Goal: Task Accomplishment & Management: Use online tool/utility

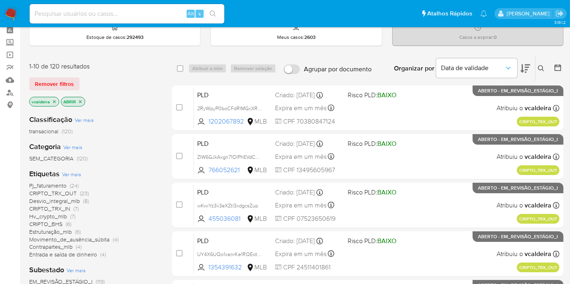
scroll to position [90, 0]
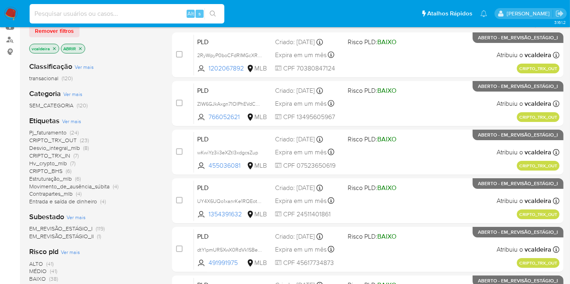
click at [129, 15] on input at bounding box center [127, 14] width 195 height 11
paste input "I0bSbwhFGLSb0IkE9THv7JnJ"
type input "I0bSbwhFGLSb0IkE9THv7JnJ"
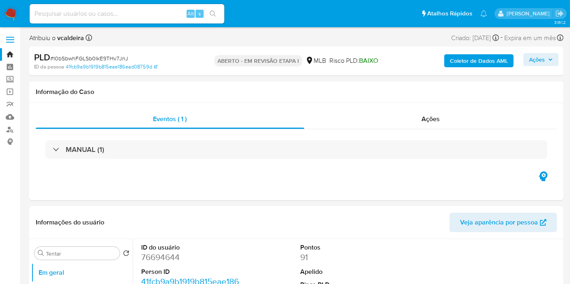
select select "10"
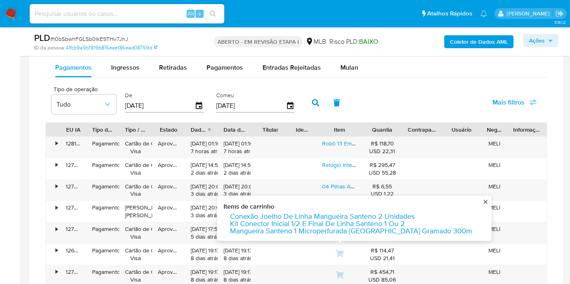
scroll to position [675, 0]
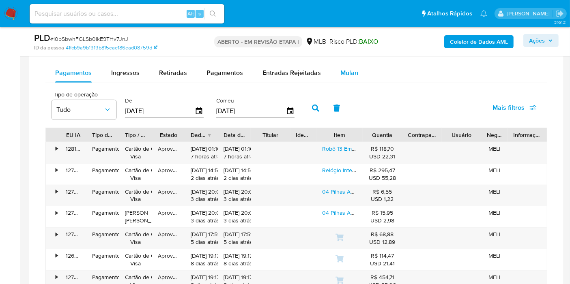
click at [340, 75] on font "Mulan" at bounding box center [349, 72] width 18 height 9
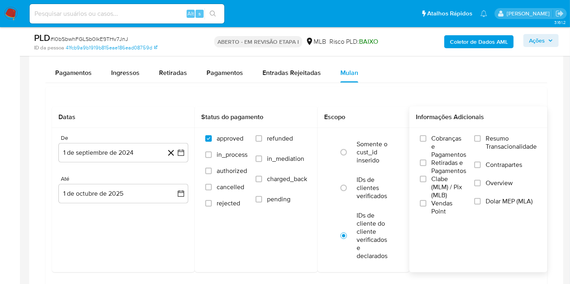
click at [501, 140] on span "Resumo Transacionalidade" at bounding box center [510, 143] width 51 height 16
click at [480, 140] on input "Resumo Transacionalidade" at bounding box center [477, 138] width 6 height 6
click at [130, 156] on button "1 de septiembre de 2024" at bounding box center [123, 152] width 130 height 19
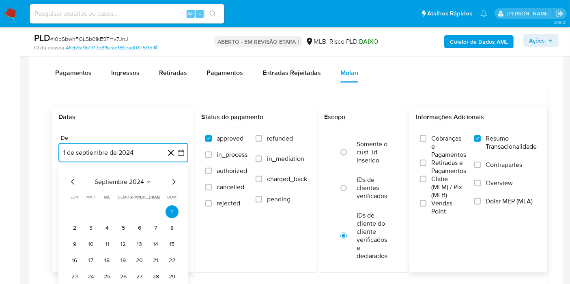
click at [144, 181] on span "septiembre 2024" at bounding box center [118, 182] width 49 height 8
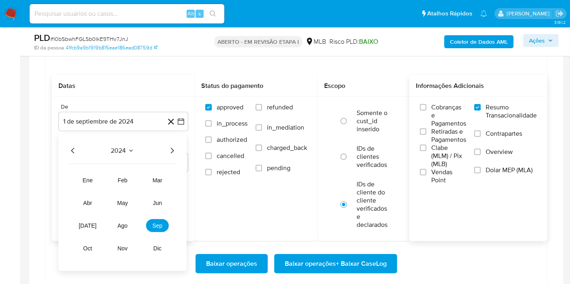
scroll to position [720, 0]
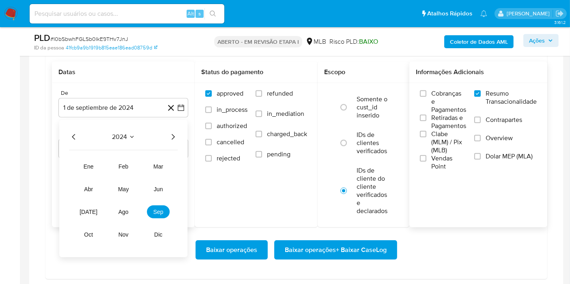
click at [174, 137] on icon "Año siguiente" at bounding box center [173, 137] width 10 height 10
click at [125, 209] on span "ago" at bounding box center [123, 212] width 10 height 6
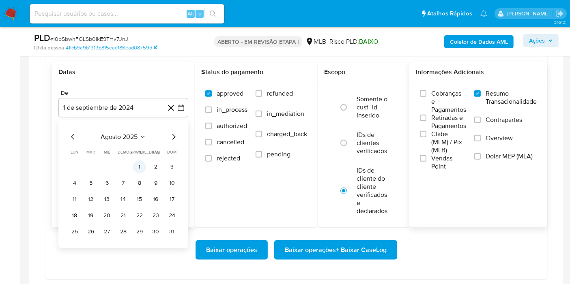
click at [138, 163] on button "1" at bounding box center [139, 167] width 13 height 13
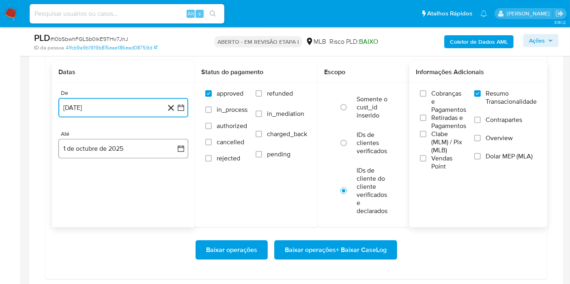
click at [111, 146] on button "1 de octubre de 2025" at bounding box center [123, 148] width 130 height 19
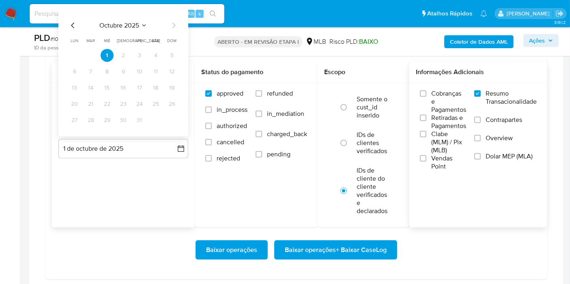
click at [138, 21] on span "octubre 2025" at bounding box center [119, 25] width 40 height 8
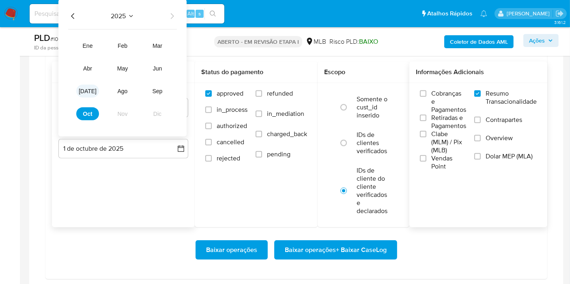
click at [96, 87] on button "[DATE]" at bounding box center [87, 91] width 23 height 13
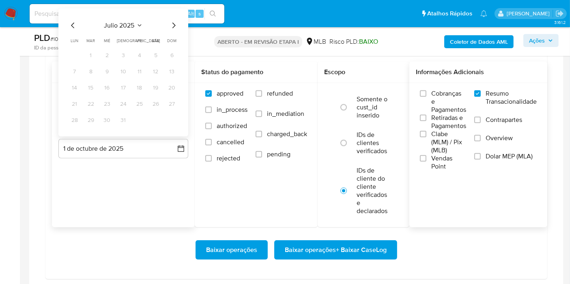
click at [107, 188] on div "Datas De 1 de agosto de 2025 1-08-2025 Até 1 de octubre de 2025 julio 2025 juli…" at bounding box center [123, 145] width 143 height 166
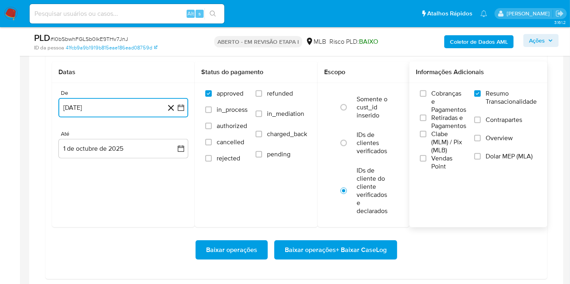
click at [102, 102] on button "[DATE]" at bounding box center [123, 107] width 130 height 19
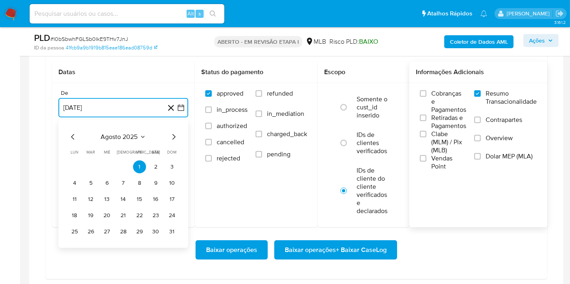
click at [139, 136] on icon "Seleccionar mes y año" at bounding box center [142, 137] width 6 height 6
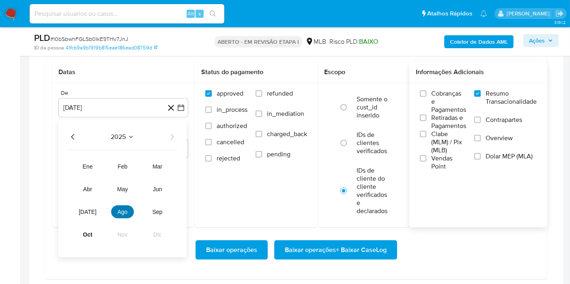
click at [115, 208] on button "ago" at bounding box center [122, 212] width 23 height 13
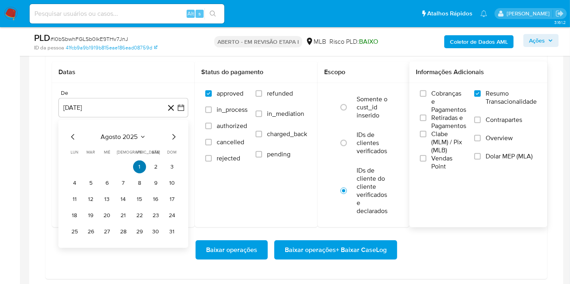
click at [137, 165] on button "1" at bounding box center [139, 167] width 13 height 13
click at [138, 162] on button "1" at bounding box center [139, 167] width 13 height 13
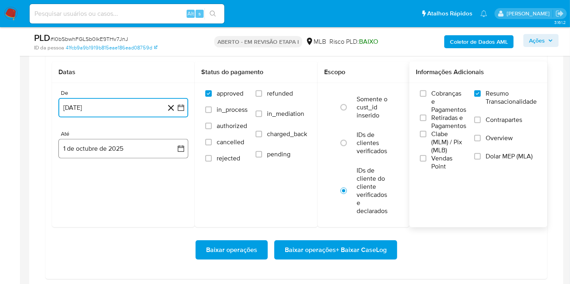
click at [100, 150] on button "1 de octubre de 2025" at bounding box center [123, 148] width 130 height 19
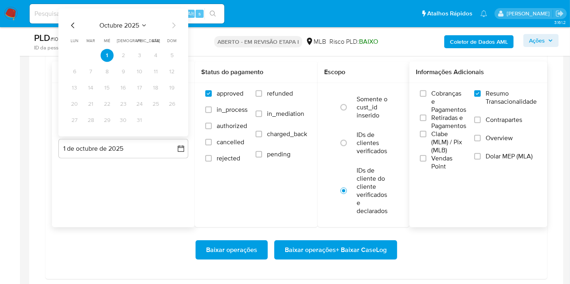
click at [74, 23] on icon "Mes anterior" at bounding box center [73, 26] width 10 height 10
click at [73, 123] on button "29" at bounding box center [74, 120] width 13 height 13
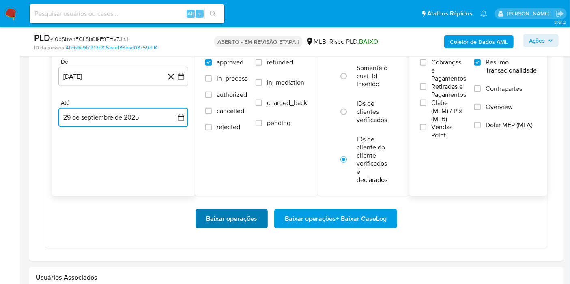
scroll to position [765, 0]
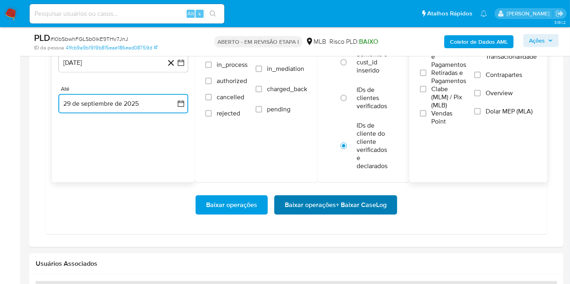
click at [322, 204] on span "Baixar operações + Baixar CaseLog" at bounding box center [336, 205] width 102 height 18
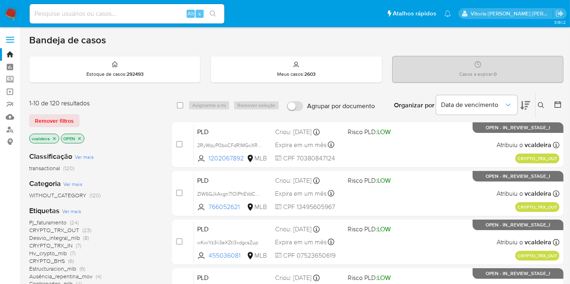
click at [168, 16] on input at bounding box center [127, 14] width 195 height 11
paste input "u8URQl74zo0GLN4MK51W6BjI"
type input "u8URQl74zo0GLN4MK51W6BjI"
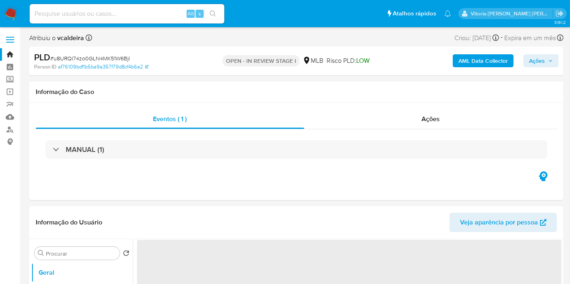
select select "10"
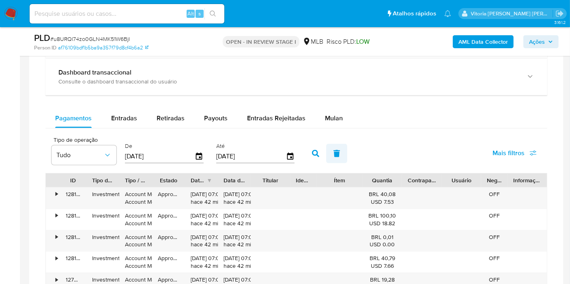
scroll to position [630, 0]
click at [327, 113] on span "Mulan" at bounding box center [334, 117] width 18 height 9
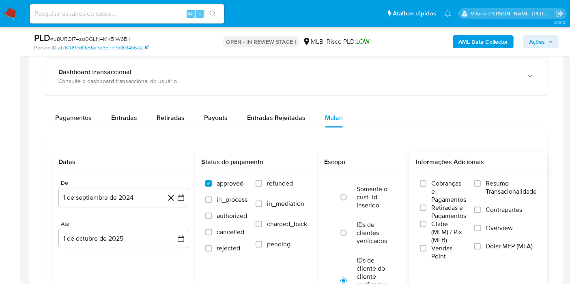
click at [502, 182] on span "Resumo Transacionalidade" at bounding box center [510, 188] width 51 height 16
click at [480, 182] on input "Resumo Transacionalidade" at bounding box center [477, 183] width 6 height 6
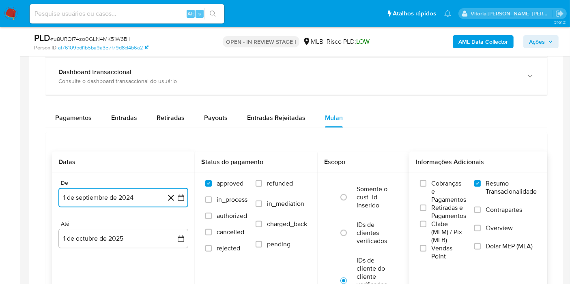
click at [106, 192] on button "1 de septiembre de 2024" at bounding box center [123, 197] width 130 height 19
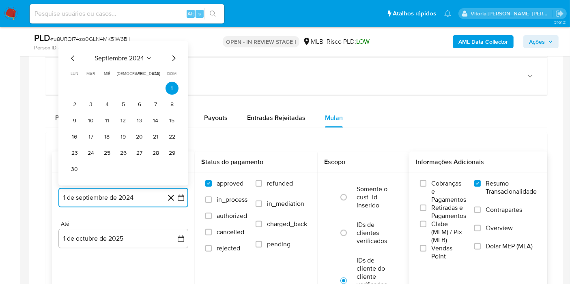
click at [135, 56] on span "septiembre 2024" at bounding box center [118, 58] width 49 height 8
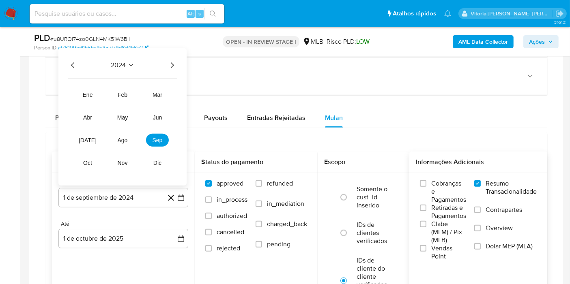
click at [170, 68] on div "2024 2024 ene feb mar abr may jun jul ago sep oct nov dic" at bounding box center [122, 116] width 128 height 137
click at [171, 64] on icon "Año siguiente" at bounding box center [172, 65] width 10 height 10
click at [125, 137] on span "ago" at bounding box center [123, 140] width 10 height 6
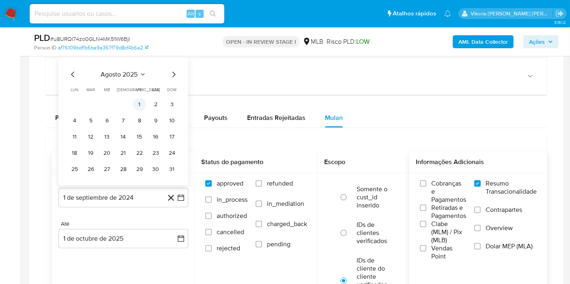
click at [138, 101] on button "1" at bounding box center [139, 104] width 13 height 13
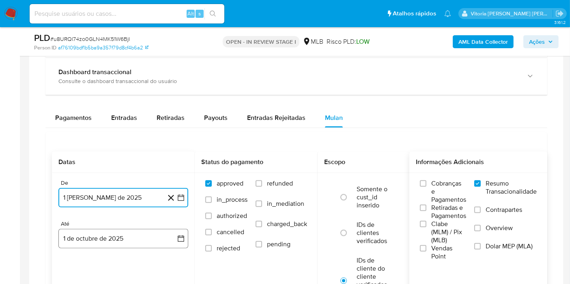
click at [92, 243] on button "1 de octubre de 2025" at bounding box center [123, 238] width 130 height 19
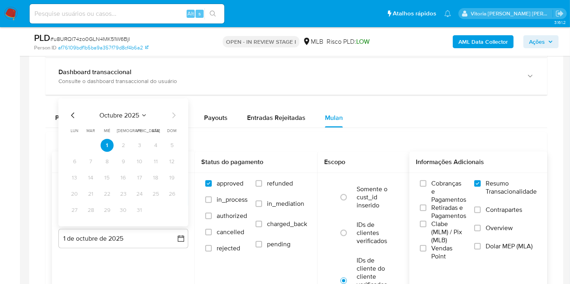
click at [72, 116] on icon "Mes anterior" at bounding box center [73, 116] width 10 height 10
click at [74, 208] on button "29" at bounding box center [74, 210] width 13 height 13
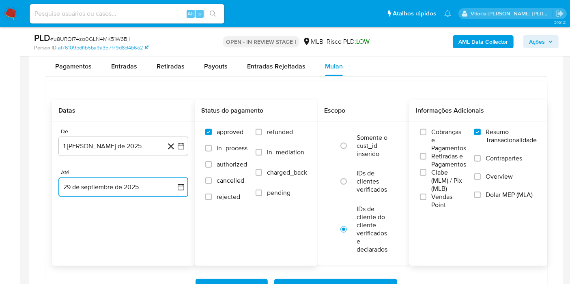
scroll to position [720, 0]
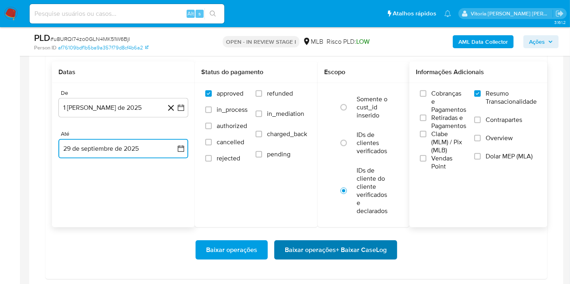
click at [295, 254] on span "Baixar operações + Baixar CaseLog" at bounding box center [336, 250] width 102 height 18
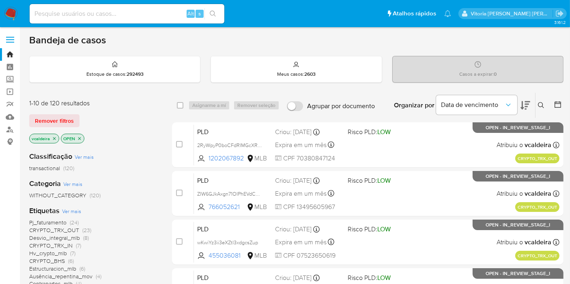
click at [148, 14] on input at bounding box center [127, 14] width 195 height 11
paste input "89rqVFb1kNa0s93q9VKERM8c"
type input "89rqVFb1kNa0s93q9VKERM8c"
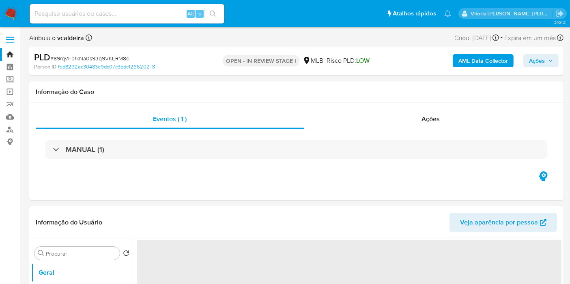
select select "10"
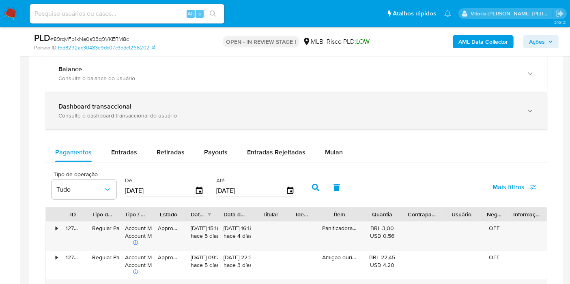
scroll to position [540, 0]
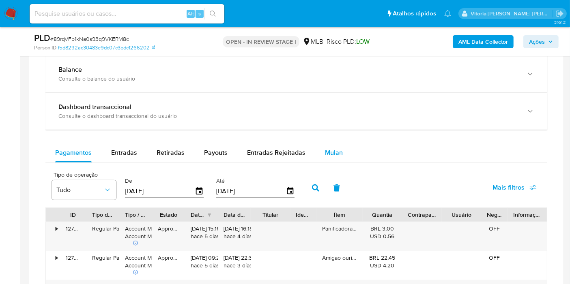
click at [333, 150] on span "Mulan" at bounding box center [334, 152] width 18 height 9
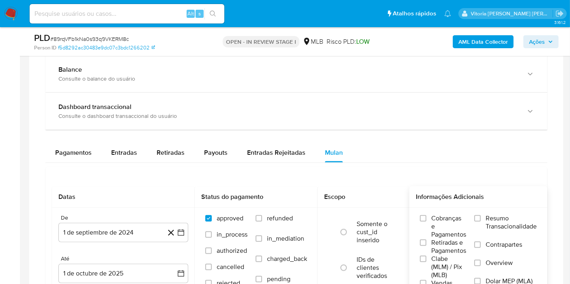
click at [495, 221] on span "Resumo Transacionalidade" at bounding box center [510, 222] width 51 height 16
click at [480, 221] on input "Resumo Transacionalidade" at bounding box center [477, 218] width 6 height 6
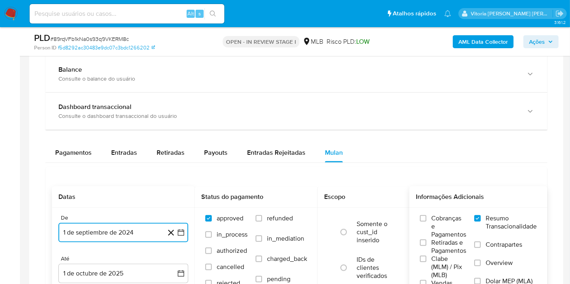
click at [95, 237] on button "1 de septiembre de 2024" at bounding box center [123, 232] width 130 height 19
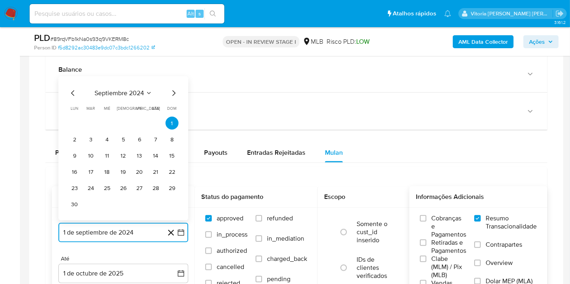
click at [144, 91] on button "septiembre 2024" at bounding box center [123, 93] width 58 height 8
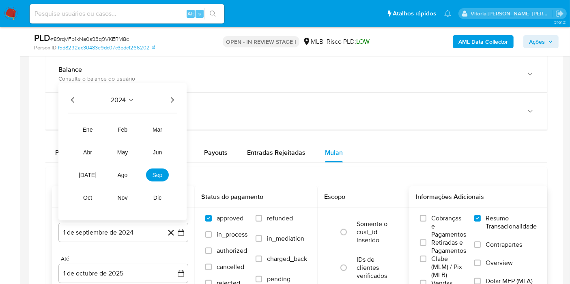
click at [171, 103] on icon "Año siguiente" at bounding box center [172, 100] width 10 height 10
click at [126, 174] on span "ago" at bounding box center [123, 175] width 10 height 6
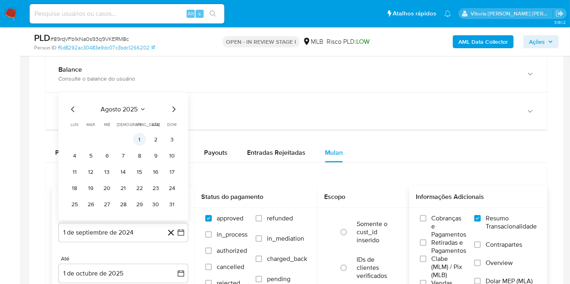
click at [137, 137] on button "1" at bounding box center [139, 139] width 13 height 13
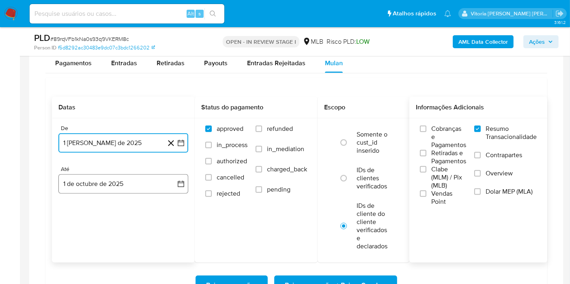
scroll to position [630, 0]
click at [116, 177] on button "1 de octubre de 2025" at bounding box center [123, 183] width 130 height 19
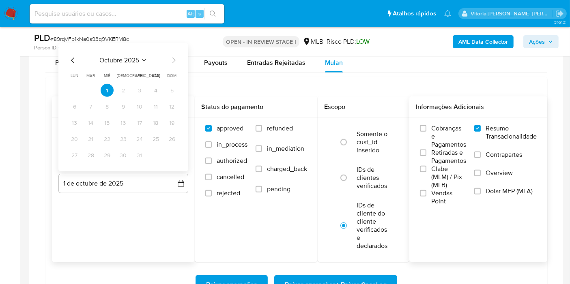
click at [71, 61] on icon "Mes anterior" at bounding box center [73, 61] width 10 height 10
click at [76, 151] on button "29" at bounding box center [74, 155] width 13 height 13
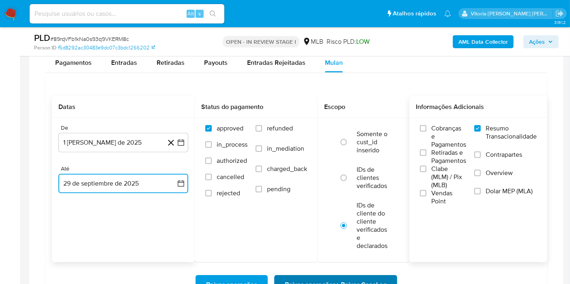
click at [332, 276] on span "Baixar operações + Baixar CaseLog" at bounding box center [336, 285] width 102 height 18
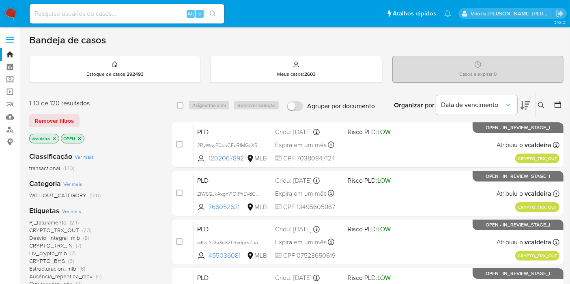
click at [145, 17] on input at bounding box center [127, 14] width 195 height 11
paste input "f7ZGUbpD89B4CrRqW0R4pTb2"
type input "f7ZGUbpD89B4CrRqW0R4pTb2"
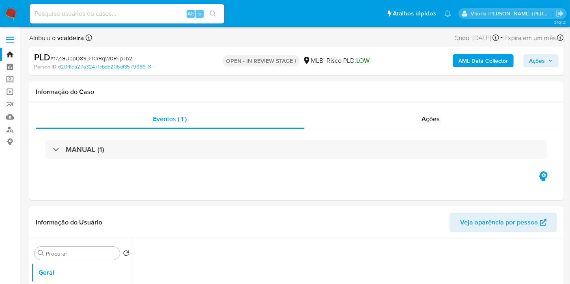
select select "10"
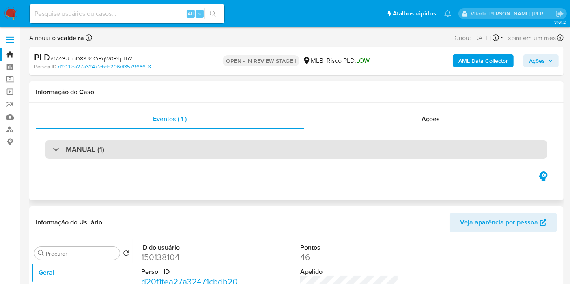
click at [140, 146] on div "MANUAL (1)" at bounding box center [296, 149] width 502 height 19
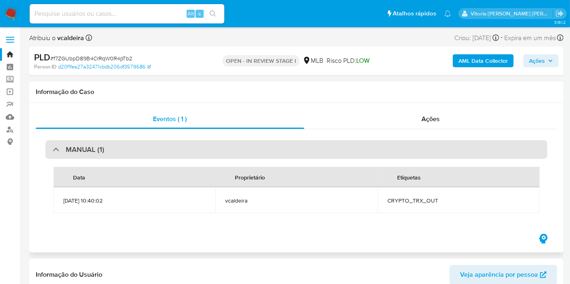
click at [95, 145] on h3 "MANUAL (1)" at bounding box center [85, 149] width 39 height 9
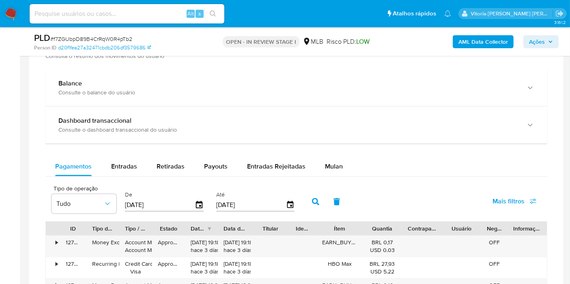
scroll to position [585, 0]
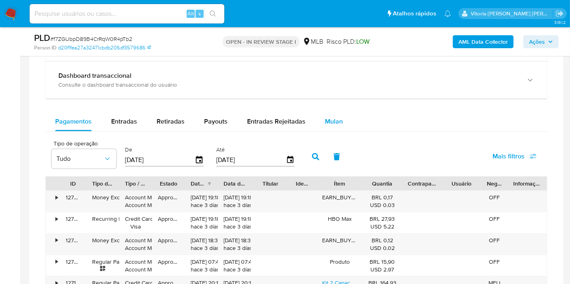
click at [333, 121] on span "Mulan" at bounding box center [334, 121] width 18 height 9
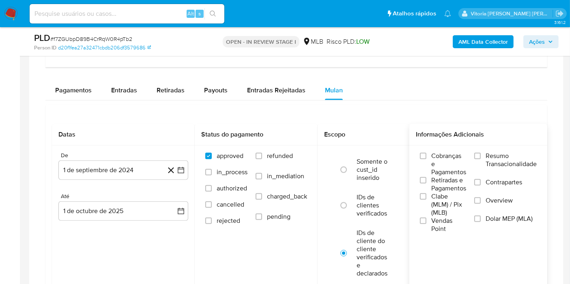
scroll to position [630, 0]
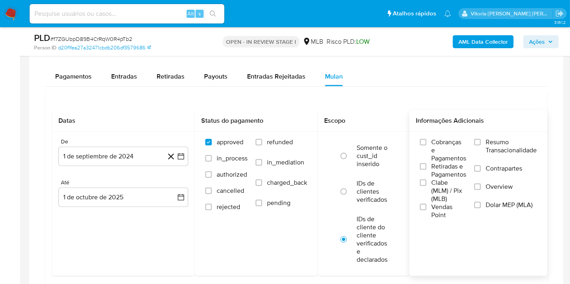
click at [497, 149] on span "Resumo Transacionalidade" at bounding box center [510, 146] width 51 height 16
click at [480, 146] on input "Resumo Transacionalidade" at bounding box center [477, 142] width 6 height 6
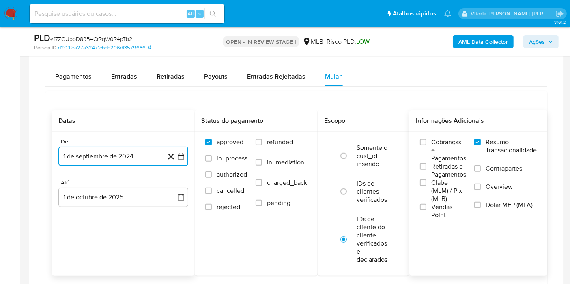
click at [131, 163] on button "1 de septiembre de 2024" at bounding box center [123, 156] width 130 height 19
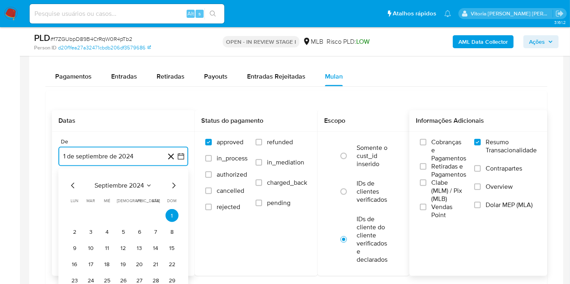
click at [139, 184] on span "septiembre 2024" at bounding box center [118, 186] width 49 height 8
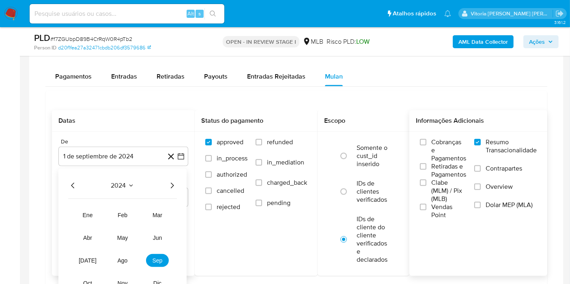
click at [172, 184] on icon "Año siguiente" at bounding box center [172, 186] width 10 height 10
click at [127, 259] on span "ago" at bounding box center [123, 260] width 10 height 6
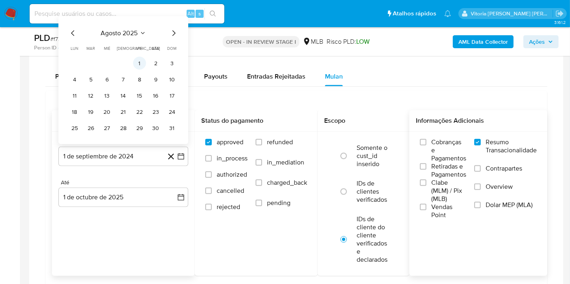
click at [141, 60] on button "1" at bounding box center [139, 63] width 13 height 13
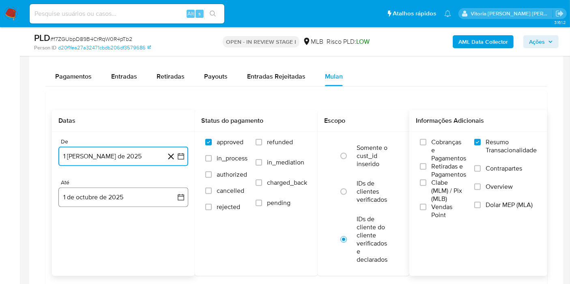
click at [112, 189] on button "1 de octubre de 2025" at bounding box center [123, 197] width 130 height 19
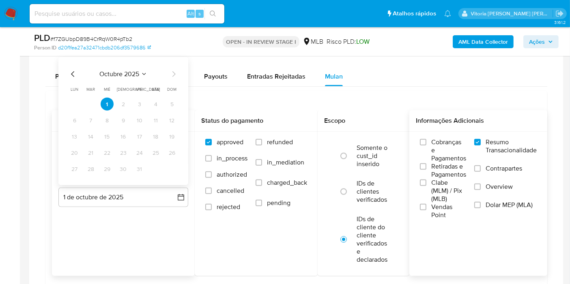
click at [74, 77] on div "octubre 2025 octubre 2025 lun lunes mar martes mié miércoles jue jueves vie vie…" at bounding box center [123, 122] width 110 height 106
click at [75, 75] on icon "Mes anterior" at bounding box center [73, 74] width 10 height 10
click at [76, 167] on button "29" at bounding box center [74, 169] width 13 height 13
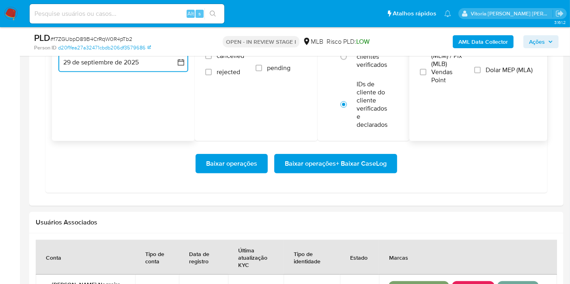
scroll to position [765, 0]
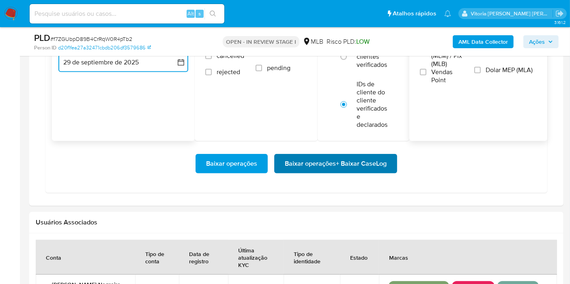
click at [283, 163] on button "Baixar operações + Baixar CaseLog" at bounding box center [335, 163] width 123 height 19
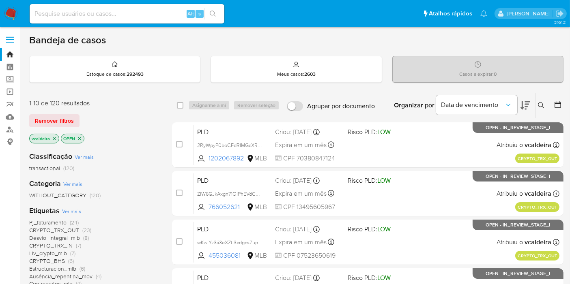
click at [171, 11] on input at bounding box center [127, 14] width 195 height 11
paste input "uQIPrjsQDnsqjol5hxERED0B"
type input "uQIPrjsQDnsqjol5hxERED0B"
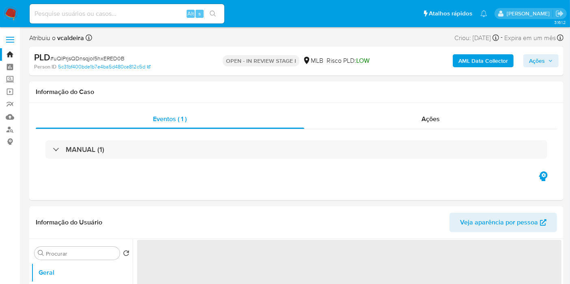
select select "10"
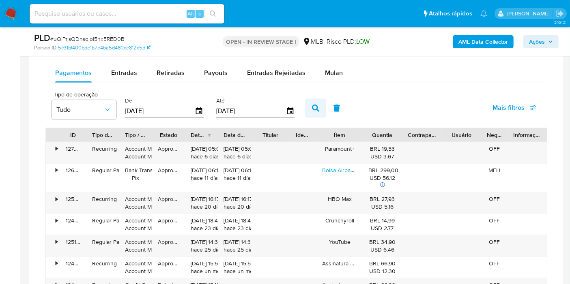
scroll to position [630, 0]
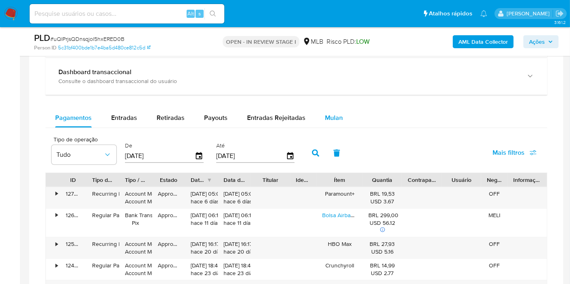
click at [325, 116] on span "Mulan" at bounding box center [334, 117] width 18 height 9
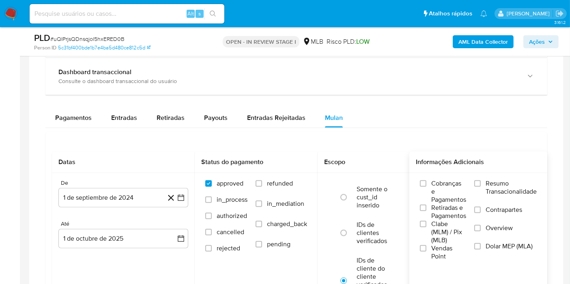
click at [507, 191] on span "Resumo Transacionalidade" at bounding box center [510, 188] width 51 height 16
click at [480, 187] on input "Resumo Transacionalidade" at bounding box center [477, 183] width 6 height 6
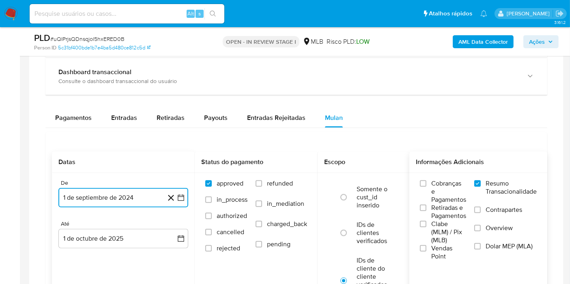
click at [119, 195] on button "1 de septiembre de 2024" at bounding box center [123, 197] width 130 height 19
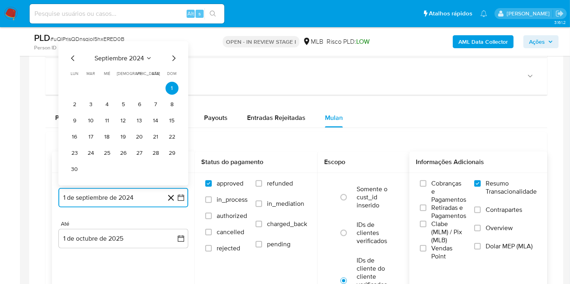
click at [148, 56] on icon "Seleccionar mes y año" at bounding box center [149, 58] width 6 height 6
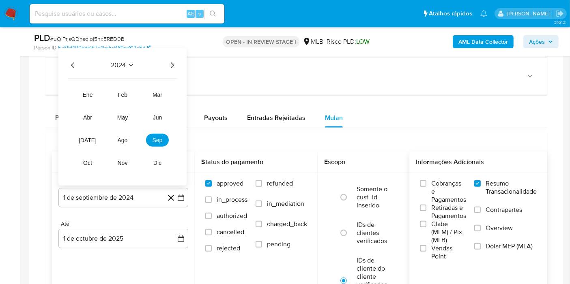
click at [168, 65] on icon "Año siguiente" at bounding box center [172, 65] width 10 height 10
click at [119, 134] on button "ago" at bounding box center [122, 140] width 23 height 13
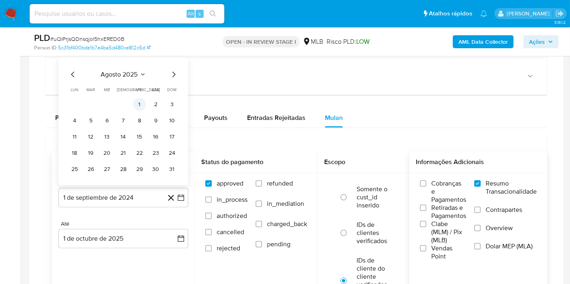
click at [138, 105] on button "1" at bounding box center [139, 104] width 13 height 13
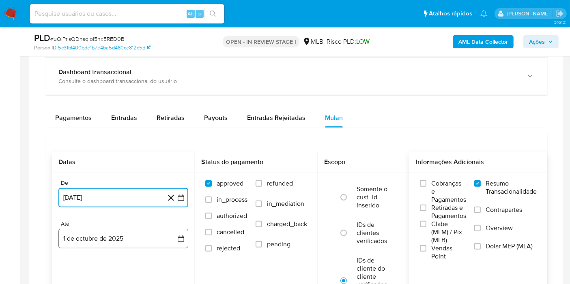
click at [98, 229] on button "1 de octubre de 2025" at bounding box center [123, 238] width 130 height 19
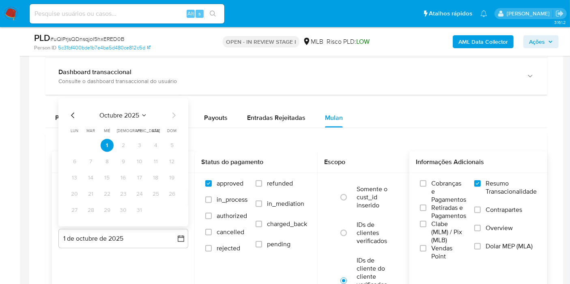
click at [73, 116] on icon "Mes anterior" at bounding box center [73, 116] width 10 height 10
click at [78, 205] on button "29" at bounding box center [74, 210] width 13 height 13
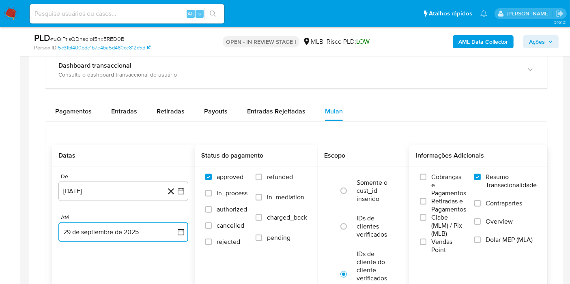
scroll to position [720, 0]
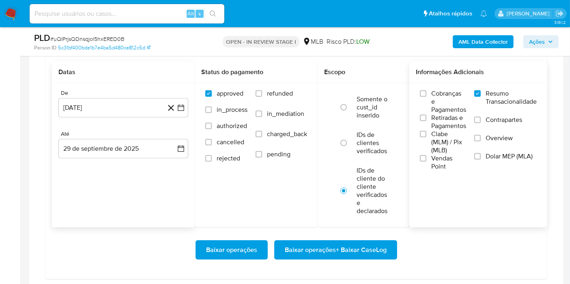
click at [303, 234] on div "Baixar operações Baixar operações + Baixar CaseLog" at bounding box center [296, 249] width 489 height 45
click at [302, 241] on span "Baixar operações + Baixar CaseLog" at bounding box center [336, 250] width 102 height 18
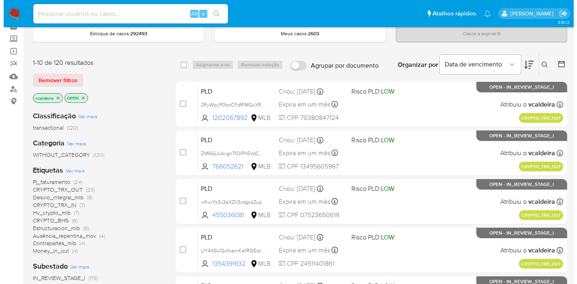
scroll to position [90, 0]
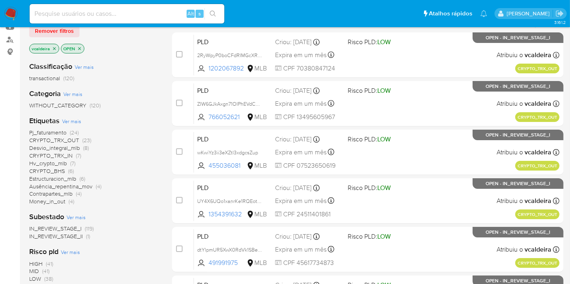
click at [66, 118] on span "Ver mais" at bounding box center [71, 121] width 19 height 7
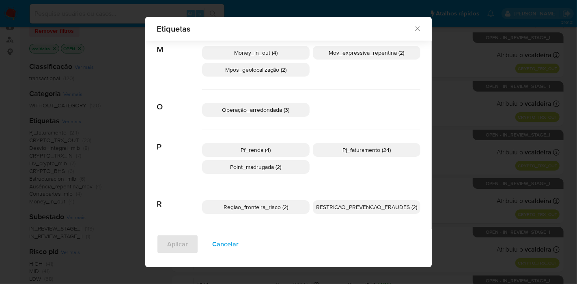
scroll to position [373, 0]
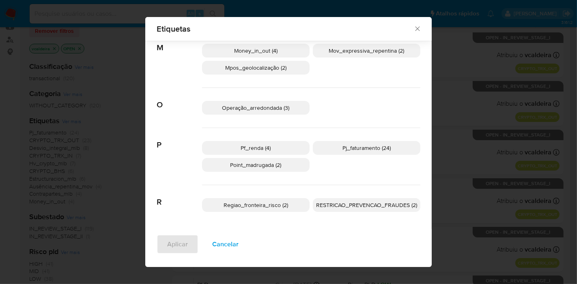
click at [259, 150] on p "Pf_renda (4)" at bounding box center [255, 148] width 107 height 14
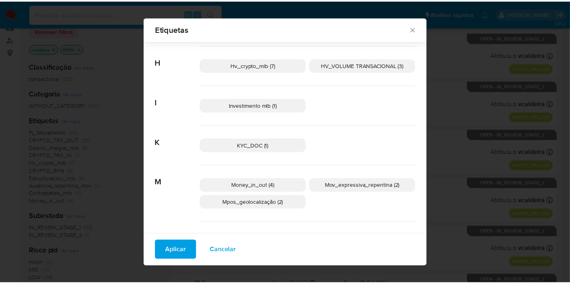
scroll to position [148, 0]
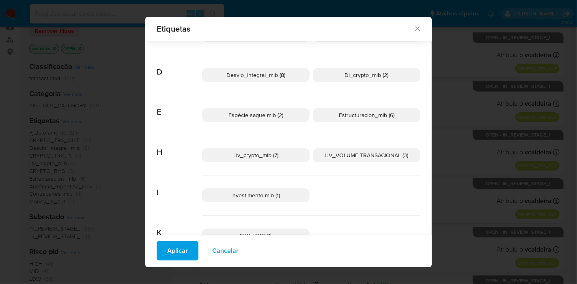
click at [252, 115] on span "Espécie saque mlb (2)" at bounding box center [255, 115] width 55 height 8
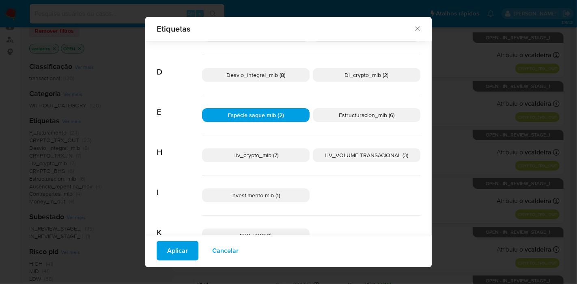
click at [178, 251] on span "Aplicar" at bounding box center [177, 251] width 21 height 18
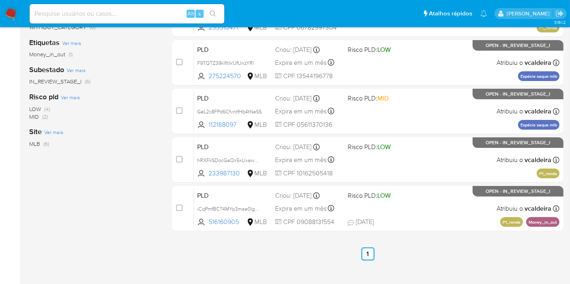
scroll to position [130, 0]
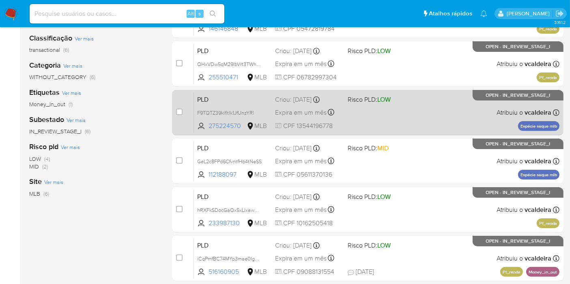
click at [497, 105] on div "PLD F9TQTZ39klfltlk1JfUnzYRl 275224570 MLB Risco PLD: LOW Criou: [DATE] Criou: …" at bounding box center [376, 112] width 365 height 41
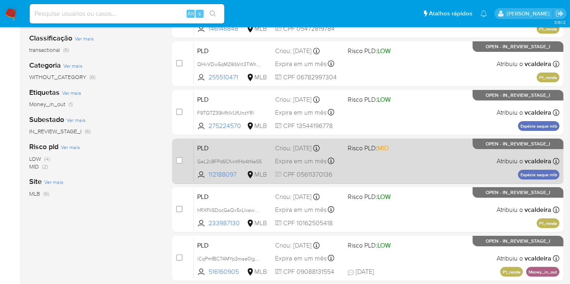
click at [510, 150] on div "PLD GeL2c8FPd6CfvntfHb4tNeSS 112188097 MLB Risco PLD: MID Criou: [DATE] Criou: …" at bounding box center [376, 161] width 365 height 41
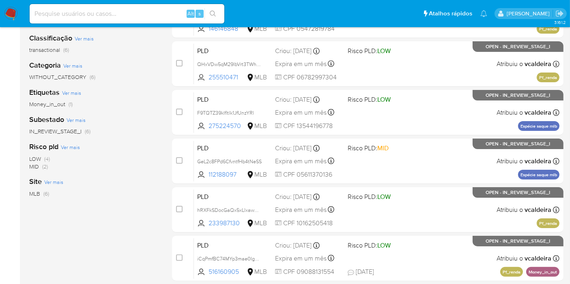
scroll to position [220, 0]
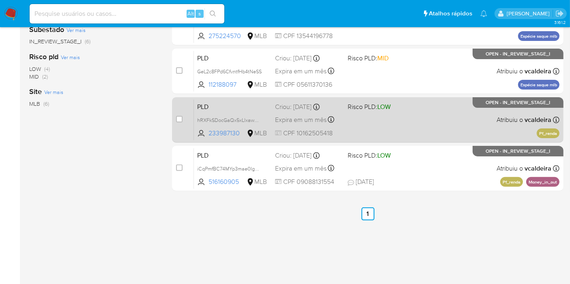
click at [506, 114] on div "PLD hRXFkSDocGaQx5xLlxawm1pU 233987130 MLB Risco PLD: LOW Criou: [DATE] Criou: …" at bounding box center [376, 119] width 365 height 41
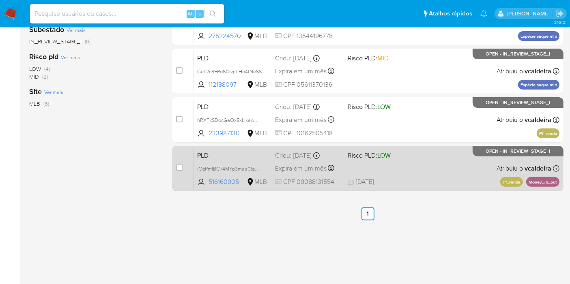
click at [504, 159] on div "PLD iCqPmfBC74MYp3mae0IgKYf6 516160905 MLB Risco PLD: LOW Criou: [DATE] Criou: …" at bounding box center [376, 168] width 365 height 41
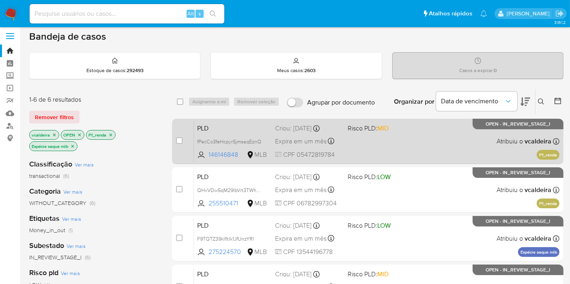
scroll to position [0, 0]
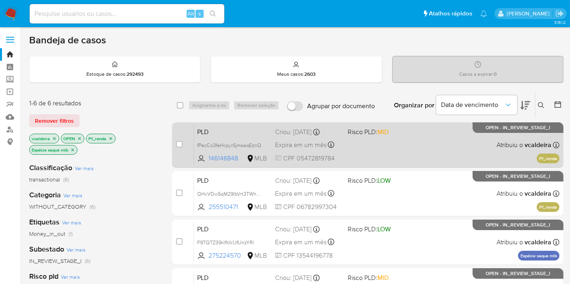
click at [503, 141] on span "Atribuiu o vcaldeira" at bounding box center [523, 145] width 55 height 9
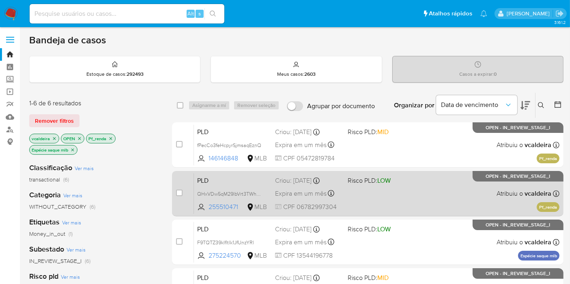
click at [485, 181] on p "OPEN - IN_REVIEW_STAGE_I" at bounding box center [517, 176] width 91 height 11
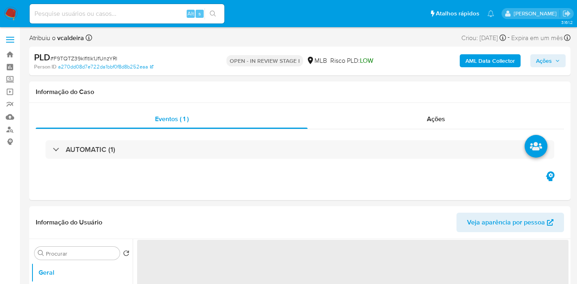
select select "10"
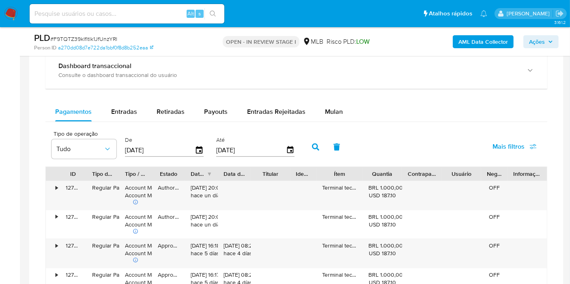
scroll to position [554, 0]
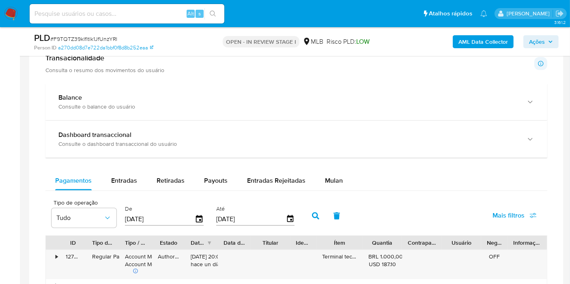
click at [327, 178] on span "Mulan" at bounding box center [334, 180] width 18 height 9
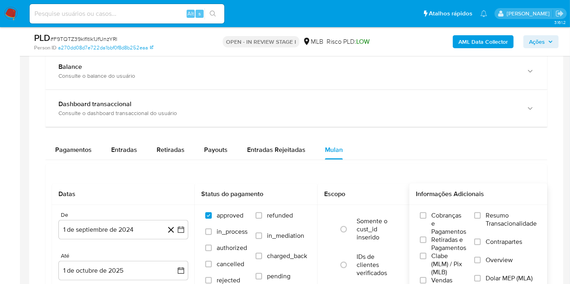
scroll to position [599, 0]
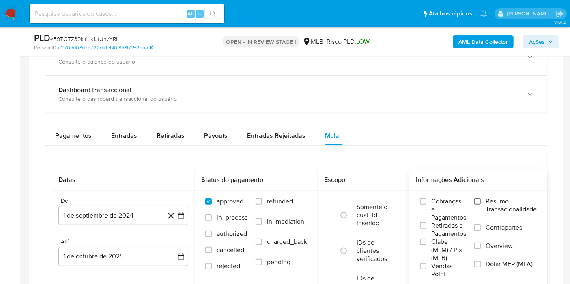
click at [479, 199] on input "Resumo Transacionalidade" at bounding box center [477, 201] width 6 height 6
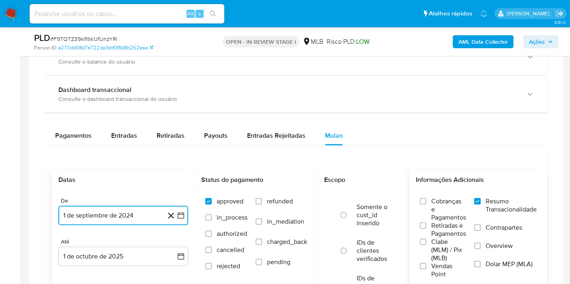
click at [141, 220] on button "1 de septiembre de 2024" at bounding box center [123, 215] width 130 height 19
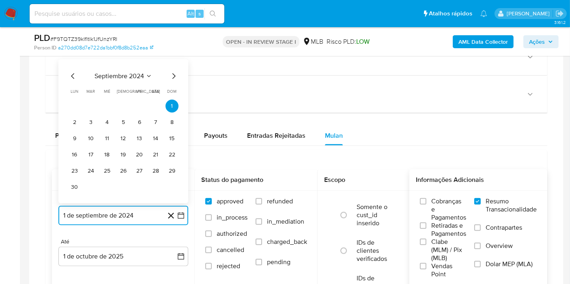
click at [146, 75] on icon "Seleccionar mes y año" at bounding box center [149, 76] width 6 height 6
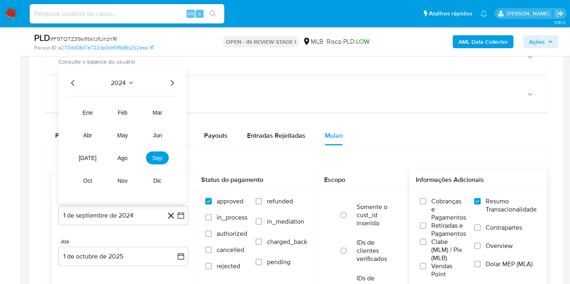
click at [171, 81] on icon "Año siguiente" at bounding box center [172, 83] width 10 height 10
click at [124, 159] on span "ago" at bounding box center [123, 158] width 10 height 6
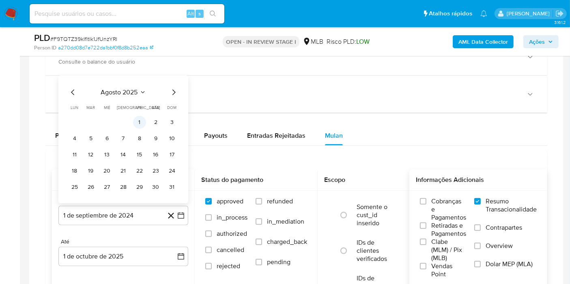
click at [138, 116] on button "1" at bounding box center [139, 122] width 13 height 13
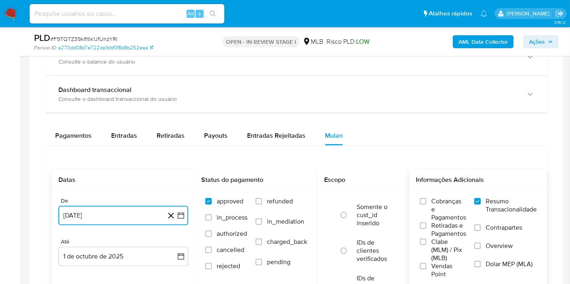
scroll to position [734, 0]
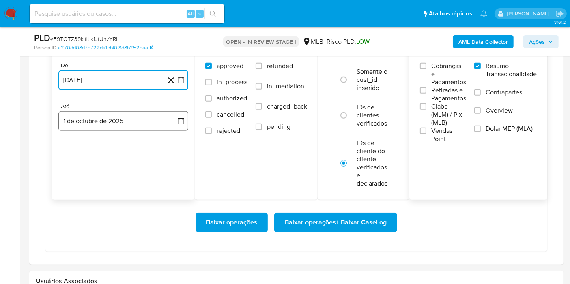
click at [101, 124] on button "1 de octubre de 2025" at bounding box center [123, 120] width 130 height 19
click at [74, 146] on icon "Mes anterior" at bounding box center [73, 151] width 10 height 10
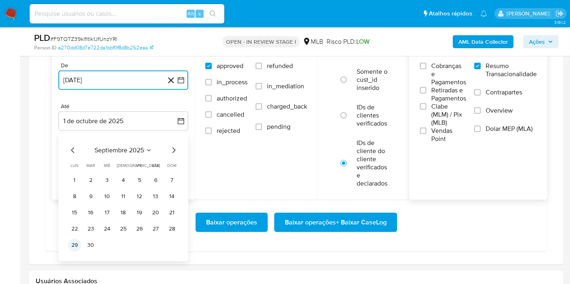
click at [76, 245] on button "29" at bounding box center [74, 245] width 13 height 13
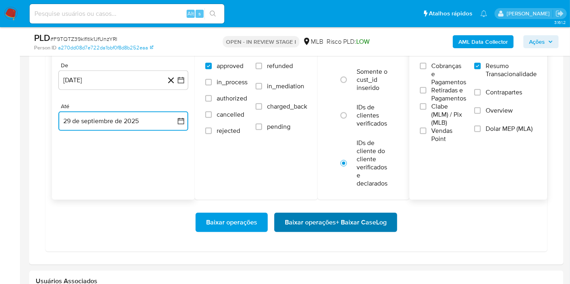
click at [300, 225] on span "Baixar operações + Baixar CaseLog" at bounding box center [336, 223] width 102 height 18
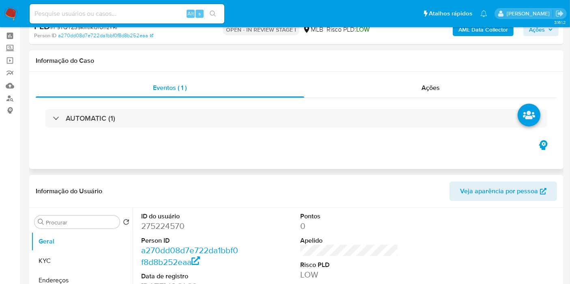
scroll to position [0, 0]
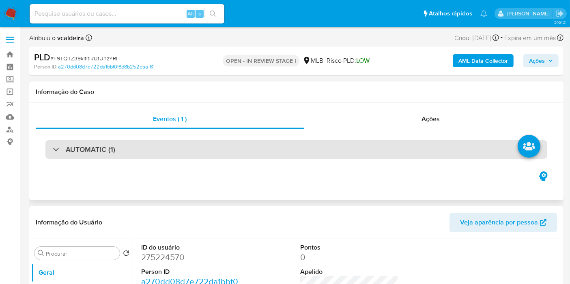
click at [131, 151] on div "AUTOMATIC (1)" at bounding box center [296, 149] width 502 height 19
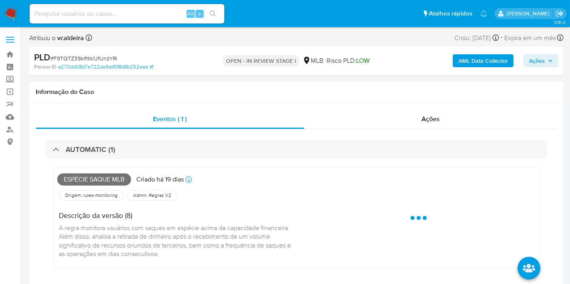
click at [101, 182] on span "Espécie saque mlb" at bounding box center [94, 180] width 74 height 12
click at [100, 182] on span "Espécie saque mlb" at bounding box center [94, 180] width 74 height 12
copy span "Espécie saque mlb"
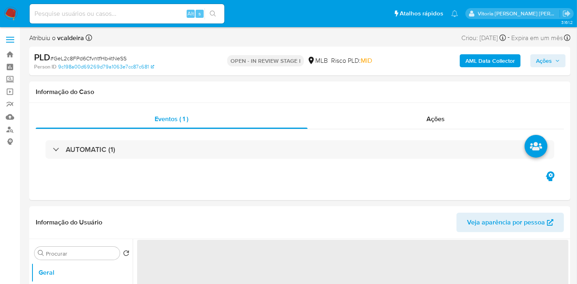
select select "10"
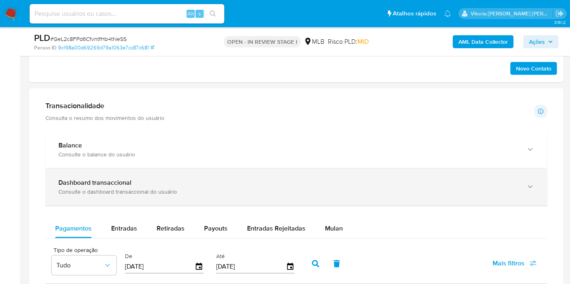
scroll to position [540, 0]
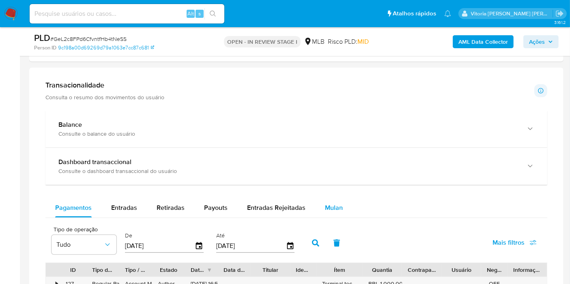
click at [325, 205] on span "Mulan" at bounding box center [334, 207] width 18 height 9
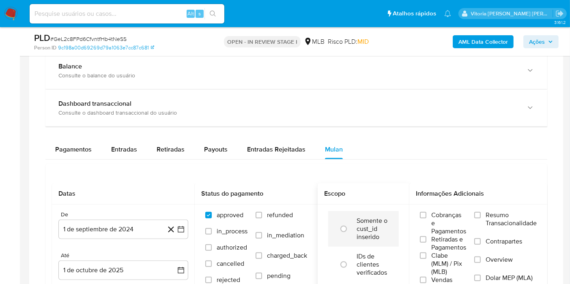
scroll to position [630, 0]
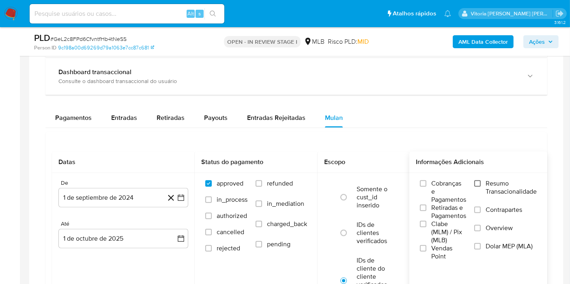
click at [479, 183] on input "Resumo Transacionalidade" at bounding box center [477, 183] width 6 height 6
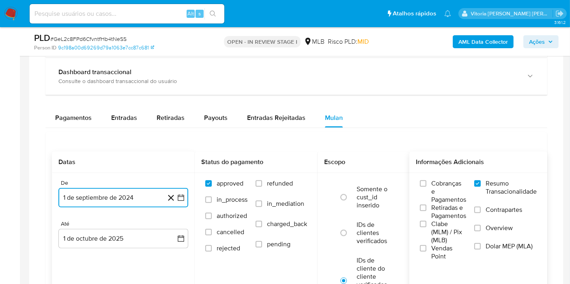
click at [129, 193] on button "1 de septiembre de 2024" at bounding box center [123, 197] width 130 height 19
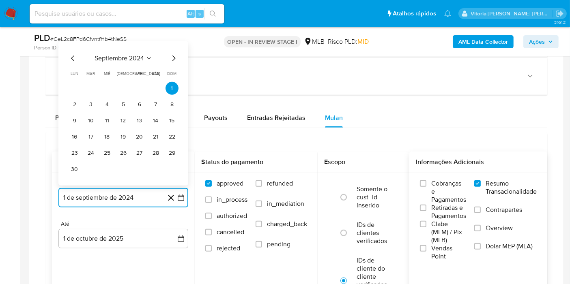
click at [135, 59] on span "septiembre 2024" at bounding box center [118, 58] width 49 height 8
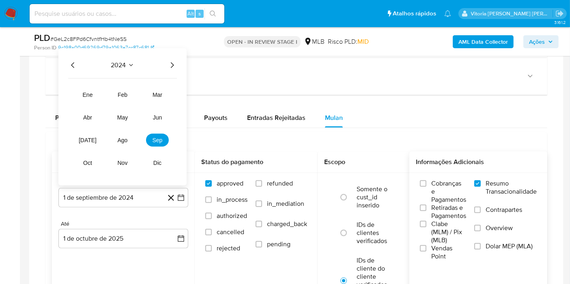
drag, startPoint x: 169, startPoint y: 63, endPoint x: 141, endPoint y: 102, distance: 47.8
click at [169, 64] on icon "Año siguiente" at bounding box center [172, 65] width 10 height 10
click at [126, 137] on span "ago" at bounding box center [123, 140] width 10 height 6
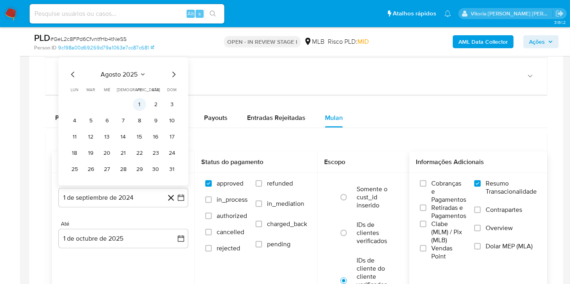
click at [138, 104] on button "1" at bounding box center [139, 104] width 13 height 13
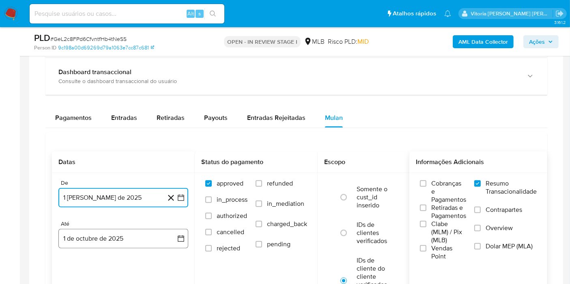
click at [111, 231] on button "1 de octubre de 2025" at bounding box center [123, 238] width 130 height 19
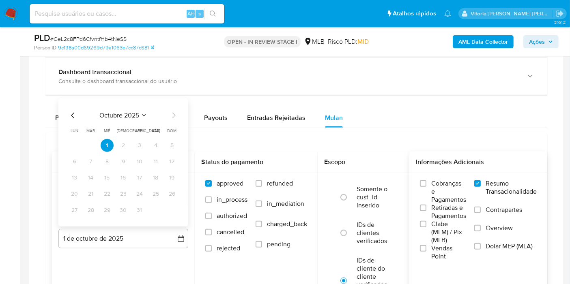
click at [73, 117] on icon "Mes anterior" at bounding box center [73, 116] width 10 height 10
click at [75, 208] on button "29" at bounding box center [74, 210] width 13 height 13
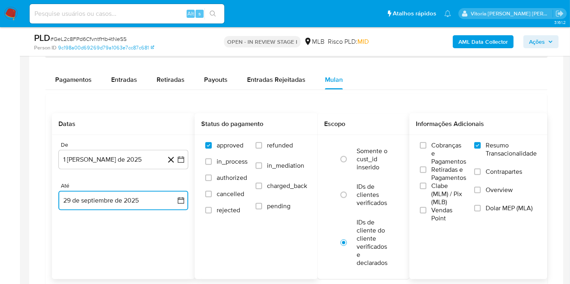
scroll to position [720, 0]
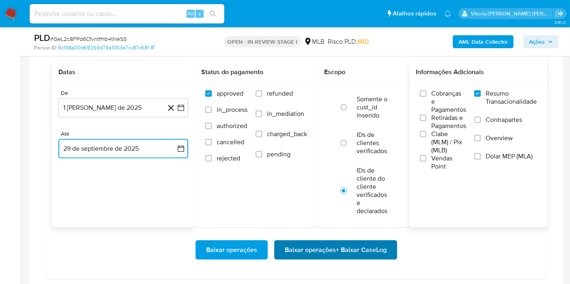
click at [296, 243] on span "Baixar operações + Baixar CaseLog" at bounding box center [336, 250] width 102 height 18
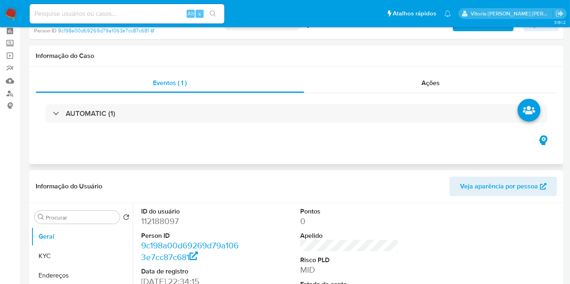
scroll to position [0, 0]
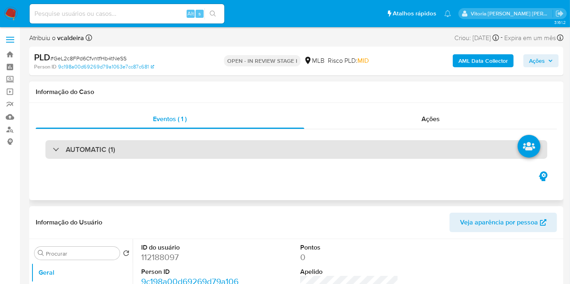
click at [130, 157] on div "AUTOMATIC (1)" at bounding box center [296, 149] width 502 height 19
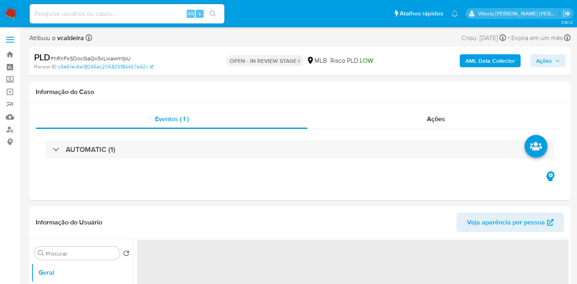
select select "10"
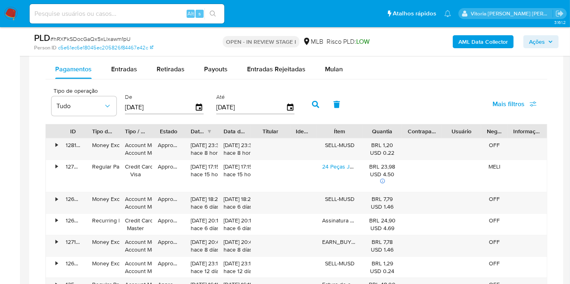
scroll to position [585, 0]
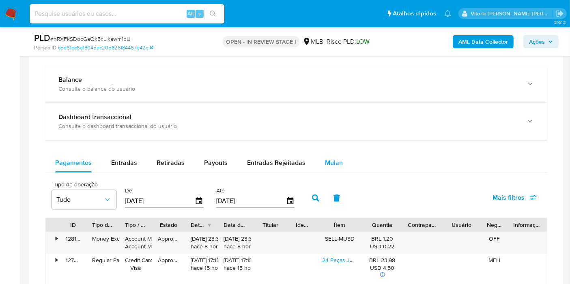
click at [325, 154] on div "Mulan" at bounding box center [334, 162] width 18 height 19
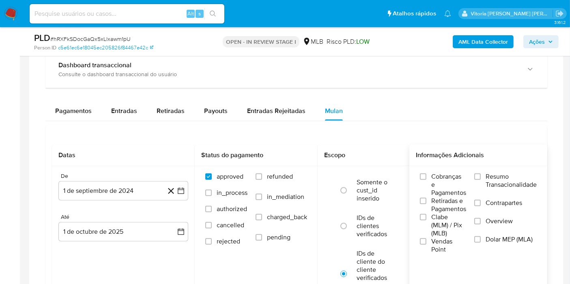
scroll to position [675, 0]
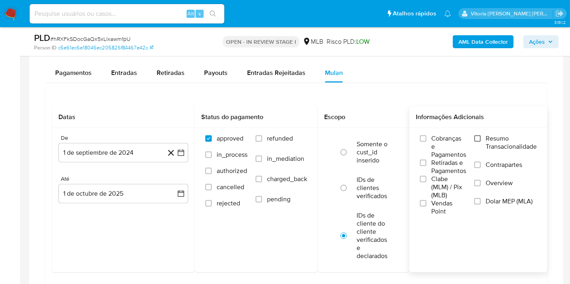
click at [477, 137] on input "Resumo Transacionalidade" at bounding box center [477, 138] width 6 height 6
click at [141, 156] on button "1 de septiembre de 2024" at bounding box center [123, 152] width 130 height 19
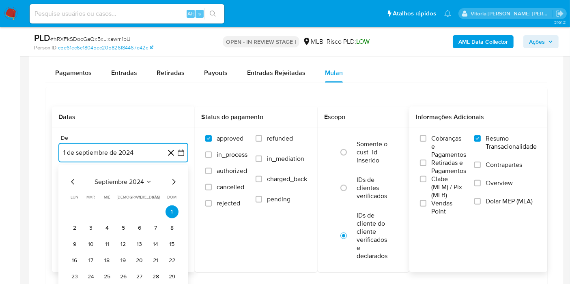
click at [140, 180] on span "septiembre 2024" at bounding box center [118, 182] width 49 height 8
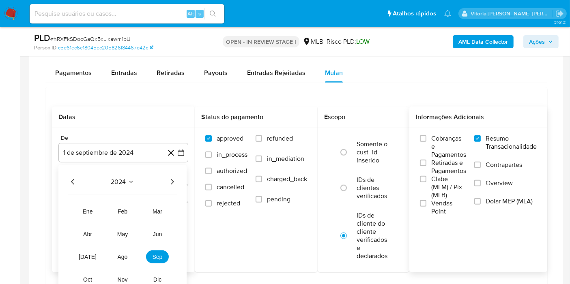
click at [172, 182] on icon "Año siguiente" at bounding box center [172, 182] width 10 height 10
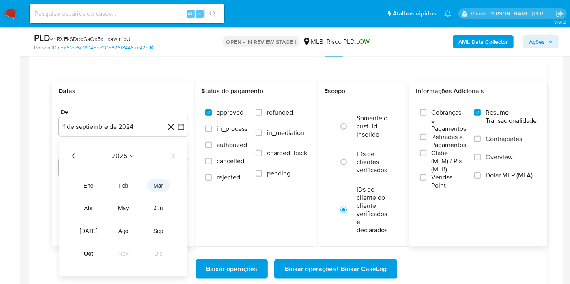
scroll to position [720, 0]
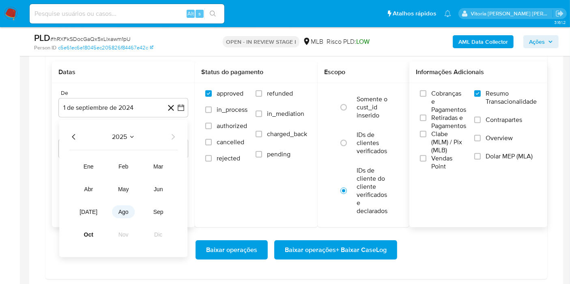
click at [128, 209] on span "ago" at bounding box center [123, 212] width 10 height 6
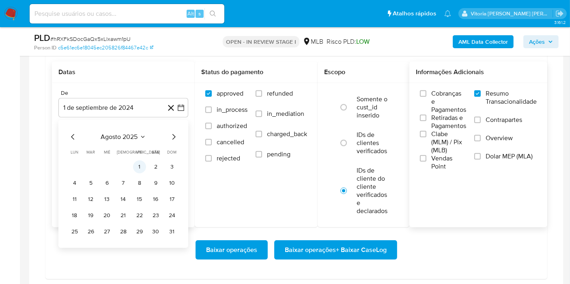
click at [143, 167] on button "1" at bounding box center [139, 167] width 13 height 13
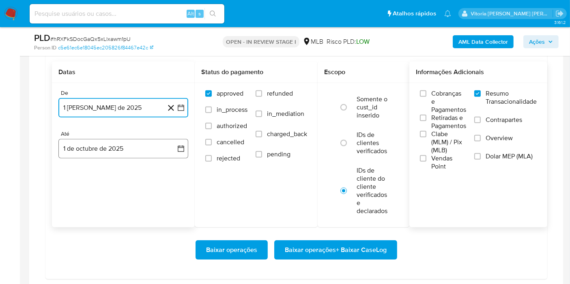
click at [130, 141] on button "1 de octubre de 2025" at bounding box center [123, 148] width 130 height 19
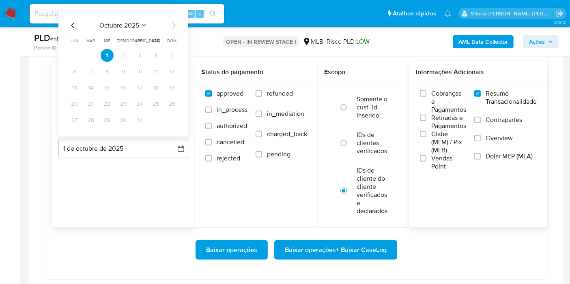
click at [73, 26] on icon "Mes anterior" at bounding box center [72, 26] width 3 height 6
click at [79, 114] on button "29" at bounding box center [74, 120] width 13 height 13
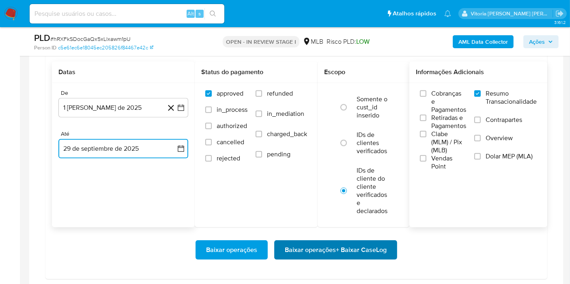
click at [301, 241] on span "Baixar operações + Baixar CaseLog" at bounding box center [336, 250] width 102 height 18
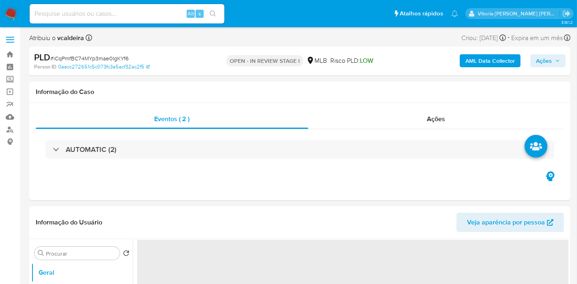
select select "10"
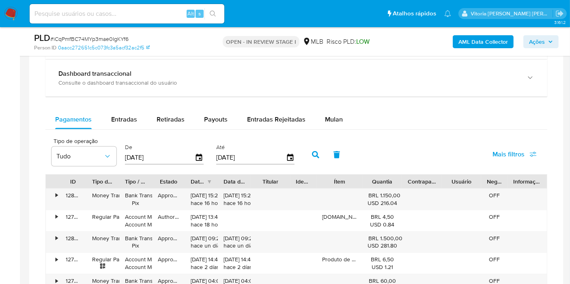
scroll to position [630, 0]
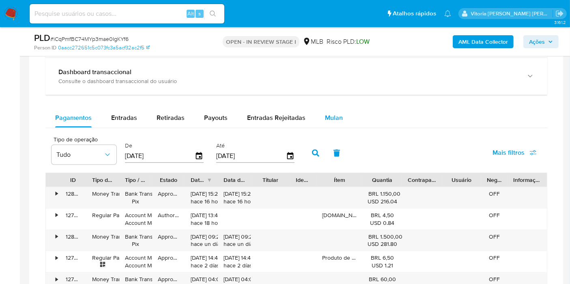
click at [339, 116] on span "Mulan" at bounding box center [334, 117] width 18 height 9
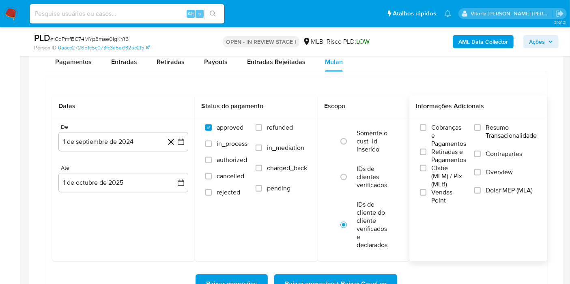
scroll to position [720, 0]
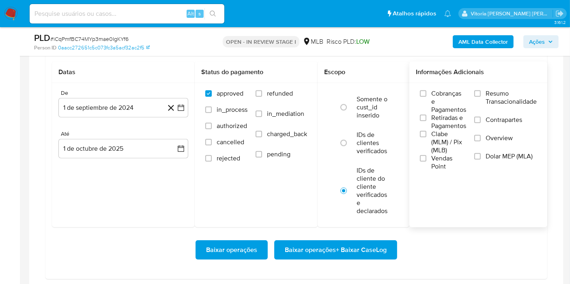
click at [491, 108] on label "Resumo Transacionalidade" at bounding box center [505, 103] width 62 height 26
click at [480, 97] on input "Resumo Transacionalidade" at bounding box center [477, 93] width 6 height 6
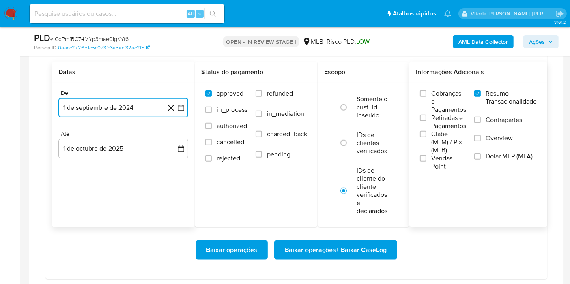
click at [133, 109] on button "1 de septiembre de 2024" at bounding box center [123, 107] width 130 height 19
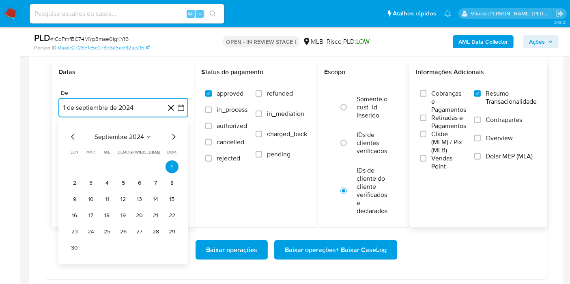
click at [145, 133] on button "septiembre 2024" at bounding box center [123, 137] width 58 height 8
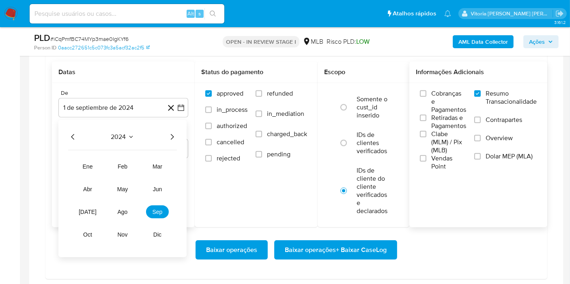
click at [165, 134] on div "2024" at bounding box center [122, 137] width 109 height 10
click at [170, 137] on icon "Año siguiente" at bounding box center [172, 137] width 10 height 10
click at [122, 210] on span "ago" at bounding box center [123, 212] width 10 height 6
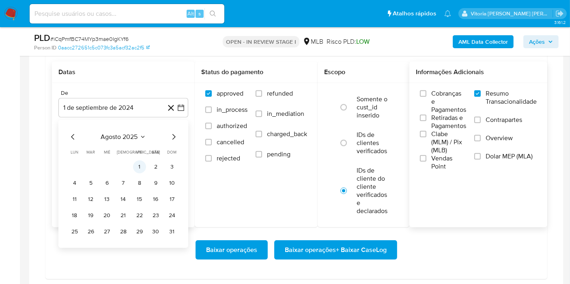
click at [139, 164] on button "1" at bounding box center [139, 167] width 13 height 13
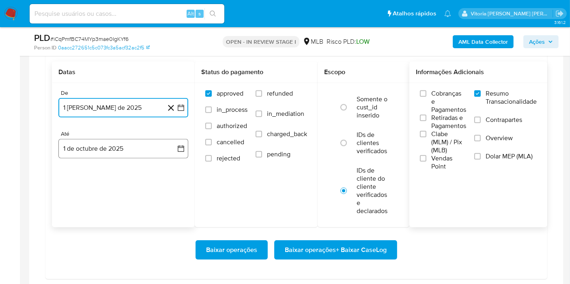
click at [116, 148] on button "1 de octubre de 2025" at bounding box center [123, 148] width 130 height 19
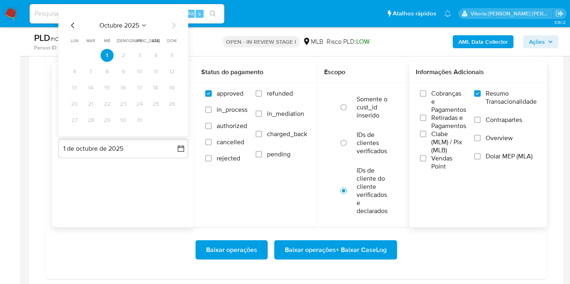
click at [71, 24] on icon "Mes anterior" at bounding box center [73, 26] width 10 height 10
click at [77, 116] on button "29" at bounding box center [74, 120] width 13 height 13
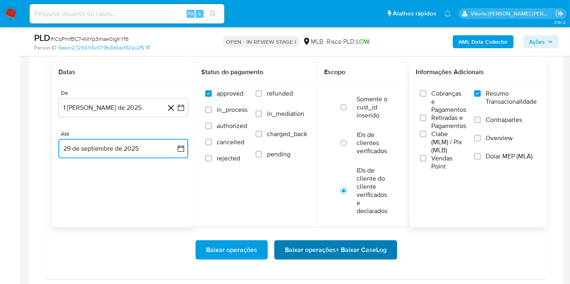
click at [352, 248] on span "Baixar operações + Baixar CaseLog" at bounding box center [336, 250] width 102 height 18
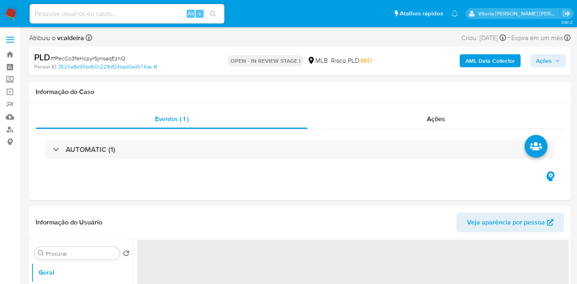
select select "10"
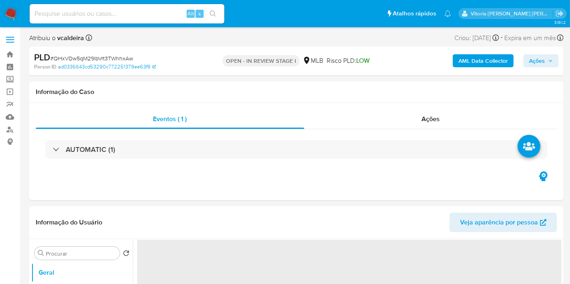
select select "10"
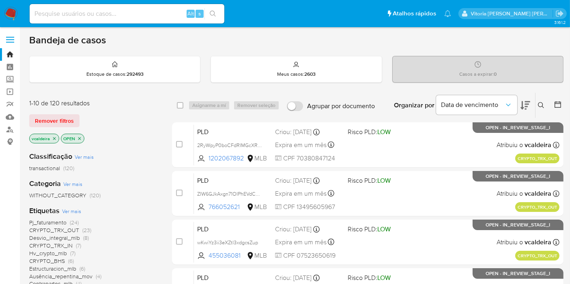
click at [119, 15] on input at bounding box center [127, 14] width 195 height 11
paste input "QHxVDw5qM29lbVrt3TWhhxAw"
type input "QHxVDw5qM29lbVrt3TWhhxAw"
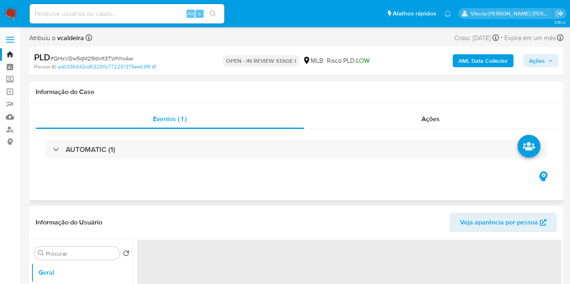
select select "10"
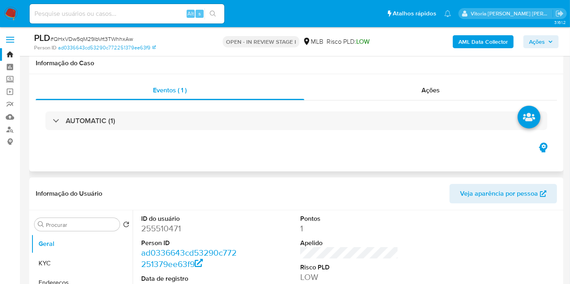
scroll to position [90, 0]
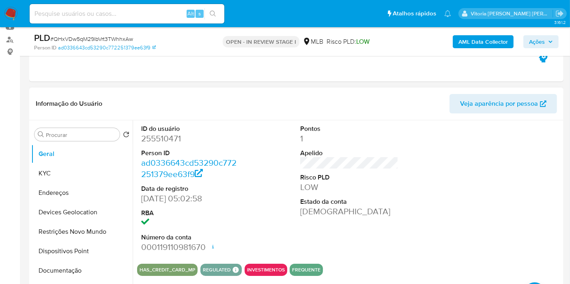
click at [169, 139] on dd "255510471" at bounding box center [190, 138] width 98 height 11
copy dd "255510471"
click at [50, 173] on button "KYC" at bounding box center [78, 173] width 95 height 19
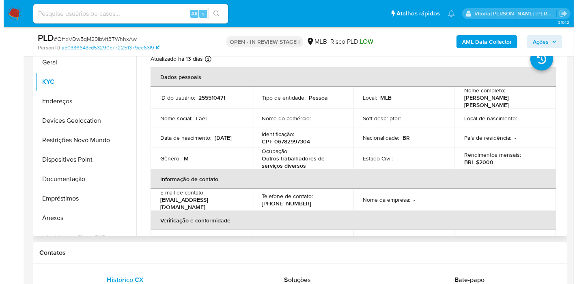
scroll to position [135, 0]
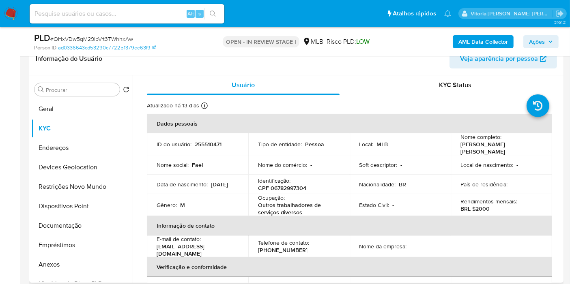
click at [212, 146] on p "255510471" at bounding box center [208, 144] width 27 height 7
click at [212, 147] on td "ID do usuário : 255510471" at bounding box center [197, 144] width 101 height 22
click at [212, 144] on p "255510471" at bounding box center [208, 144] width 27 height 7
copy p "255510471"
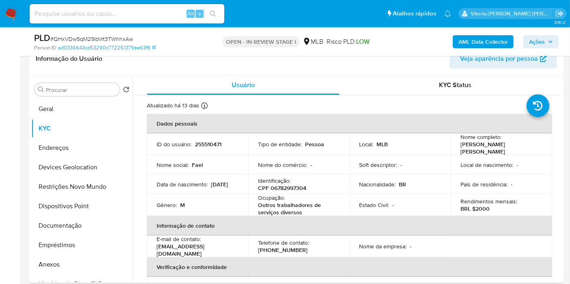
click at [294, 187] on p "CPF 06782997304" at bounding box center [282, 187] width 48 height 7
copy p "06782997304"
click at [488, 145] on p "[PERSON_NAME] [PERSON_NAME]" at bounding box center [499, 148] width 79 height 15
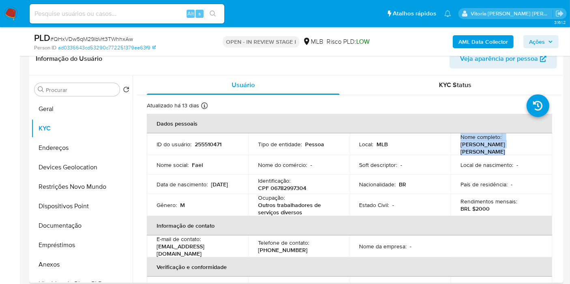
click at [488, 145] on p "[PERSON_NAME] [PERSON_NAME]" at bounding box center [499, 148] width 79 height 15
click at [487, 156] on td "Local de nascimento : -" at bounding box center [500, 164] width 101 height 19
drag, startPoint x: 535, startPoint y: 148, endPoint x: 453, endPoint y: 144, distance: 82.0
click at [453, 144] on td "Nome completo : [PERSON_NAME] [PERSON_NAME]" at bounding box center [500, 144] width 101 height 22
copy p "[PERSON_NAME] [PERSON_NAME]"
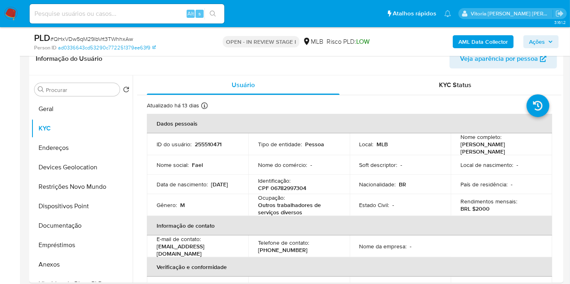
click at [482, 45] on b "AML Data Collector" at bounding box center [482, 41] width 49 height 13
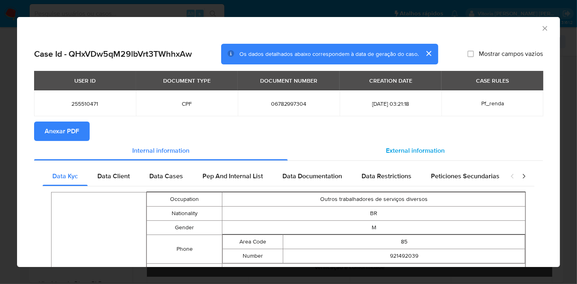
click at [400, 147] on span "External information" at bounding box center [415, 150] width 59 height 9
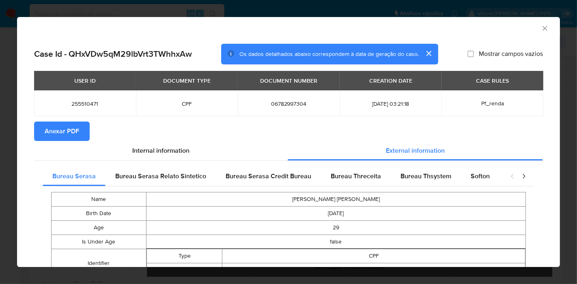
click at [67, 131] on span "Anexar PDF" at bounding box center [62, 131] width 34 height 18
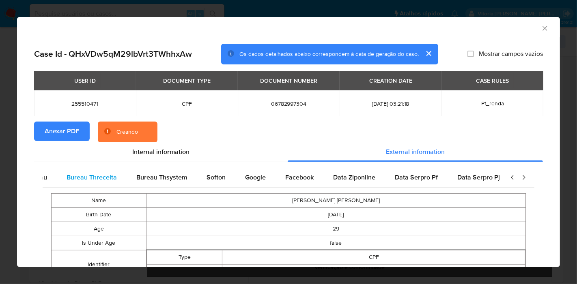
scroll to position [0, 272]
click at [241, 179] on span "Google" at bounding box center [247, 177] width 21 height 9
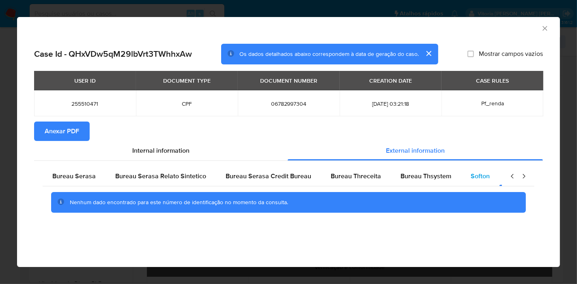
scroll to position [0, 0]
click at [92, 174] on span "Bureau Serasa" at bounding box center [73, 175] width 43 height 9
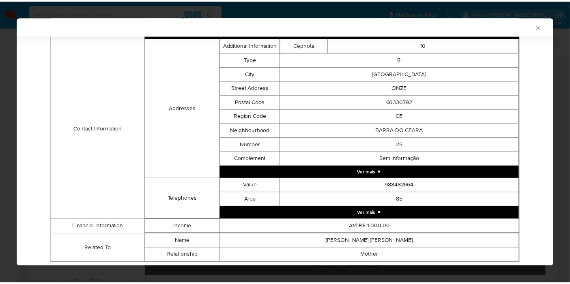
scroll to position [268, 0]
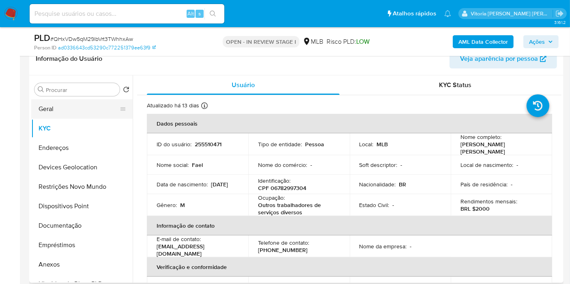
click at [68, 107] on button "Geral" at bounding box center [78, 108] width 95 height 19
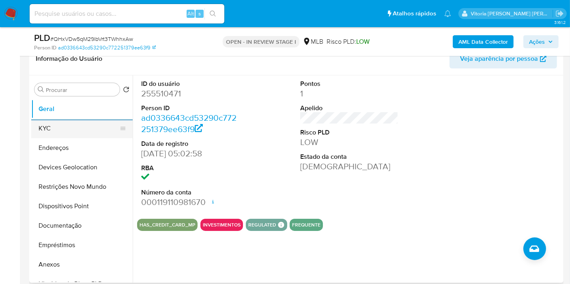
click at [64, 126] on button "KYC" at bounding box center [78, 128] width 95 height 19
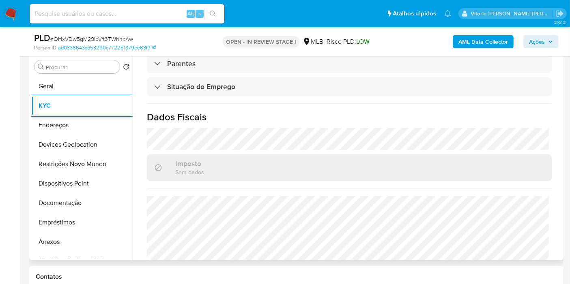
scroll to position [371, 0]
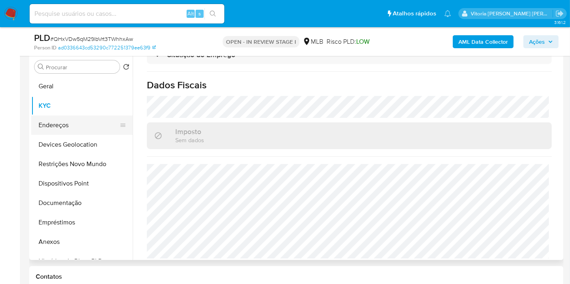
click at [58, 124] on button "Endereços" at bounding box center [78, 125] width 95 height 19
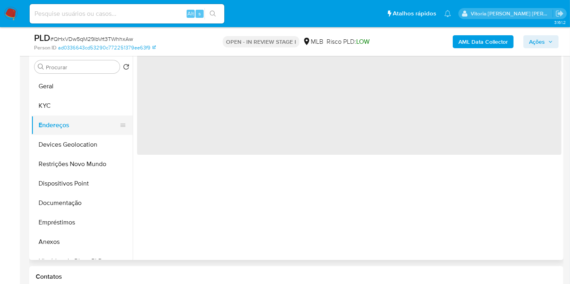
scroll to position [0, 0]
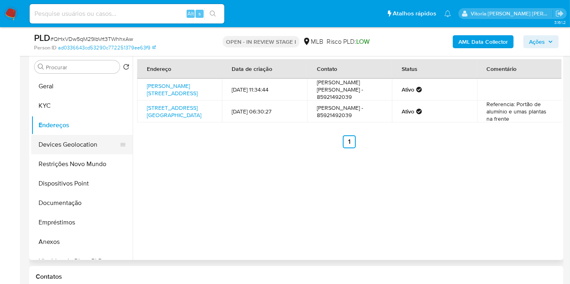
click at [69, 148] on button "Devices Geolocation" at bounding box center [78, 144] width 95 height 19
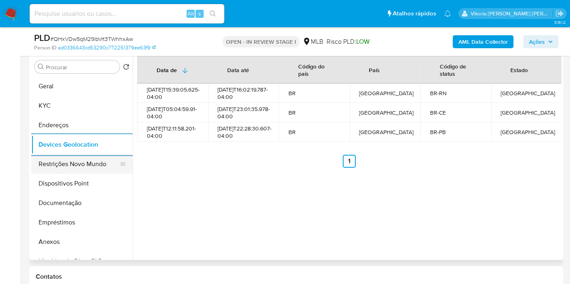
click at [60, 159] on button "Restrições Novo Mundo" at bounding box center [78, 163] width 95 height 19
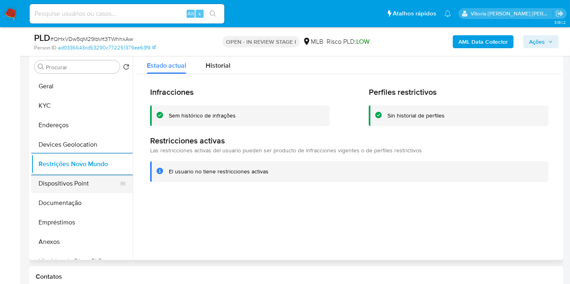
click at [54, 175] on button "Dispositivos Point" at bounding box center [78, 183] width 95 height 19
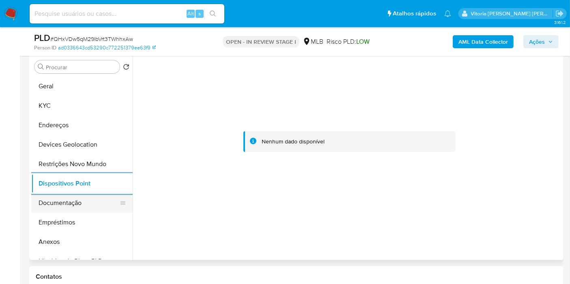
click at [79, 201] on button "Documentação" at bounding box center [78, 202] width 95 height 19
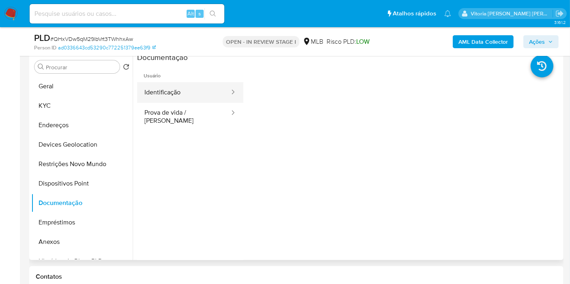
click at [199, 101] on button "Identificação" at bounding box center [183, 92] width 93 height 21
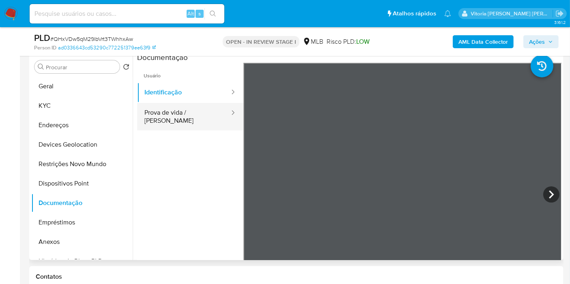
click at [201, 118] on button "Prova de vida / [PERSON_NAME]" at bounding box center [183, 117] width 93 height 28
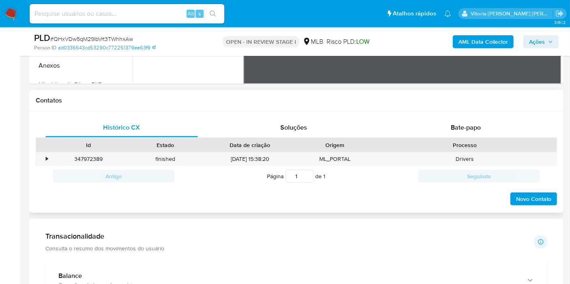
scroll to position [293, 0]
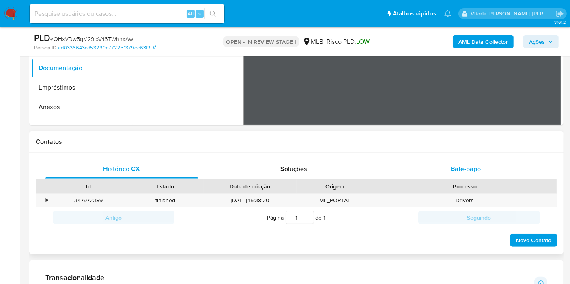
click at [477, 170] on span "Bate-papo" at bounding box center [465, 168] width 30 height 9
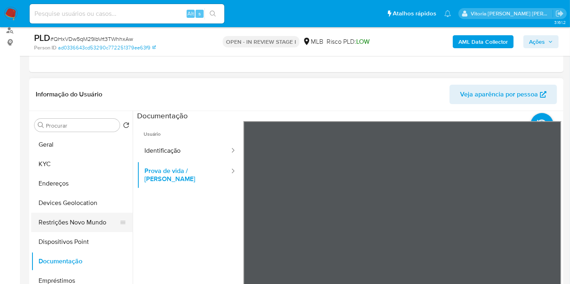
scroll to position [23, 0]
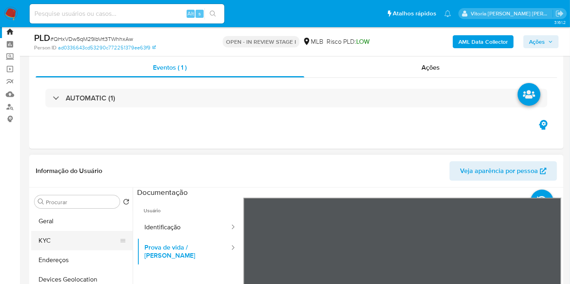
click at [44, 238] on button "KYC" at bounding box center [78, 240] width 95 height 19
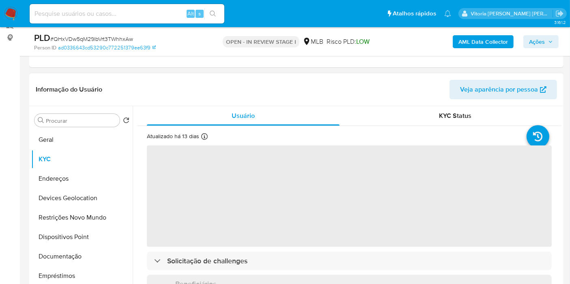
scroll to position [113, 0]
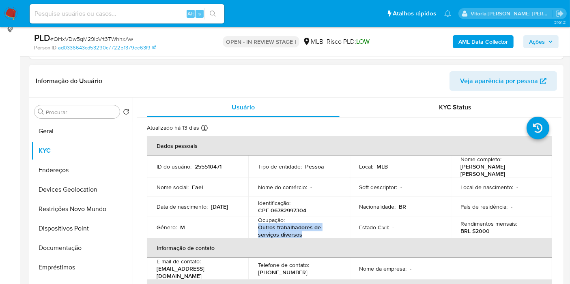
drag, startPoint x: 307, startPoint y: 232, endPoint x: 256, endPoint y: 223, distance: 51.5
click at [256, 223] on td "Ocupação : Outros trabalhadores de serviços diversos" at bounding box center [298, 227] width 101 height 22
copy p "Outros trabalhadores de serviços diversos"
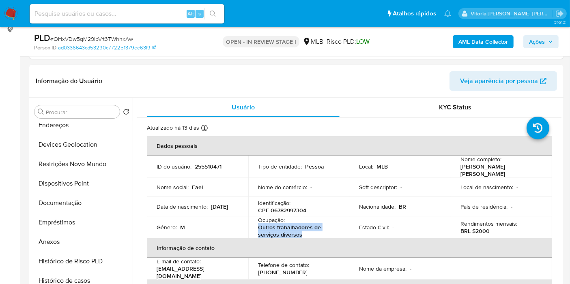
click at [161, 10] on input at bounding box center [127, 14] width 195 height 11
paste input "531278682"
type input "531278682"
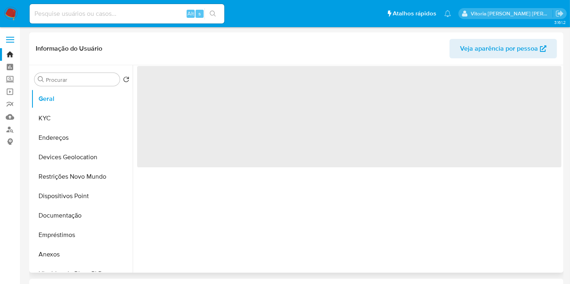
select select "10"
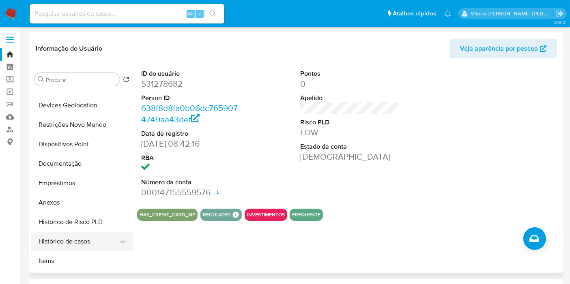
scroll to position [135, 0]
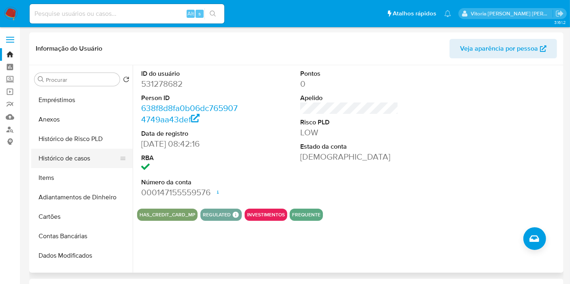
click at [72, 165] on button "Histórico de casos" at bounding box center [78, 158] width 95 height 19
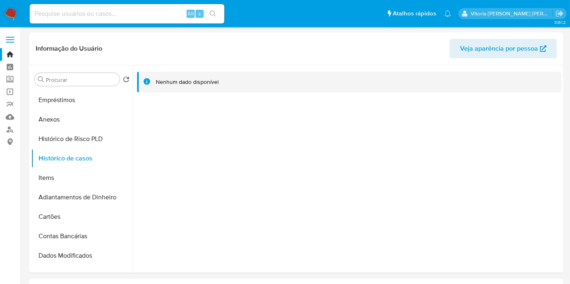
click at [147, 7] on div "Alt s" at bounding box center [127, 13] width 195 height 19
click at [145, 9] on input at bounding box center [127, 14] width 195 height 11
paste input "fPecCo3feHcpyrSjmsaqEznQ"
type input "fPecCo3feHcpyrSjmsaqEznQ"
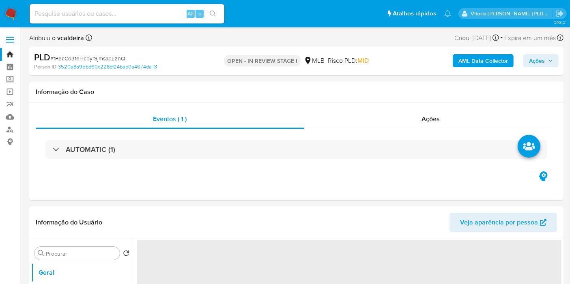
select select "10"
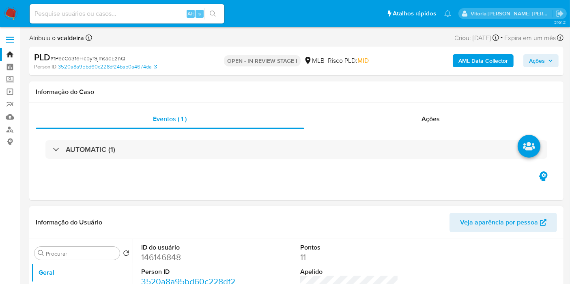
click at [152, 255] on dd "146146848" at bounding box center [190, 257] width 98 height 11
copy dd "146146848"
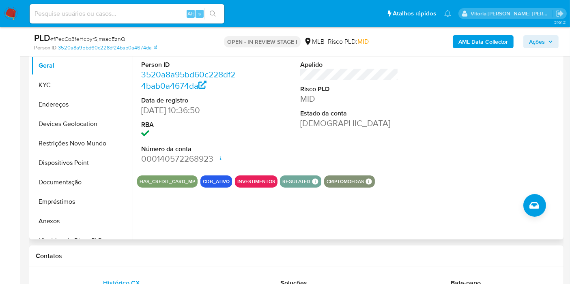
scroll to position [180, 0]
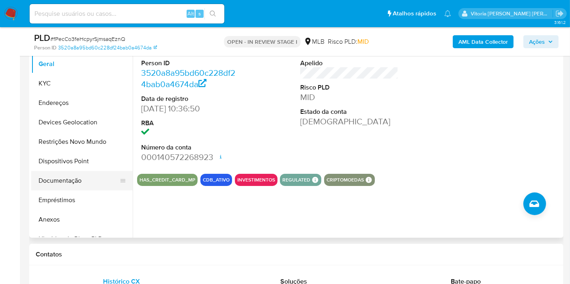
click at [56, 179] on button "Documentação" at bounding box center [78, 180] width 95 height 19
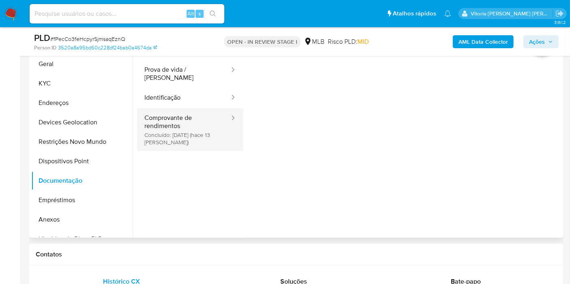
click at [177, 115] on button "Comprovante de rendimentos Concluído: 18/09/2025 (hace 13 días)" at bounding box center [183, 129] width 93 height 43
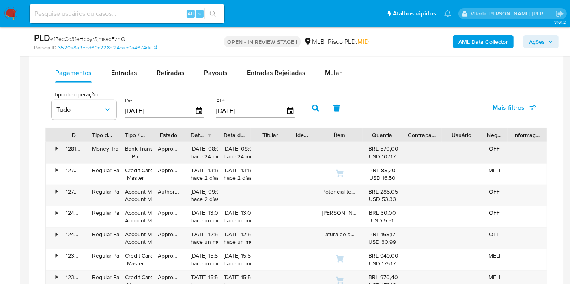
scroll to position [540, 0]
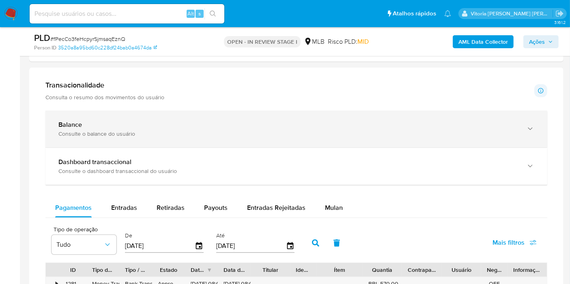
click at [126, 124] on div "Balance" at bounding box center [287, 125] width 459 height 8
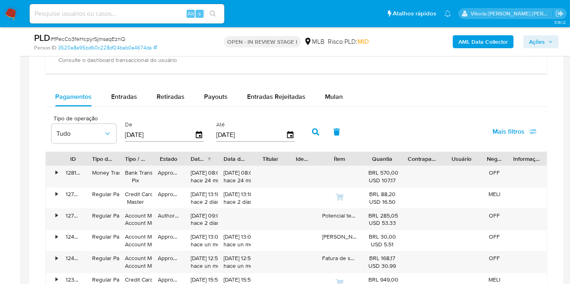
scroll to position [946, 0]
drag, startPoint x: 337, startPoint y: 93, endPoint x: 366, endPoint y: 102, distance: 30.4
click at [337, 93] on span "Mulan" at bounding box center [334, 96] width 18 height 9
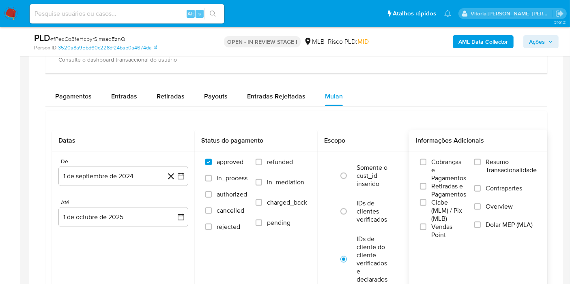
click at [491, 163] on span "Resumo Transacionalidade" at bounding box center [510, 166] width 51 height 16
click at [480, 163] on input "Resumo Transacionalidade" at bounding box center [477, 162] width 6 height 6
click at [141, 188] on div "De 1 de septiembre de 2024 1-09-2024 Até 1 de octubre de 2025 1-10-2025" at bounding box center [123, 199] width 143 height 95
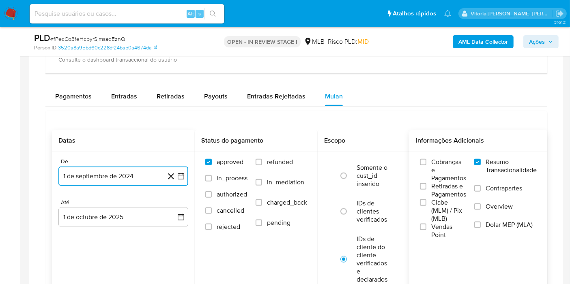
click at [138, 179] on button "1 de septiembre de 2024" at bounding box center [123, 176] width 130 height 19
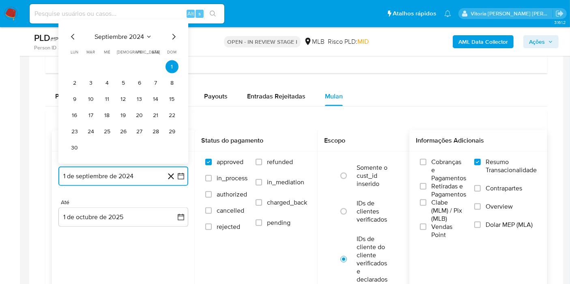
click at [148, 34] on icon "Seleccionar mes y año" at bounding box center [149, 37] width 6 height 6
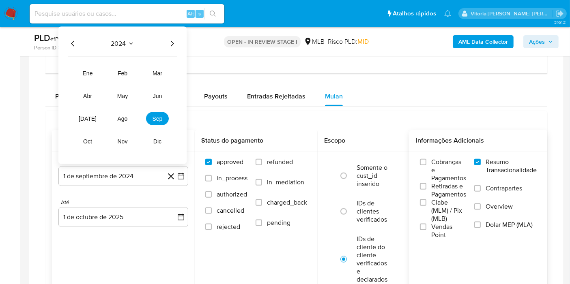
click at [176, 41] on icon "Año siguiente" at bounding box center [172, 44] width 10 height 10
click at [90, 71] on span "ene" at bounding box center [88, 73] width 10 height 6
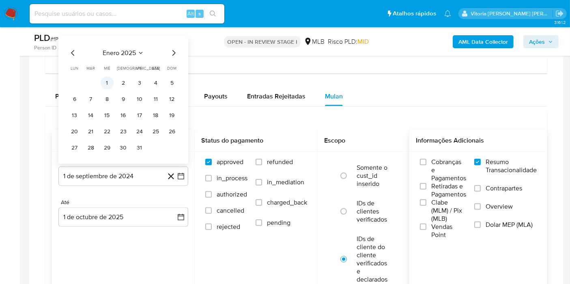
click at [105, 77] on button "1" at bounding box center [107, 83] width 13 height 13
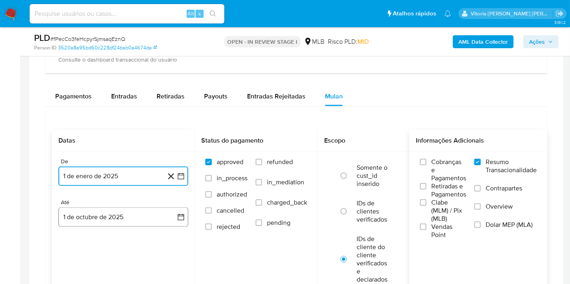
click at [86, 210] on button "1 de octubre de 2025" at bounding box center [123, 217] width 130 height 19
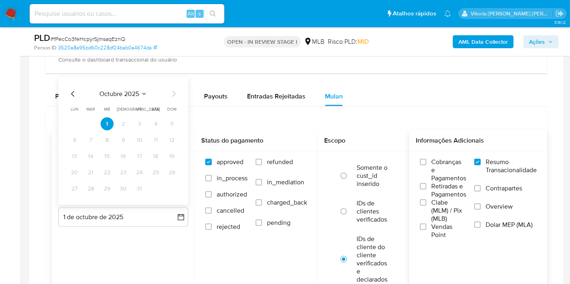
click at [105, 91] on span "octubre 2025" at bounding box center [119, 94] width 40 height 8
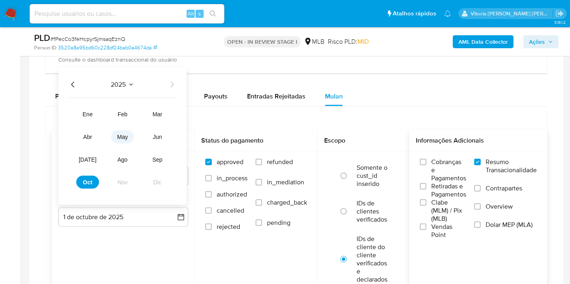
click at [126, 137] on span "may" at bounding box center [122, 137] width 11 height 6
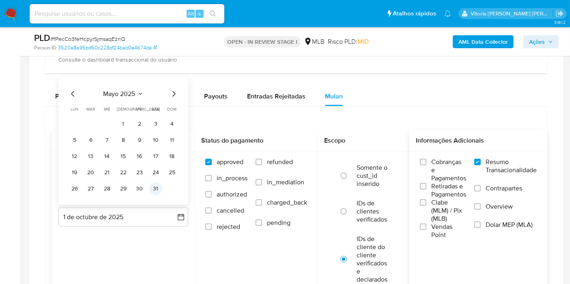
click at [152, 187] on button "31" at bounding box center [155, 188] width 13 height 13
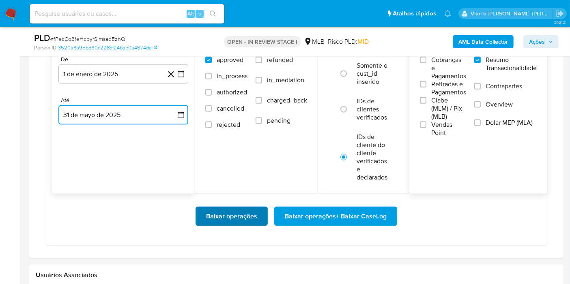
scroll to position [1081, 0]
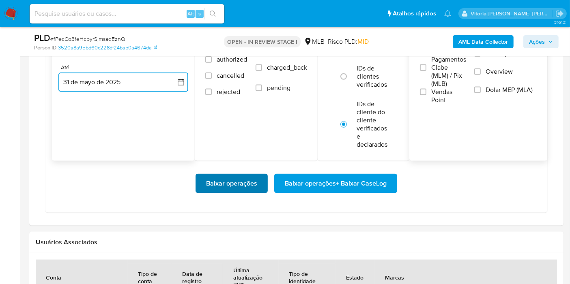
click at [238, 183] on span "Baixar operações" at bounding box center [231, 184] width 51 height 18
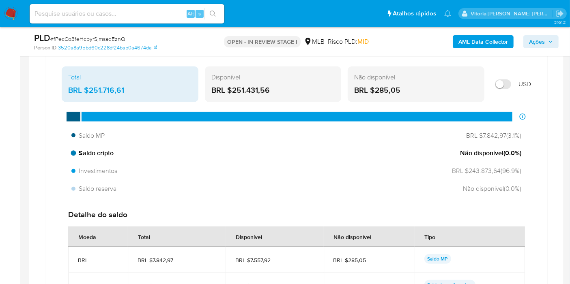
scroll to position [630, 0]
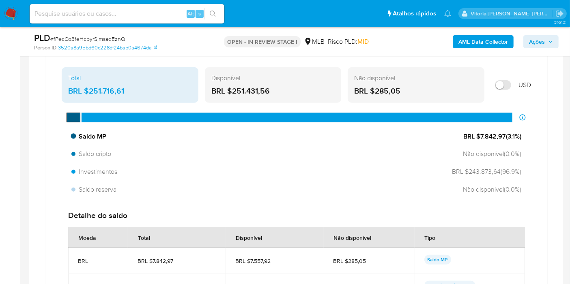
drag, startPoint x: 480, startPoint y: 135, endPoint x: 502, endPoint y: 134, distance: 22.7
click at [502, 134] on span "BRL $7.842,97 ( 3.1 %)" at bounding box center [492, 136] width 58 height 9
drag, startPoint x: 275, startPoint y: 88, endPoint x: 231, endPoint y: 84, distance: 43.7
click at [231, 86] on div "BRL $251.431,56" at bounding box center [273, 91] width 124 height 11
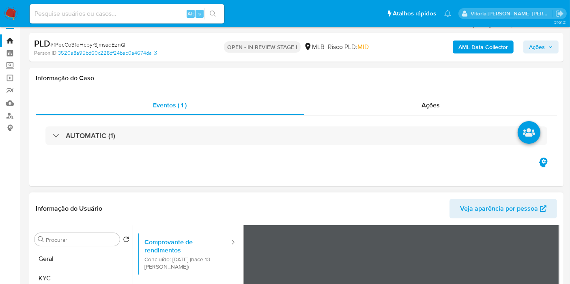
scroll to position [0, 0]
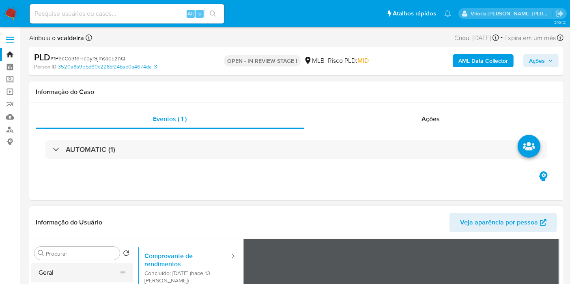
click at [55, 273] on button "Geral" at bounding box center [78, 272] width 95 height 19
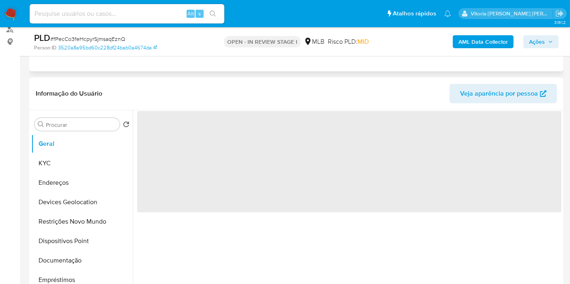
scroll to position [135, 0]
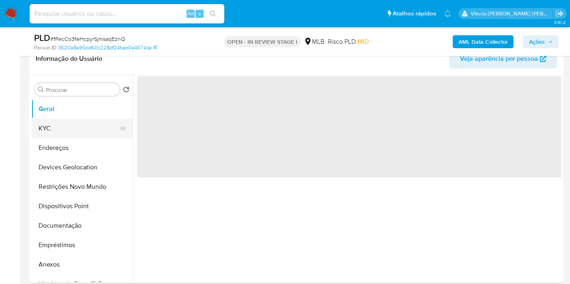
click at [49, 129] on button "KYC" at bounding box center [78, 128] width 95 height 19
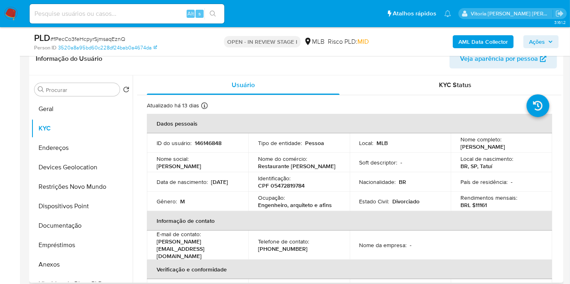
click at [208, 145] on p "146146848" at bounding box center [208, 142] width 27 height 7
copy p "146146848"
drag, startPoint x: 463, startPoint y: 146, endPoint x: 534, endPoint y: 145, distance: 71.4
click at [534, 145] on td "Nome completo : Jonathan Heinen de Menezes" at bounding box center [500, 142] width 101 height 19
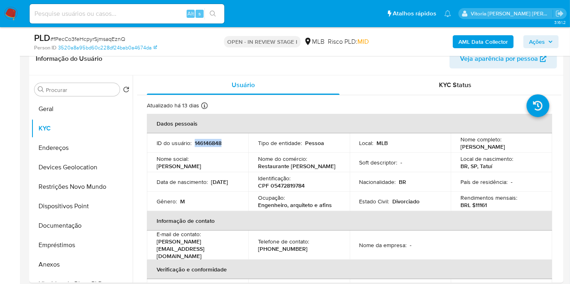
copy p "Jonathan Heinen de Menezes"
drag, startPoint x: 310, startPoint y: 164, endPoint x: 252, endPoint y: 163, distance: 58.0
click at [252, 163] on td "Nome do comércio : Restaurante da Reh" at bounding box center [298, 162] width 101 height 19
copy p "Restaurante da Reh"
drag, startPoint x: 332, startPoint y: 208, endPoint x: 251, endPoint y: 204, distance: 81.2
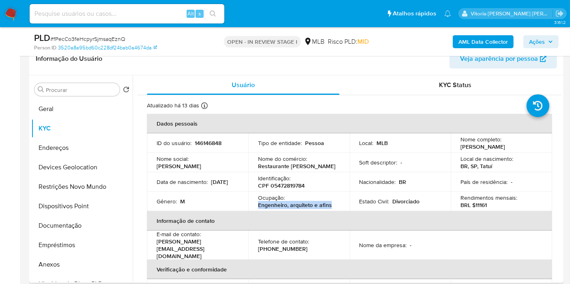
click at [251, 204] on td "Ocupação : Engenheiro, arquiteto e afins" at bounding box center [298, 201] width 101 height 19
copy p "Engenheiro, arquiteto e afins"
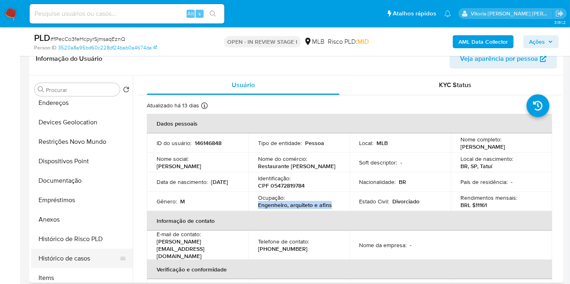
click at [79, 253] on button "Histórico de casos" at bounding box center [78, 258] width 95 height 19
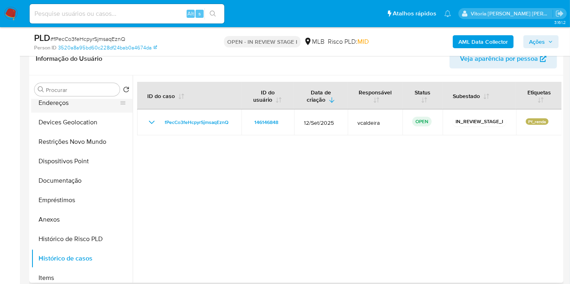
scroll to position [0, 0]
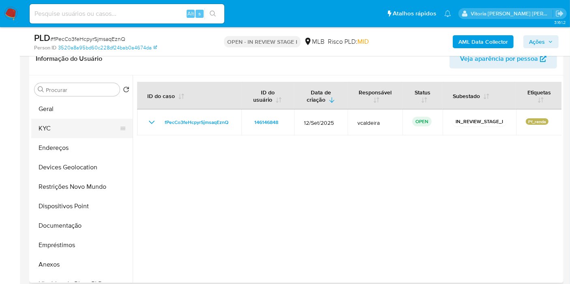
click at [53, 131] on button "KYC" at bounding box center [78, 128] width 95 height 19
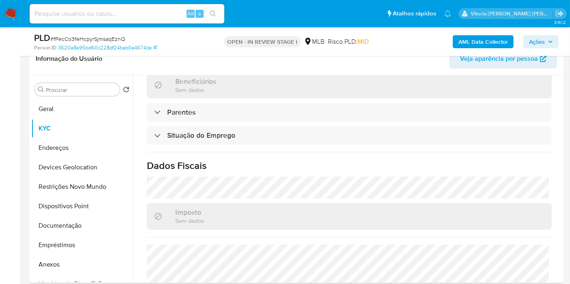
scroll to position [368, 0]
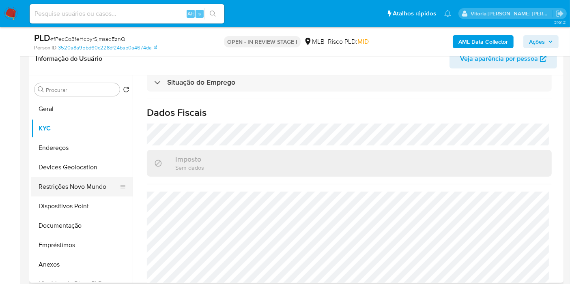
click at [62, 180] on button "Restrições Novo Mundo" at bounding box center [78, 186] width 95 height 19
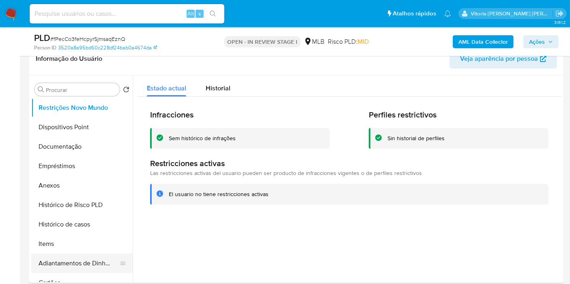
scroll to position [135, 0]
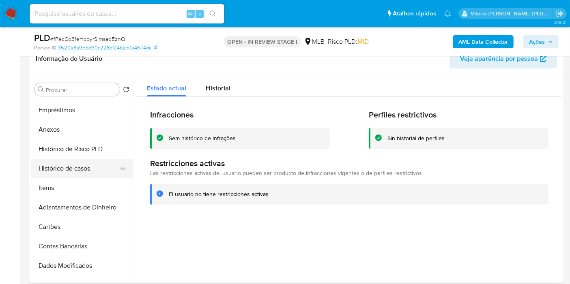
click at [84, 170] on button "Histórico de casos" at bounding box center [78, 168] width 95 height 19
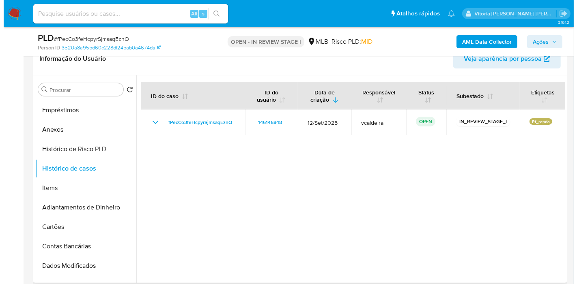
scroll to position [0, 0]
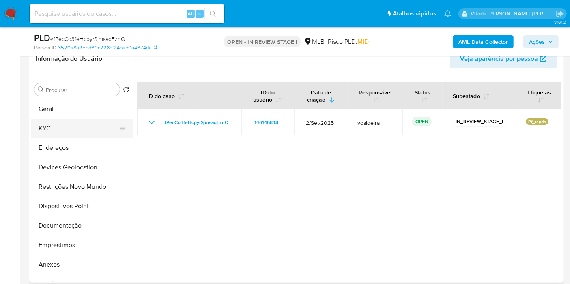
click at [57, 135] on button "KYC" at bounding box center [78, 128] width 95 height 19
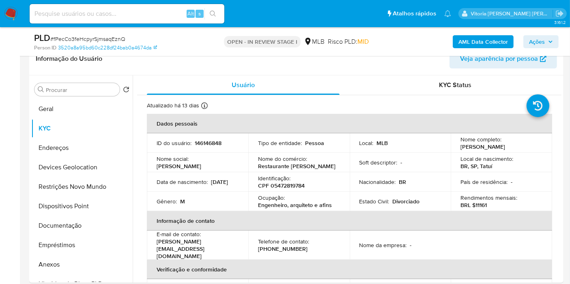
click at [463, 37] on b "AML Data Collector" at bounding box center [482, 41] width 49 height 13
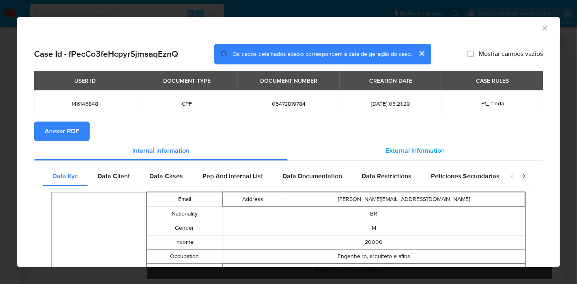
click at [380, 152] on div "External information" at bounding box center [414, 150] width 255 height 19
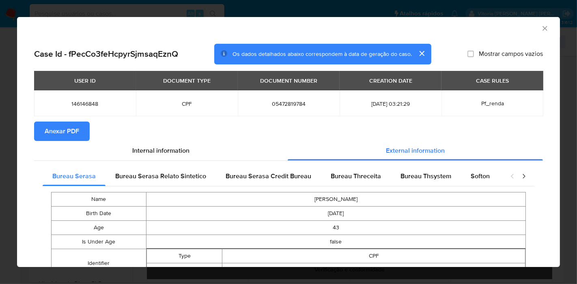
click at [76, 131] on span "Anexar PDF" at bounding box center [62, 131] width 34 height 18
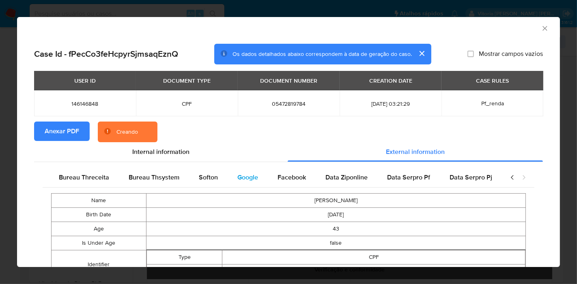
click at [240, 182] on div "Google" at bounding box center [247, 177] width 40 height 19
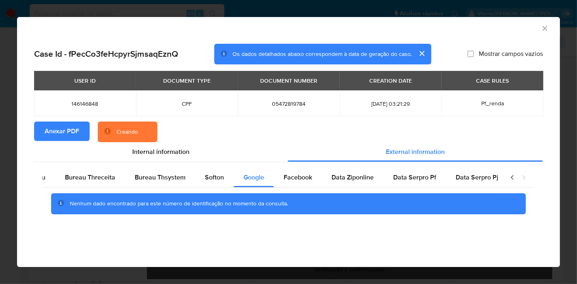
click at [264, 128] on section "Anexar PDF Creando" at bounding box center [288, 132] width 508 height 21
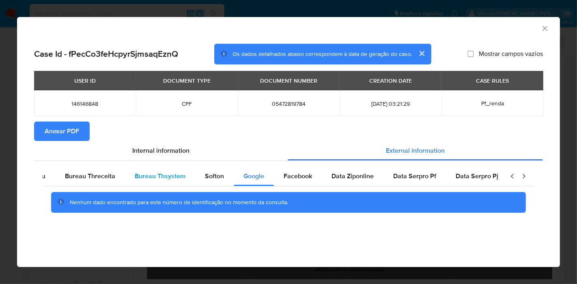
scroll to position [0, 0]
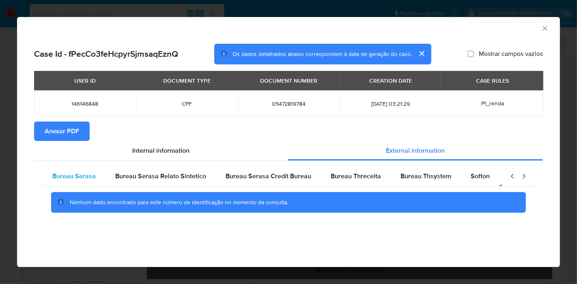
click at [84, 176] on span "Bureau Serasa" at bounding box center [73, 175] width 43 height 9
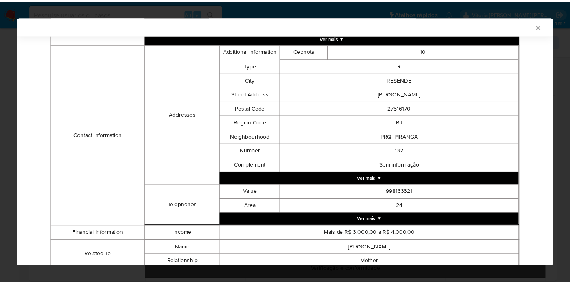
scroll to position [265, 0]
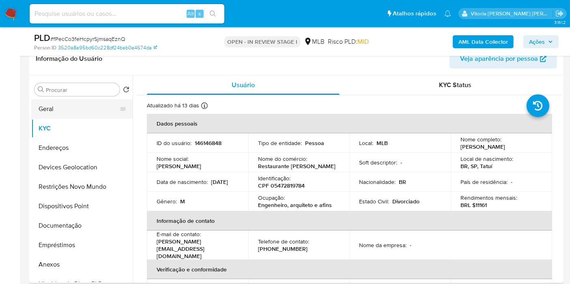
click at [57, 111] on button "Geral" at bounding box center [78, 108] width 95 height 19
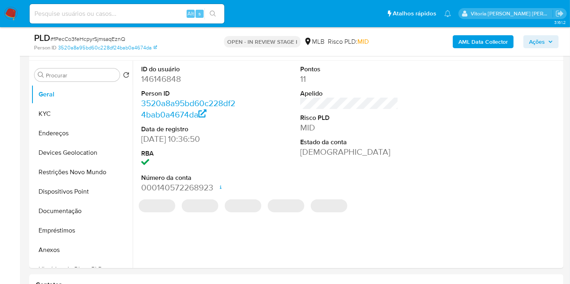
scroll to position [154, 0]
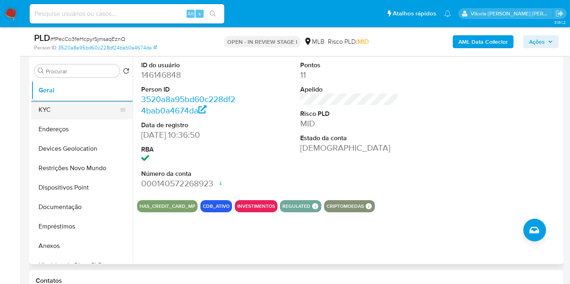
click at [59, 116] on button "KYC" at bounding box center [78, 109] width 95 height 19
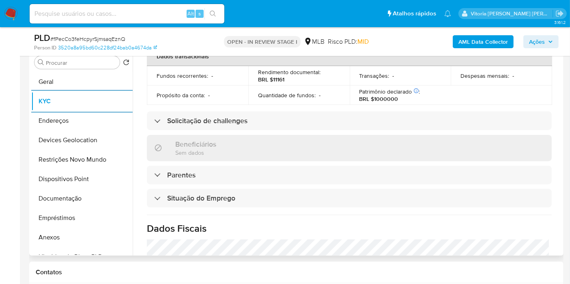
scroll to position [368, 0]
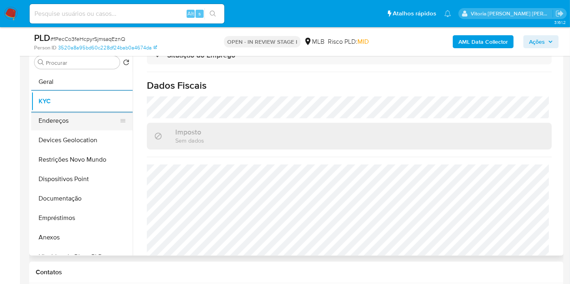
click at [59, 116] on button "Endereços" at bounding box center [78, 120] width 95 height 19
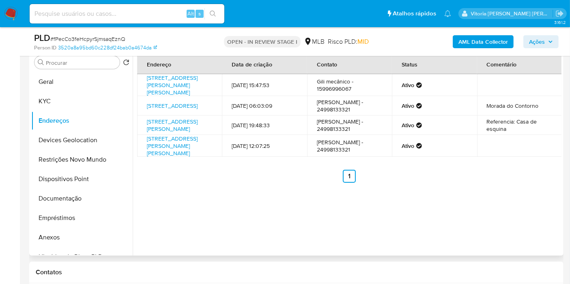
scroll to position [117, 0]
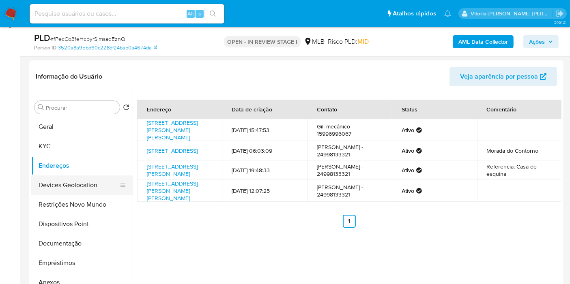
click at [68, 176] on button "Devices Geolocation" at bounding box center [78, 185] width 95 height 19
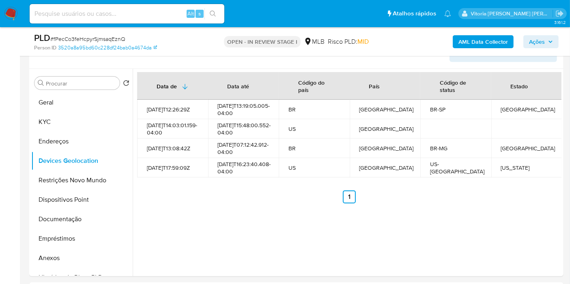
scroll to position [144, 0]
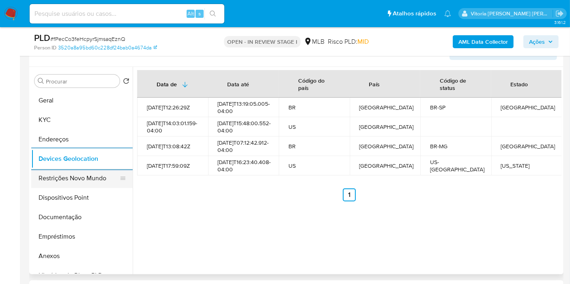
click at [52, 180] on button "Restrições Novo Mundo" at bounding box center [78, 178] width 95 height 19
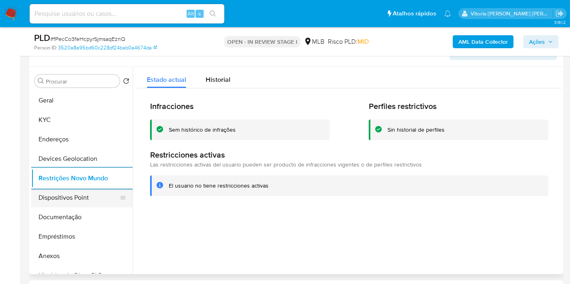
drag, startPoint x: 68, startPoint y: 186, endPoint x: 62, endPoint y: 193, distance: 8.6
click at [68, 187] on button "Restrições Novo Mundo" at bounding box center [81, 178] width 101 height 19
click at [60, 195] on button "Dispositivos Point" at bounding box center [78, 197] width 95 height 19
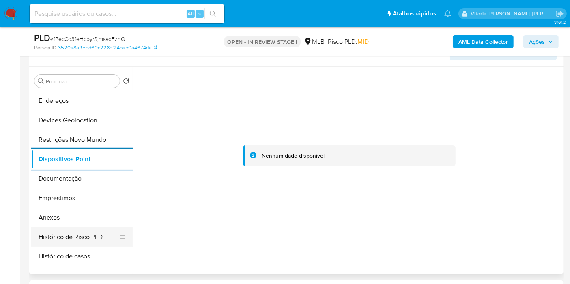
scroll to position [90, 0]
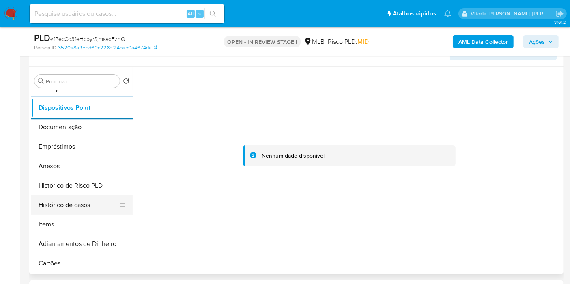
click at [72, 199] on button "Histórico de casos" at bounding box center [78, 204] width 95 height 19
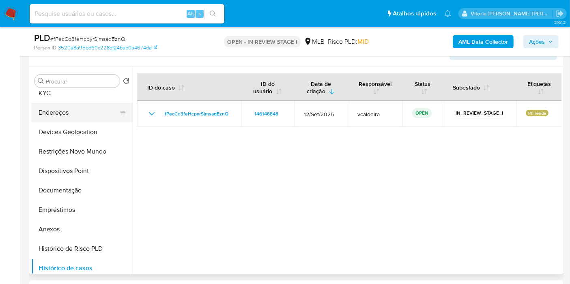
scroll to position [0, 0]
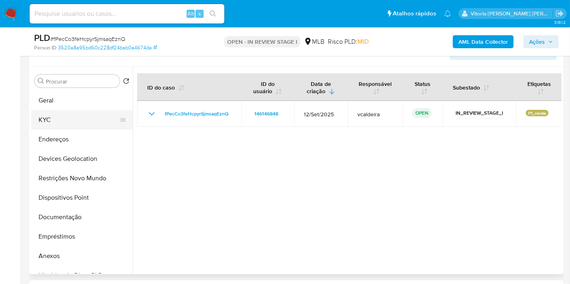
click at [51, 120] on button "KYC" at bounding box center [78, 119] width 95 height 19
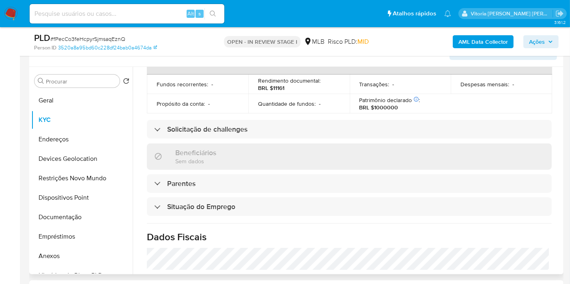
scroll to position [368, 0]
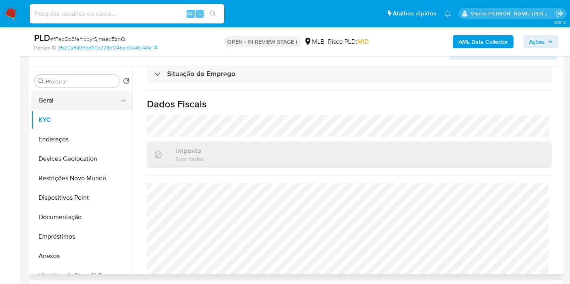
click at [99, 105] on button "Geral" at bounding box center [78, 100] width 95 height 19
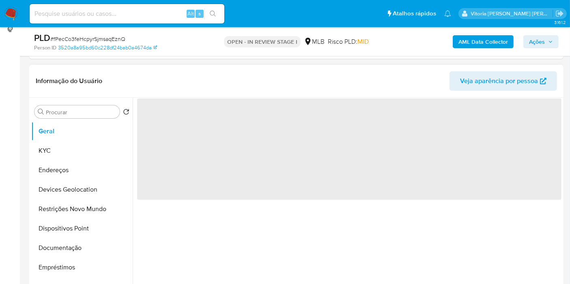
scroll to position [99, 0]
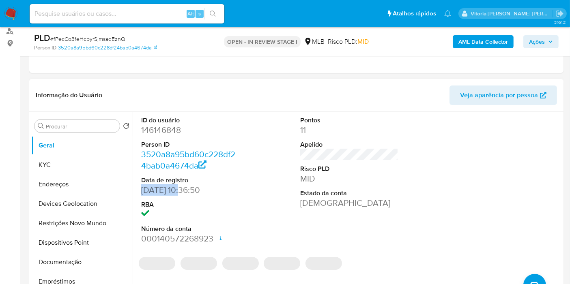
drag, startPoint x: 182, startPoint y: 189, endPoint x: 137, endPoint y: 192, distance: 45.1
click at [137, 192] on div "ID do usuário 146146848 Person ID 3520a8a95bd60c228df24bab0a4674da Data de regi…" at bounding box center [190, 180] width 106 height 137
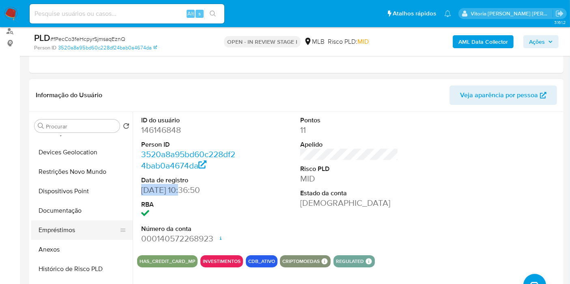
scroll to position [90, 0]
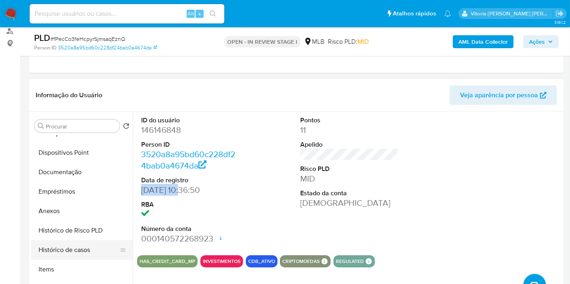
click at [60, 245] on button "Histórico de casos" at bounding box center [78, 249] width 95 height 19
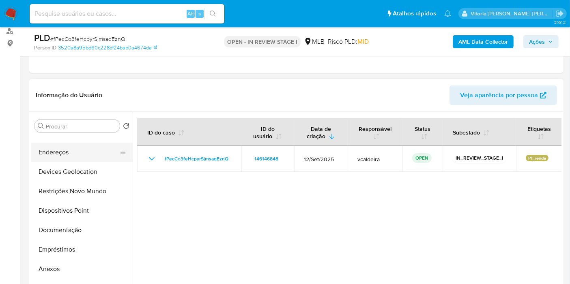
scroll to position [0, 0]
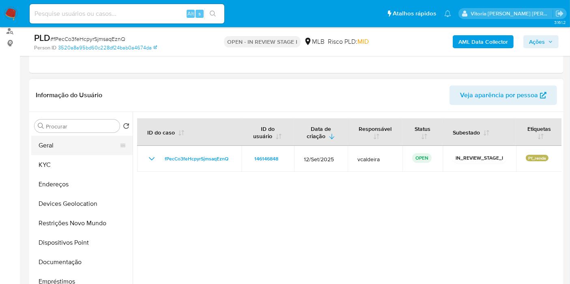
click at [66, 147] on button "Geral" at bounding box center [78, 145] width 95 height 19
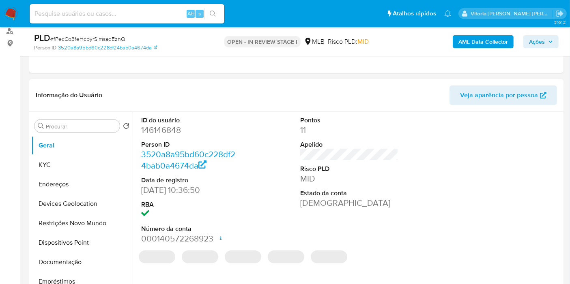
click at [165, 126] on dd "146146848" at bounding box center [190, 129] width 98 height 11
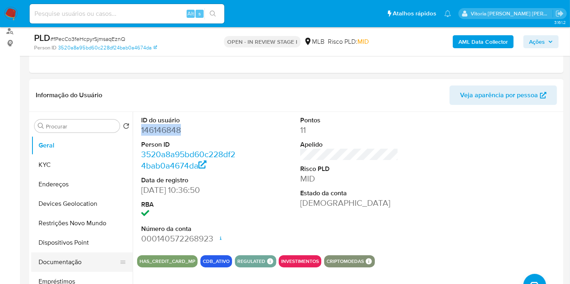
click at [68, 260] on button "Documentação" at bounding box center [78, 262] width 95 height 19
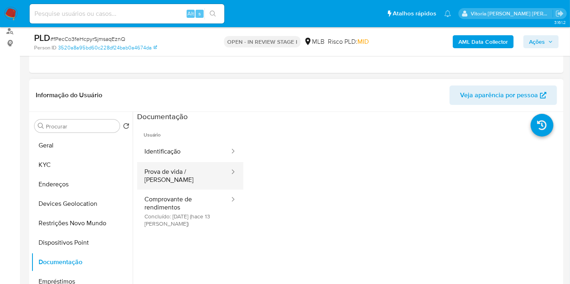
click at [188, 182] on button "Prova de vida / Selfie" at bounding box center [183, 176] width 93 height 28
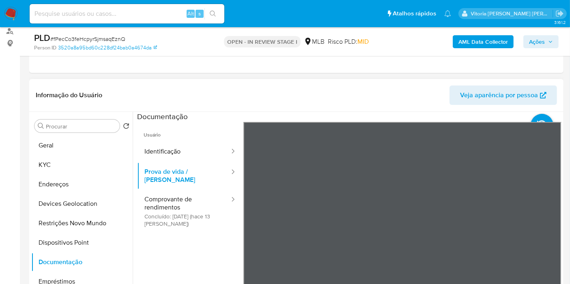
scroll to position [13, 0]
drag, startPoint x: 529, startPoint y: 38, endPoint x: 515, endPoint y: 43, distance: 14.9
click at [529, 38] on span "Ações" at bounding box center [537, 41] width 16 height 13
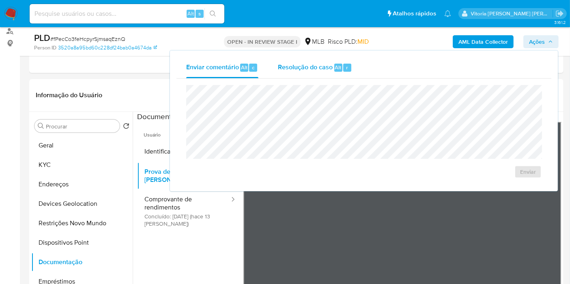
click at [332, 68] on div "Resolução do caso Alt r" at bounding box center [315, 67] width 74 height 21
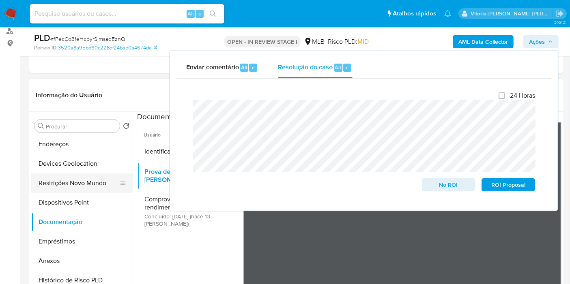
scroll to position [90, 0]
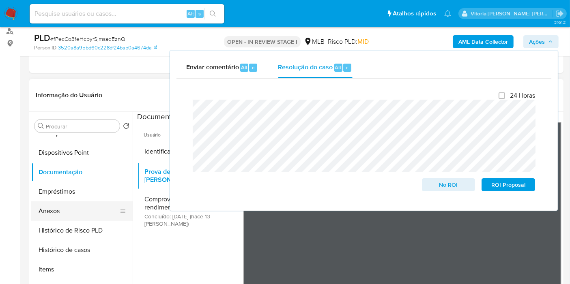
click at [54, 211] on button "Anexos" at bounding box center [78, 210] width 95 height 19
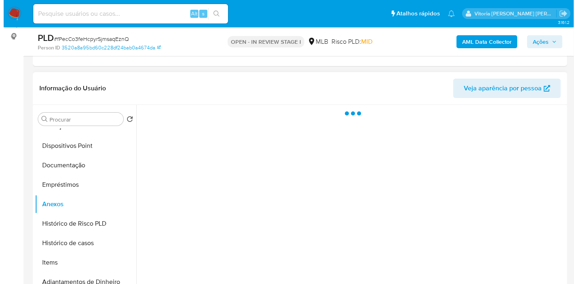
scroll to position [189, 0]
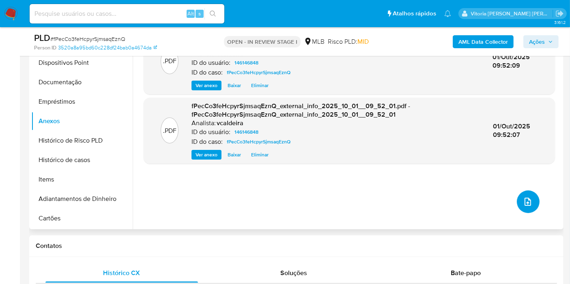
click at [523, 197] on span "upload-file" at bounding box center [528, 202] width 10 height 10
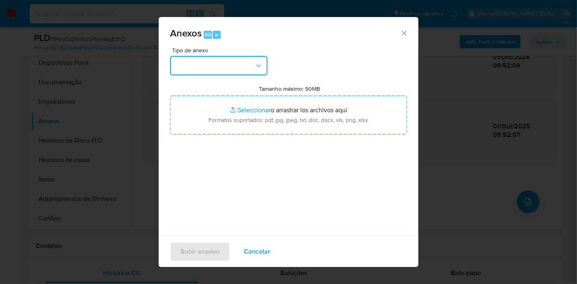
click at [252, 71] on button "button" at bounding box center [218, 65] width 97 height 19
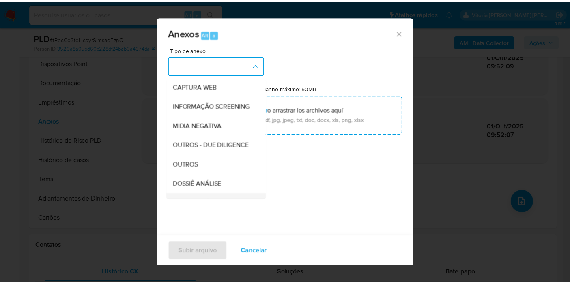
scroll to position [124, 0]
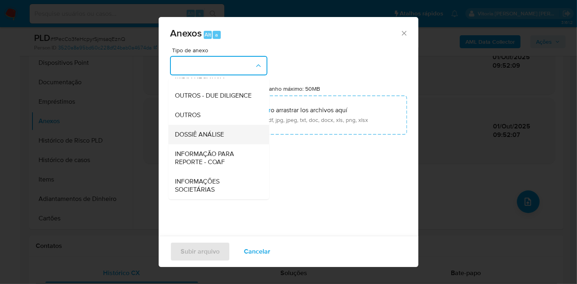
click at [194, 137] on span "DOSSIÊ ANÁLISE" at bounding box center [199, 135] width 49 height 8
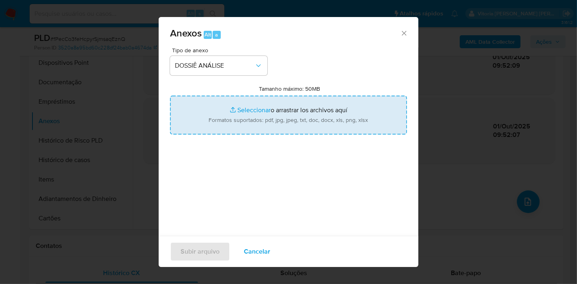
type input "C:\fakepath\DECLÍNIO - Caselog fPecCo3feHcpyrSjmsaqEznQ_2025_09_30_10_31_51.pdf"
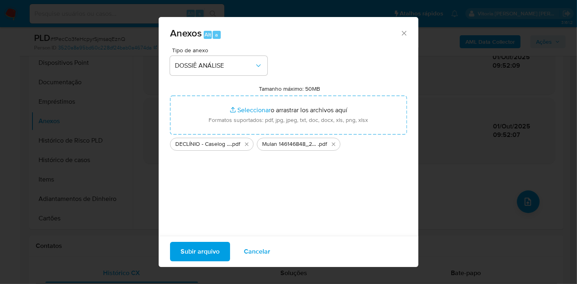
click at [210, 250] on span "Subir arquivo" at bounding box center [199, 252] width 39 height 18
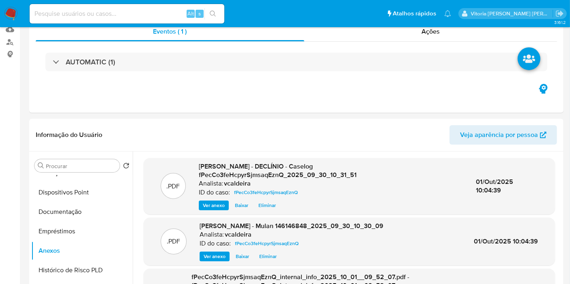
scroll to position [0, 0]
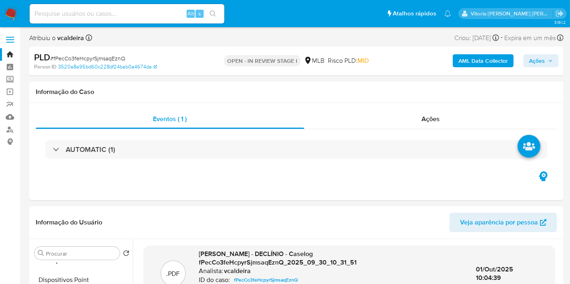
click at [535, 52] on div "AML Data Collector Ações" at bounding box center [472, 60] width 173 height 19
click at [535, 57] on span "Ações" at bounding box center [537, 60] width 16 height 13
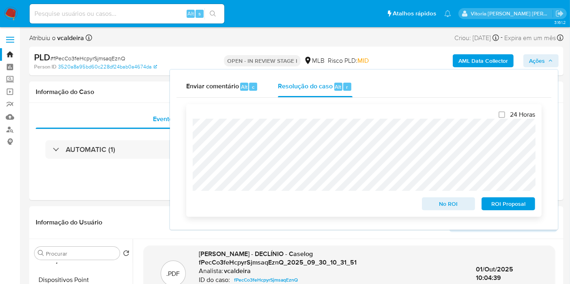
click at [452, 201] on span "No ROI" at bounding box center [448, 203] width 42 height 11
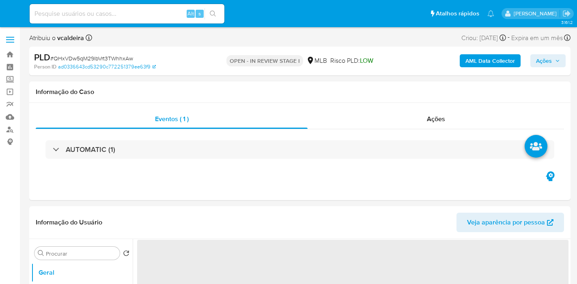
select select "10"
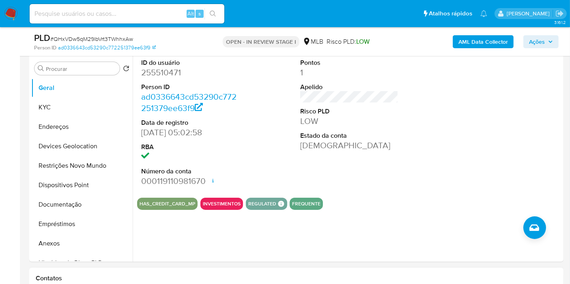
scroll to position [270, 0]
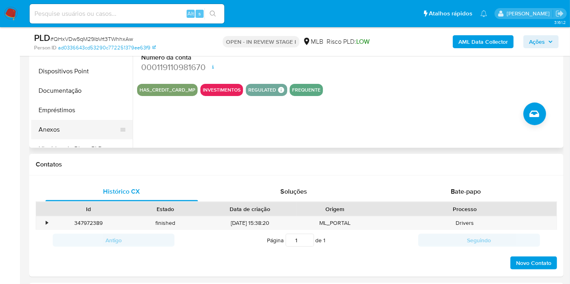
click at [71, 125] on button "Anexos" at bounding box center [78, 129] width 95 height 19
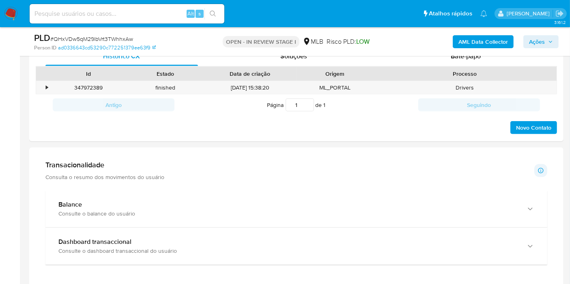
scroll to position [540, 0]
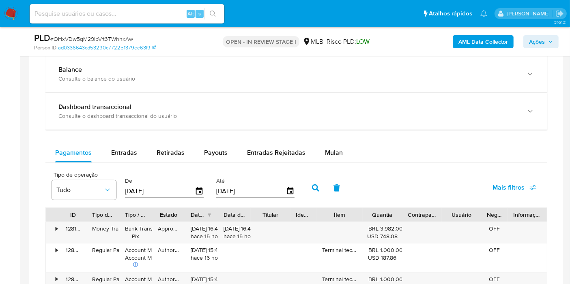
click at [537, 40] on span "Ações" at bounding box center [537, 41] width 16 height 13
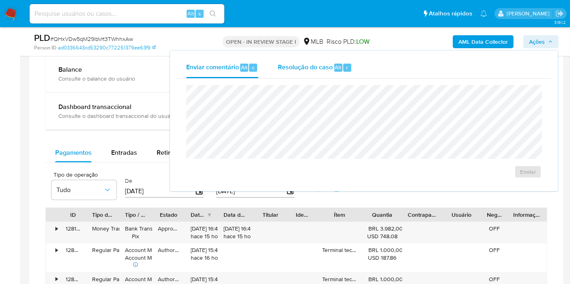
click at [324, 70] on span "Resolução do caso" at bounding box center [305, 66] width 55 height 9
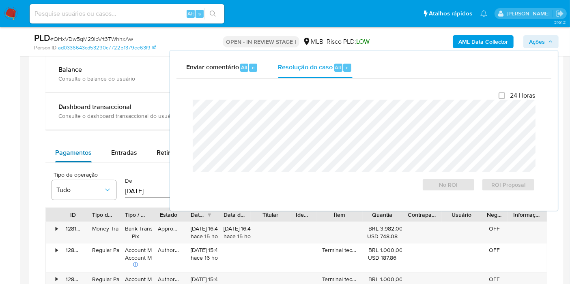
click at [73, 144] on div "Pagamentos" at bounding box center [73, 152] width 36 height 19
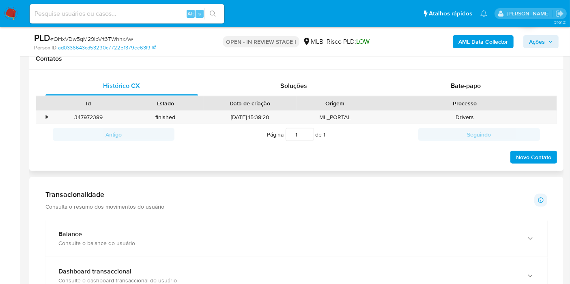
scroll to position [360, 0]
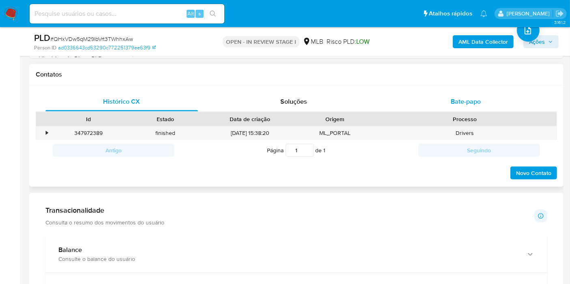
click at [466, 104] on span "Bate-papo" at bounding box center [465, 101] width 30 height 9
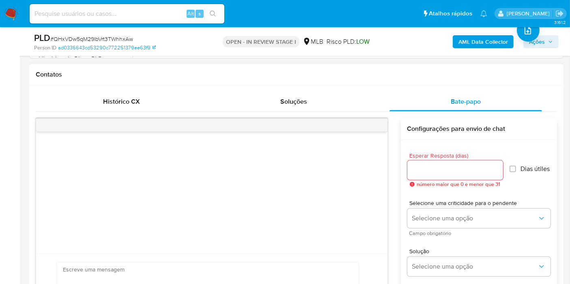
scroll to position [495, 0]
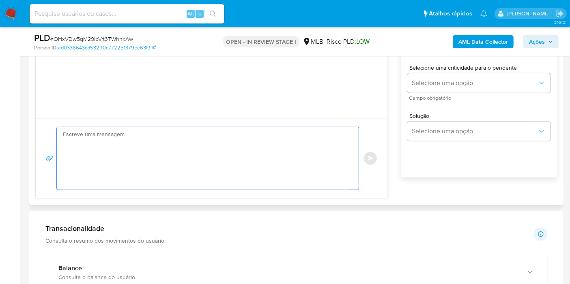
click at [119, 158] on textarea at bounding box center [205, 158] width 285 height 62
paste textarea "Olá, XXXXXXXXX. Estamos realizando uma verificação adicional de segurança em co…"
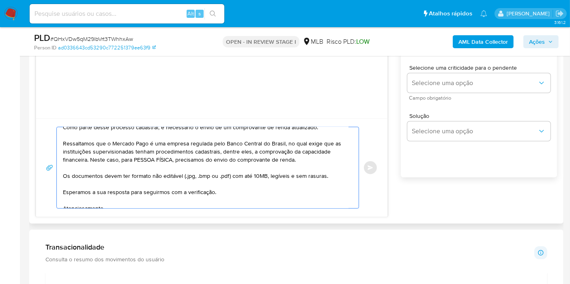
scroll to position [0, 0]
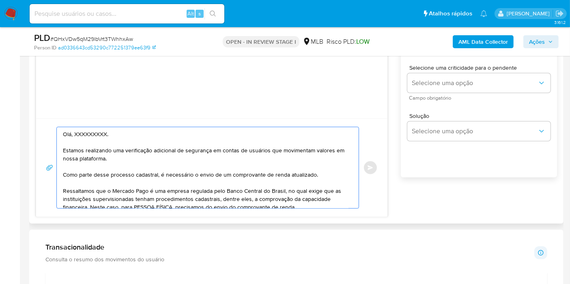
click at [88, 133] on textarea "Olá, XXXXXXXXX. Estamos realizando uma verificação adicional de segurança em co…" at bounding box center [205, 167] width 285 height 81
paste textarea "Patrick Rafael"
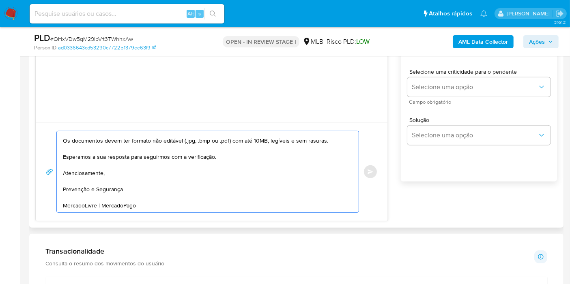
scroll to position [405, 0]
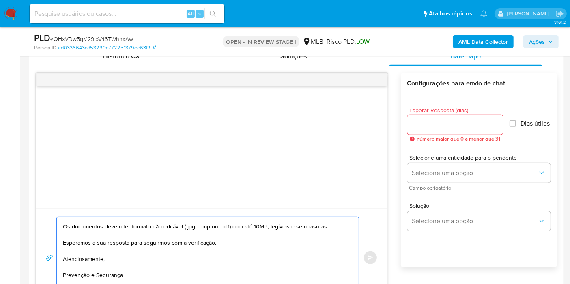
type textarea "Olá, Patrick Rafael. Estamos realizando uma verificação adicional de segurança …"
click at [436, 122] on input "Esperar Resposta (dias)" at bounding box center [455, 125] width 96 height 11
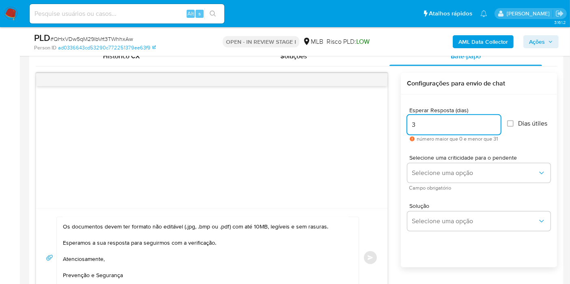
type input "3"
click at [512, 120] on label "Dias útiles" at bounding box center [527, 124] width 41 height 8
click at [507, 120] on input "Dias útiles" at bounding box center [510, 123] width 6 height 6
checkbox input "true"
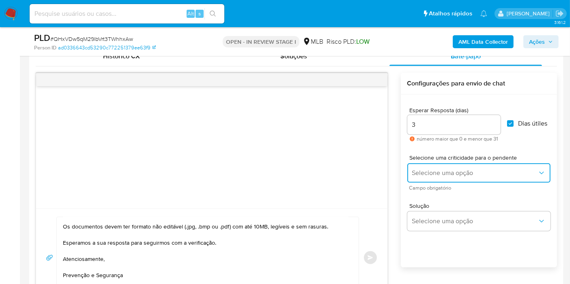
click at [463, 169] on span "Selecione uma opção" at bounding box center [474, 173] width 125 height 8
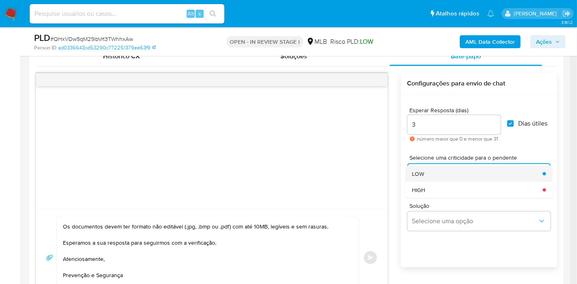
click at [426, 175] on div "LOW" at bounding box center [475, 174] width 126 height 16
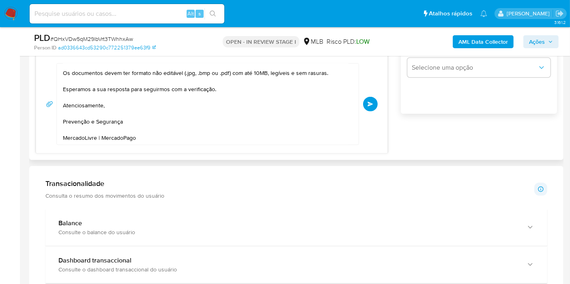
scroll to position [540, 0]
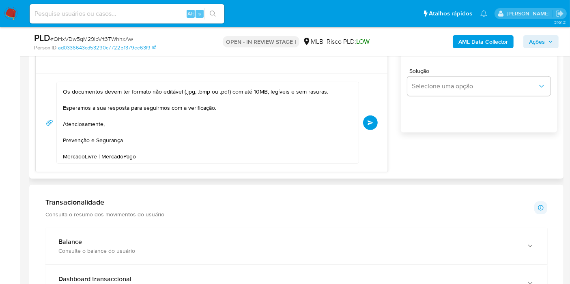
click at [369, 127] on button "common.send" at bounding box center [370, 123] width 15 height 15
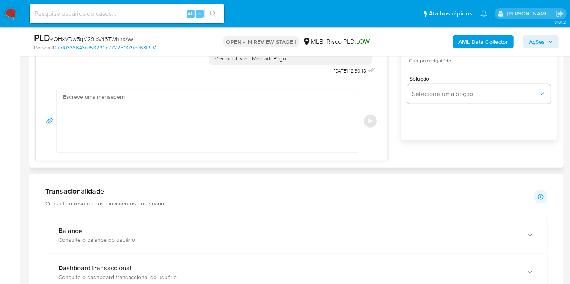
scroll to position [225, 0]
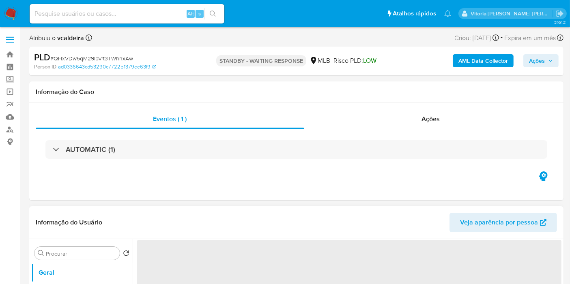
select select "10"
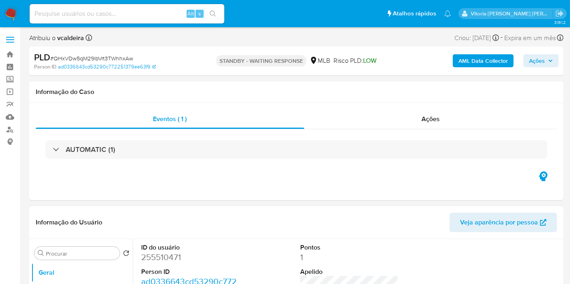
click at [156, 15] on input at bounding box center [127, 14] width 195 height 11
paste input "fPecCo3feHcpyrSjmsaqEznQ"
type input "fPecCo3feHcpyrSjmsaqEznQ"
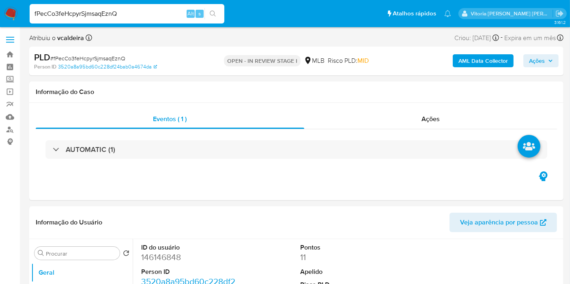
select select "10"
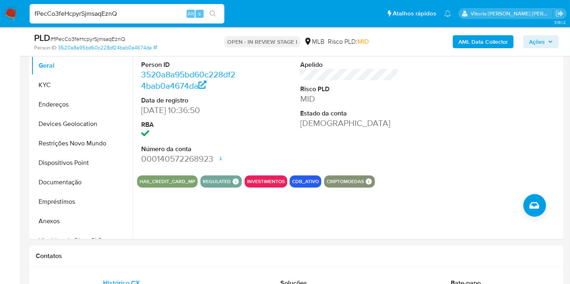
scroll to position [225, 0]
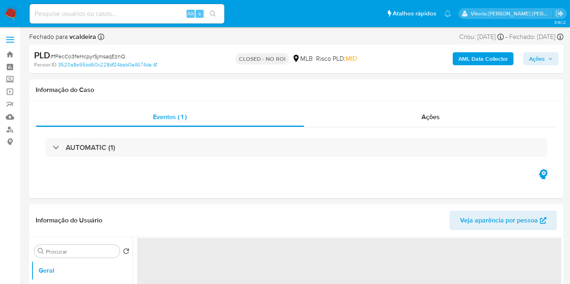
select select "10"
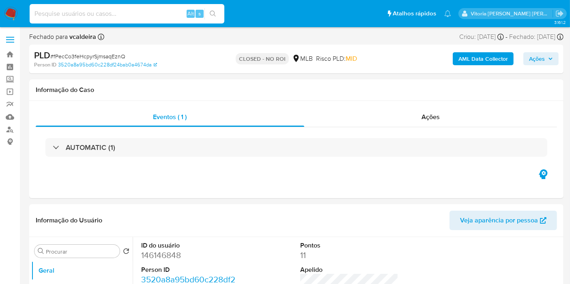
click at [159, 17] on input at bounding box center [127, 14] width 195 height 11
paste input "iCqPmfBC74MYp3mae0IgKYf6"
type input "iCqPmfBC74MYp3mae0IgKYf6"
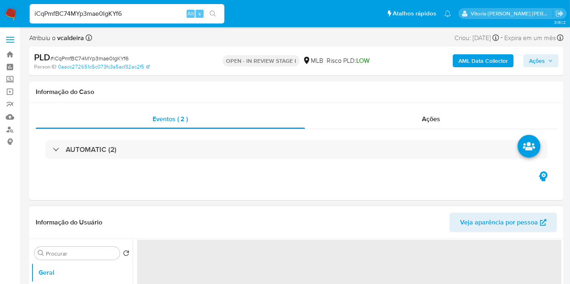
select select "10"
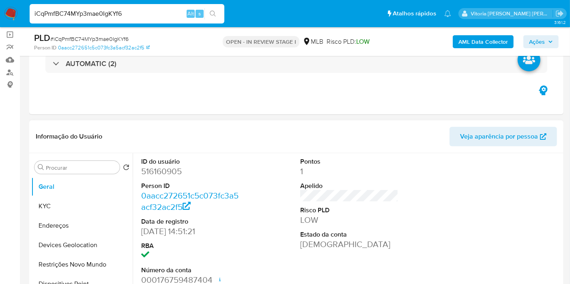
scroll to position [90, 0]
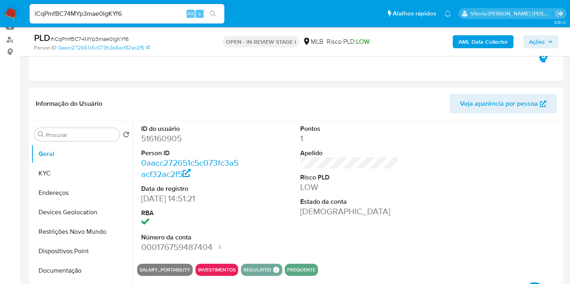
click at [159, 140] on dd "516160905" at bounding box center [190, 138] width 98 height 11
copy dd "516160905"
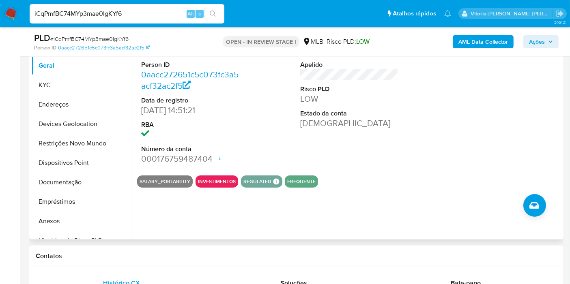
scroll to position [180, 0]
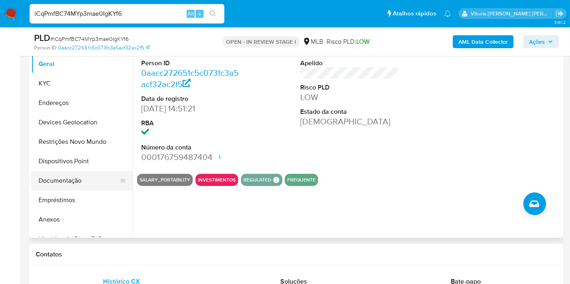
click at [69, 180] on button "Documentação" at bounding box center [78, 180] width 95 height 19
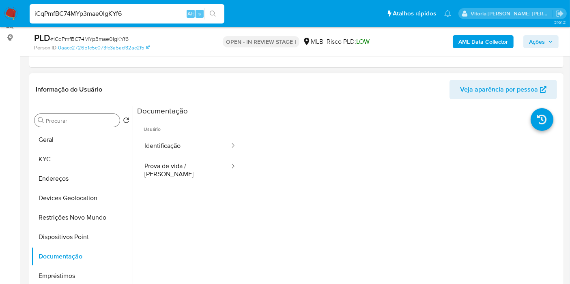
scroll to position [90, 0]
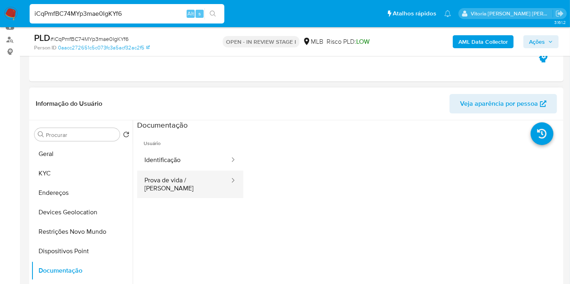
click at [198, 181] on button "Prova de vida / [PERSON_NAME]" at bounding box center [183, 185] width 93 height 28
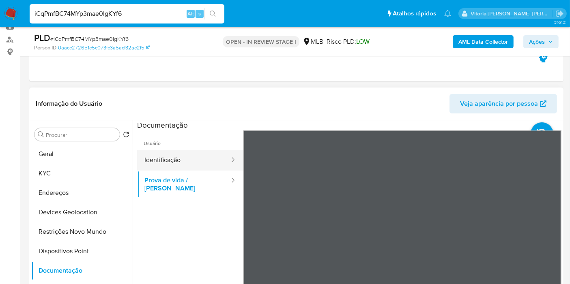
click at [167, 162] on button "Identificação" at bounding box center [183, 160] width 93 height 21
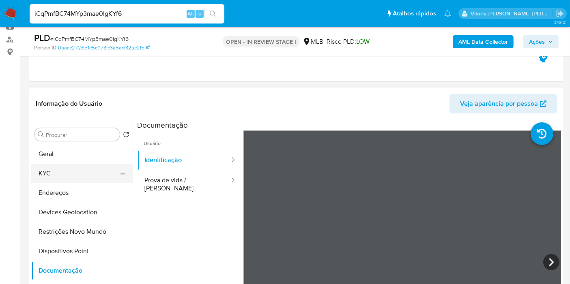
click at [56, 165] on button "KYC" at bounding box center [78, 173] width 95 height 19
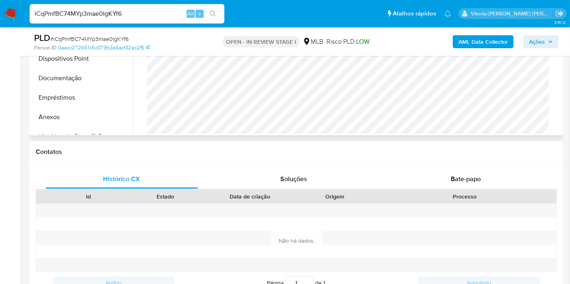
scroll to position [360, 0]
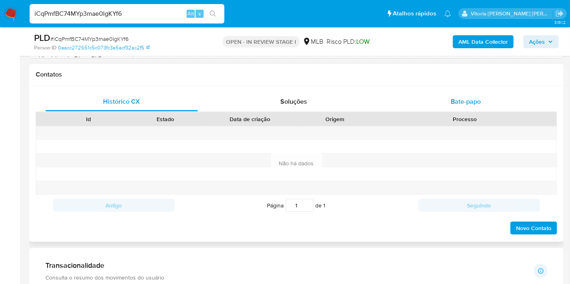
click at [462, 97] on span "Bate-papo" at bounding box center [465, 101] width 30 height 9
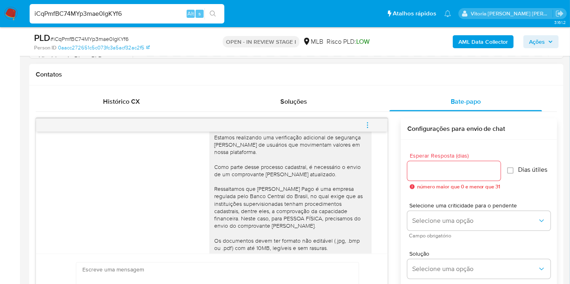
scroll to position [0, 0]
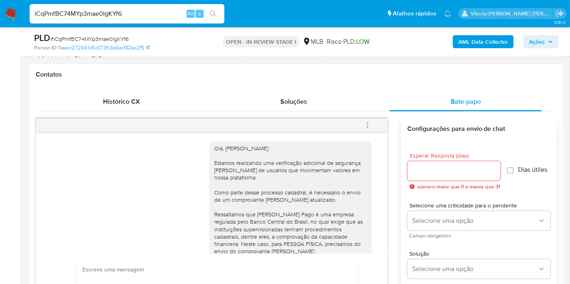
drag, startPoint x: 79, startPoint y: 196, endPoint x: 96, endPoint y: 182, distance: 22.4
click at [79, 196] on div "Olá, [PERSON_NAME]. Estamos realizando uma verificação adicional de segurança […" at bounding box center [211, 243] width 331 height 215
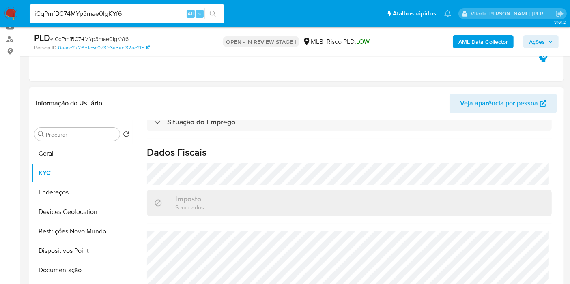
scroll to position [90, 0]
click at [84, 19] on div "iCqPmfBC74MYp3mae0IgKYf6 Alt s" at bounding box center [127, 13] width 195 height 19
click at [83, 16] on input "iCqPmfBC74MYp3mae0IgKYf6" at bounding box center [127, 14] width 195 height 11
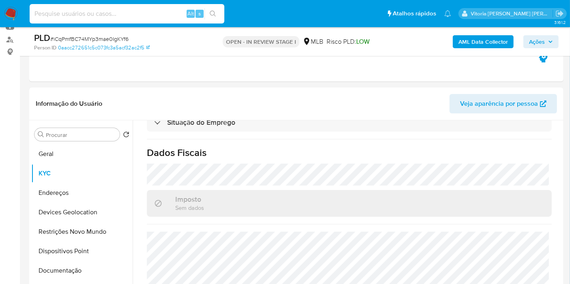
click at [540, 43] on span "Ações" at bounding box center [537, 41] width 16 height 13
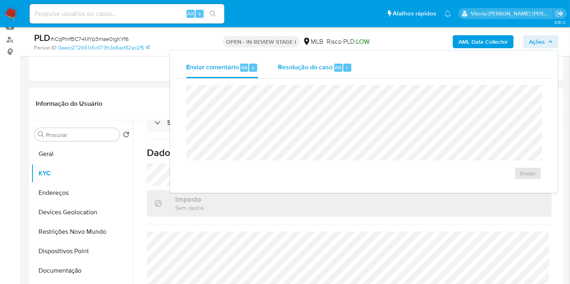
click at [339, 71] on span "Alt" at bounding box center [338, 68] width 6 height 8
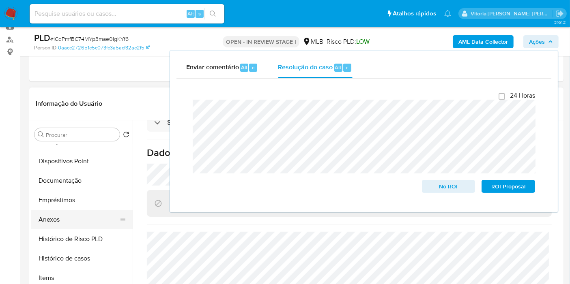
click at [58, 223] on button "Anexos" at bounding box center [78, 219] width 95 height 19
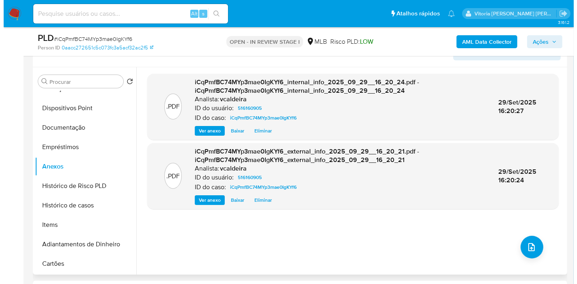
scroll to position [180, 0]
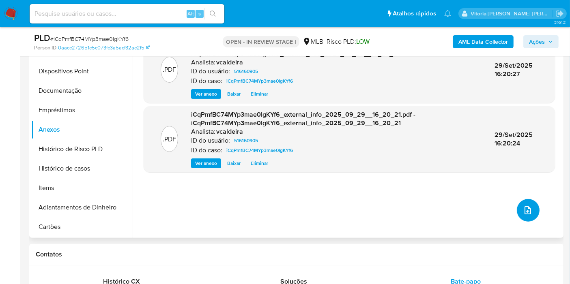
click at [527, 210] on icon "upload-file" at bounding box center [528, 211] width 10 height 10
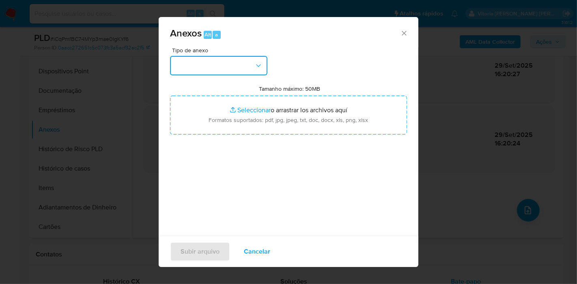
click at [258, 71] on button "button" at bounding box center [218, 65] width 97 height 19
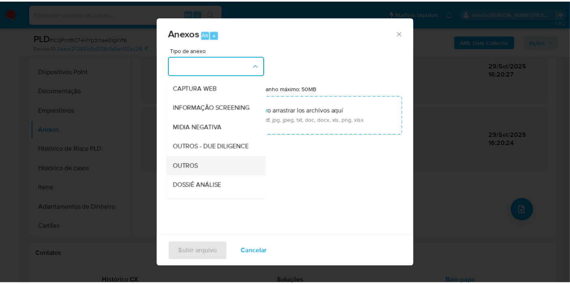
scroll to position [124, 0]
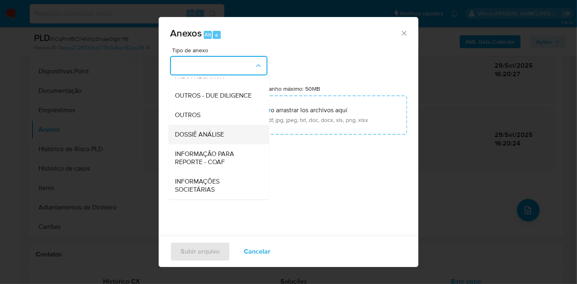
click at [202, 135] on span "DOSSIÊ ANÁLISE" at bounding box center [199, 135] width 49 height 8
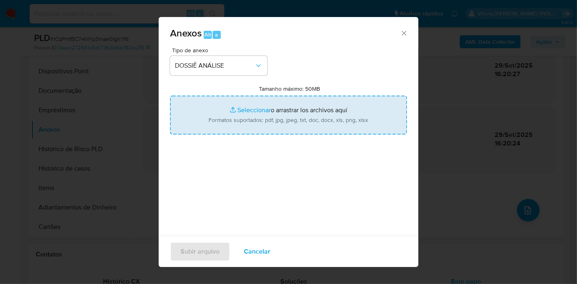
type input "C:\fakepath\SAR - (xxx) - CPF 09088131554 - IORRISSON [PERSON_NAME] DE [PERSON_…"
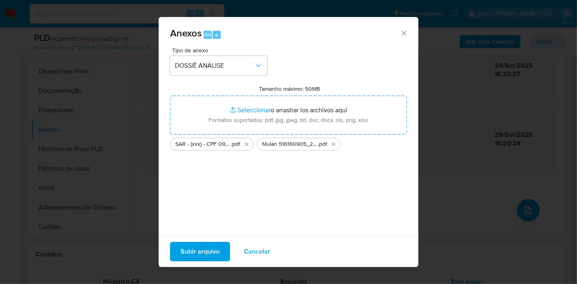
click at [203, 252] on span "Subir arquivo" at bounding box center [199, 252] width 39 height 18
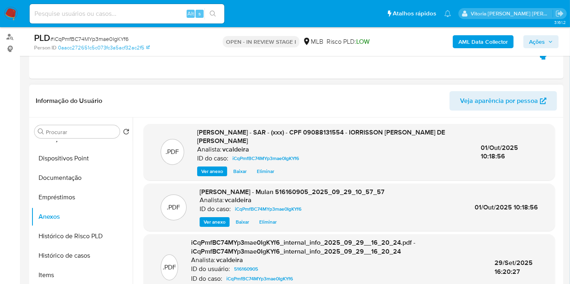
scroll to position [90, 0]
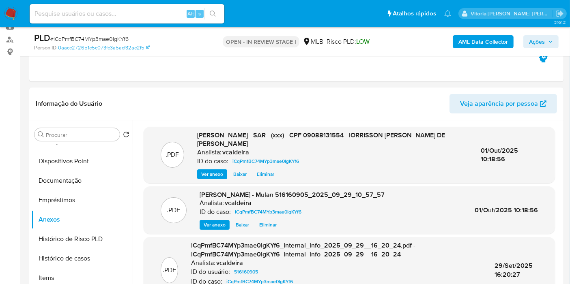
click at [537, 39] on span "Ações" at bounding box center [537, 41] width 16 height 13
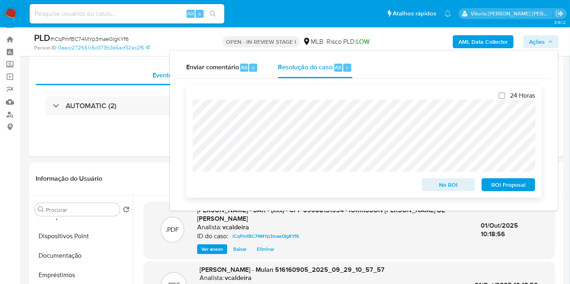
scroll to position [0, 0]
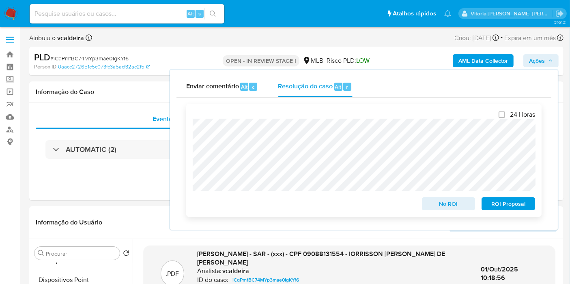
click at [507, 208] on span "ROI Proposal" at bounding box center [508, 203] width 42 height 11
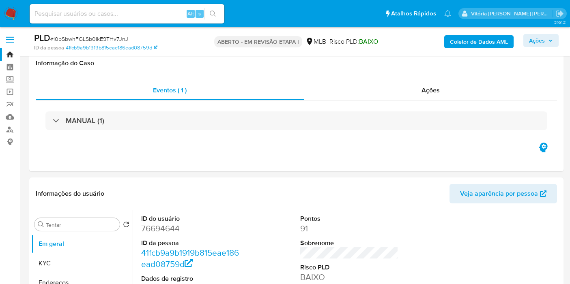
scroll to position [765, 0]
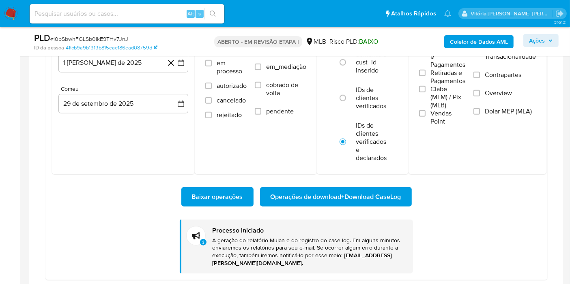
click at [124, 13] on input at bounding box center [127, 14] width 195 height 11
paste input "Fiqvwh3ChsapUf5kJ1m8FmJi"
type input "Fiqvwh3ChsapUf5kJ1m8FmJi"
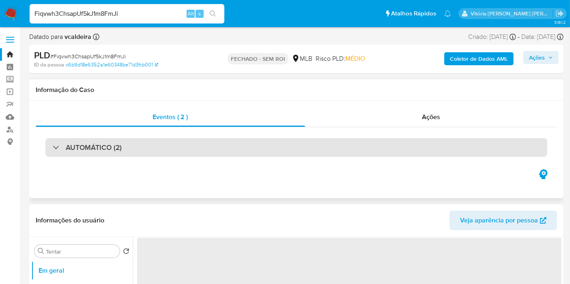
select select "10"
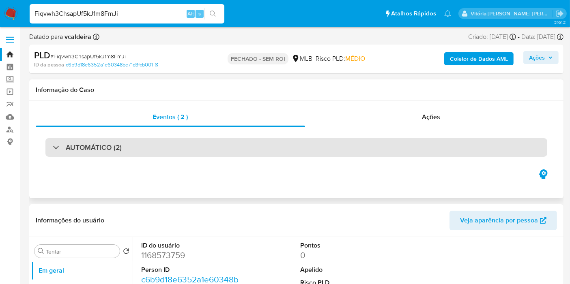
click at [119, 145] on font "AUTOMÁTICO (2)" at bounding box center [94, 147] width 56 height 11
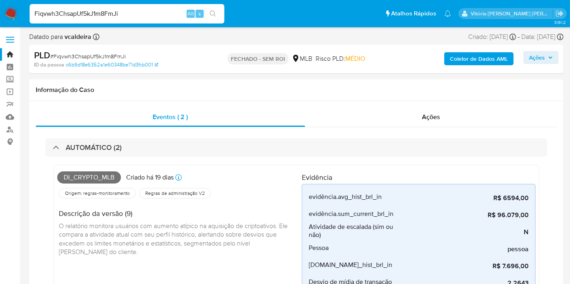
click at [96, 13] on input "Fiqvwh3ChsapUf5kJ1m8FmJi" at bounding box center [127, 14] width 195 height 11
paste input "e8SV62gqn7g8kRsJOllqMLKU"
type input "e8SV62gqn7g8kRsJOllqMLKU"
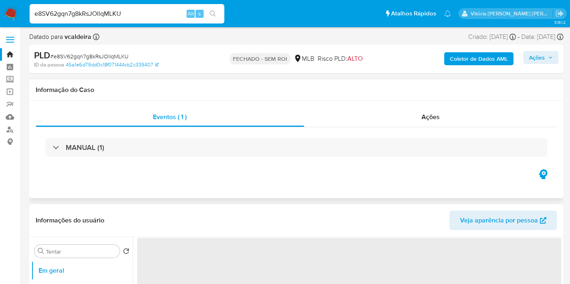
select select "10"
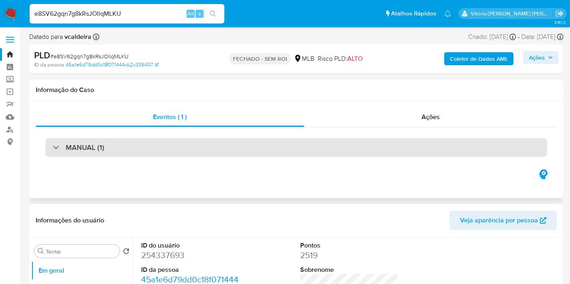
click at [88, 149] on font "MANUAL (1)" at bounding box center [85, 147] width 39 height 11
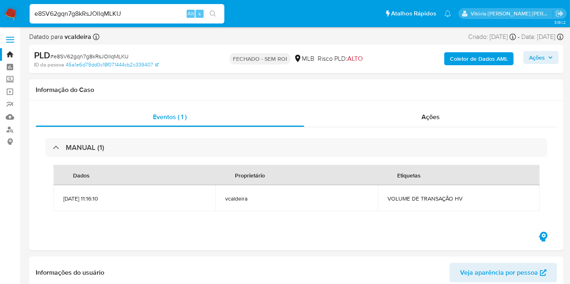
click at [106, 15] on input "e8SV62gqn7g8kRsJOllqMLKU" at bounding box center [127, 14] width 195 height 11
paste input "qzQCc9mBEJwx5OkLymQT8ejz"
type input "qzQCc9mBEJwx5OkLymQT8ejz"
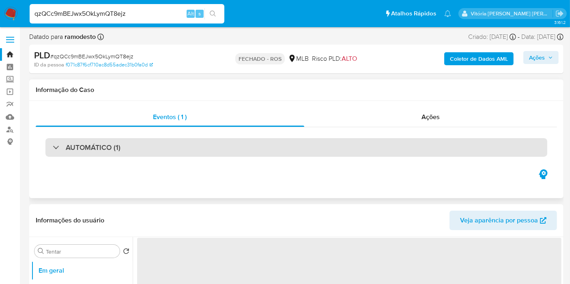
click at [89, 148] on font "AUTOMÁTICO (1)" at bounding box center [93, 147] width 55 height 11
select select "10"
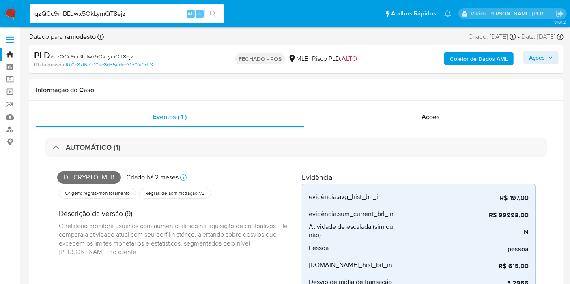
click at [117, 17] on input "qzQCc9mBEJwx5OkLymQT8ejz" at bounding box center [127, 14] width 195 height 11
paste input "06JFkgPPCsrzT2nZD1KzaUHQ"
type input "06JFkgPPCsrzT2nZD1KzaUHQ"
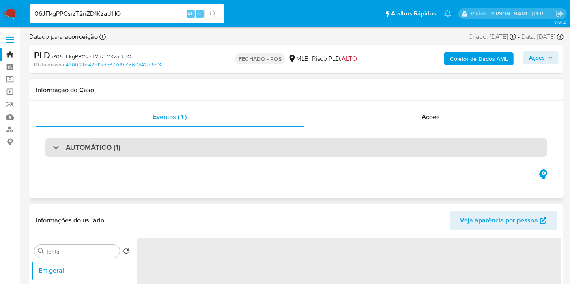
select select "10"
click at [87, 151] on font "AUTOMÁTICO (1)" at bounding box center [93, 147] width 55 height 11
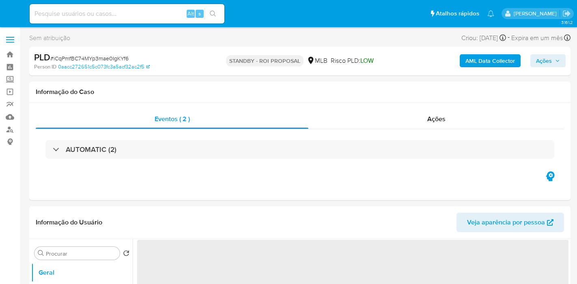
select select "10"
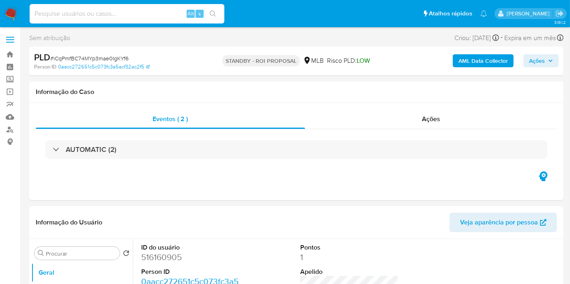
click at [130, 15] on input at bounding box center [127, 14] width 195 height 11
paste input "hRXFkSDocGaQx5xLlxawm1pU"
type input "hRXFkSDocGaQx5xLlxawm1pU"
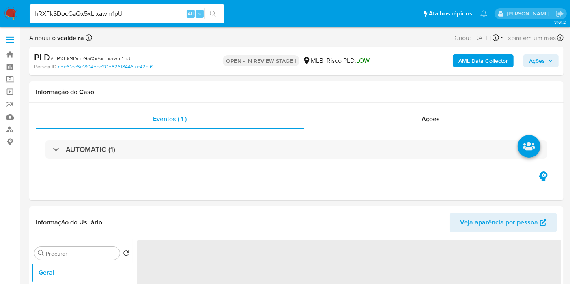
select select "10"
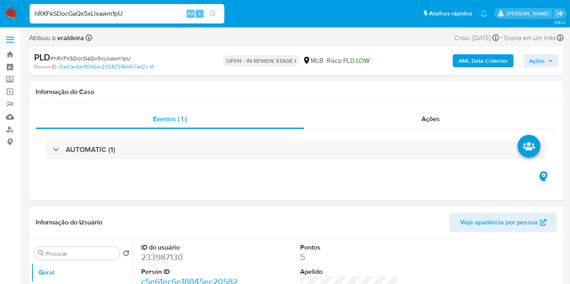
click at [156, 259] on dd "233987130" at bounding box center [190, 257] width 98 height 11
copy dd "233987130"
click at [174, 257] on dd "233987130" at bounding box center [190, 257] width 98 height 11
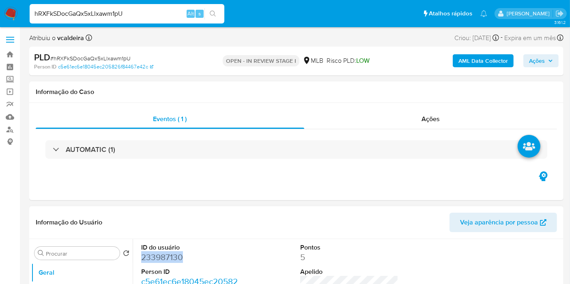
click at [174, 257] on dd "233987130" at bounding box center [190, 257] width 98 height 11
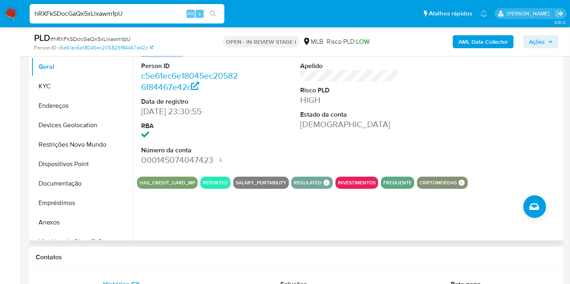
scroll to position [180, 0]
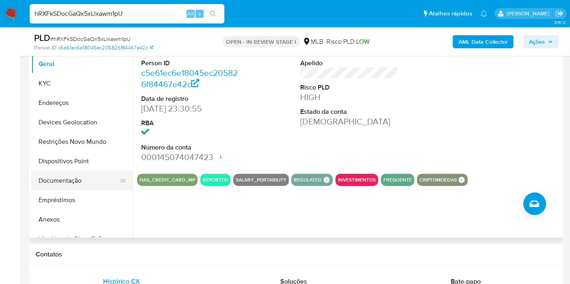
click at [62, 184] on button "Documentação" at bounding box center [78, 180] width 95 height 19
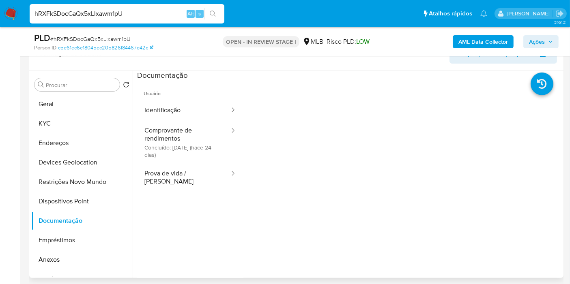
scroll to position [90, 0]
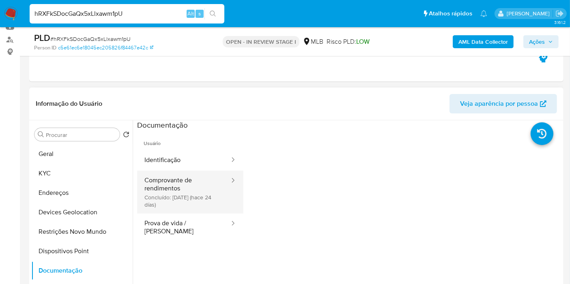
click at [167, 201] on button "Comprovante de rendimentos Concluído: [DATE] (hace 24 días)" at bounding box center [183, 192] width 93 height 43
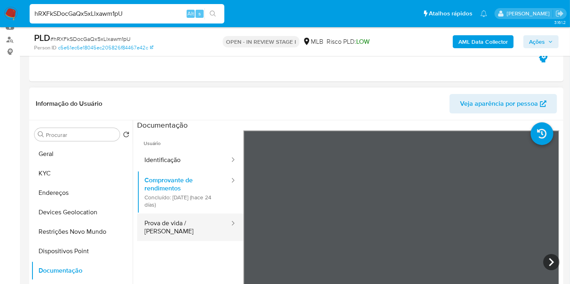
click at [193, 221] on button "Prova de vida / [PERSON_NAME]" at bounding box center [183, 228] width 93 height 28
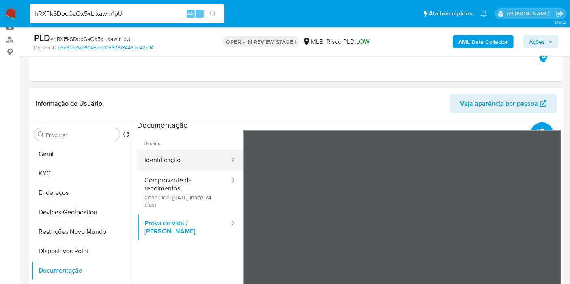
click at [195, 161] on button "Identificação" at bounding box center [183, 160] width 93 height 21
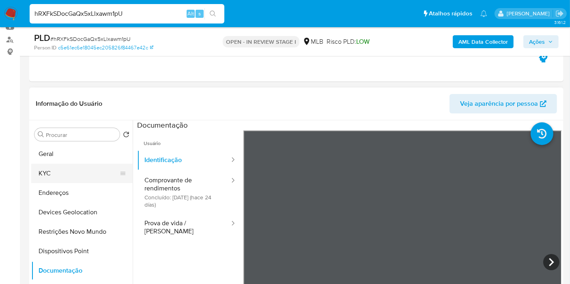
click at [55, 179] on button "KYC" at bounding box center [78, 173] width 95 height 19
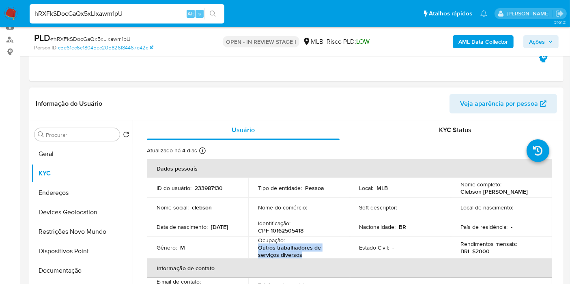
copy p "Outros trabalhadores de serviços diversos"
drag, startPoint x: 305, startPoint y: 260, endPoint x: 254, endPoint y: 253, distance: 51.5
click at [254, 253] on td "Ocupação : Outros trabalhadores de serviços diversos" at bounding box center [298, 248] width 101 height 22
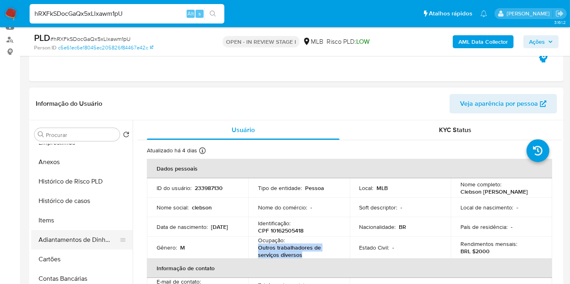
scroll to position [180, 0]
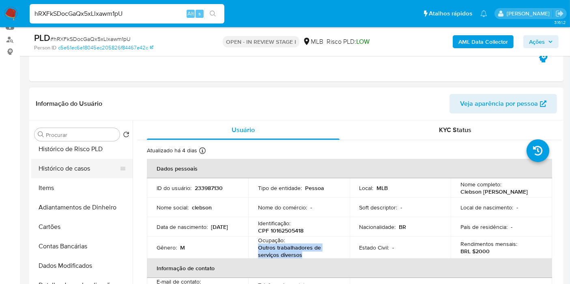
click at [92, 170] on button "Histórico de casos" at bounding box center [78, 168] width 95 height 19
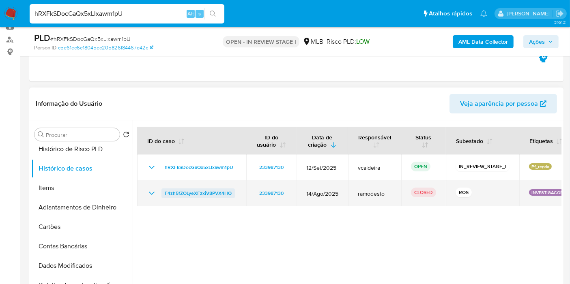
click at [203, 193] on span "F4zh5fZOLyeXFzxiV8PVX4HQ" at bounding box center [198, 194] width 67 height 10
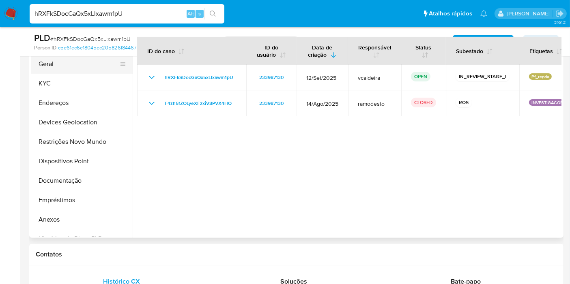
scroll to position [135, 0]
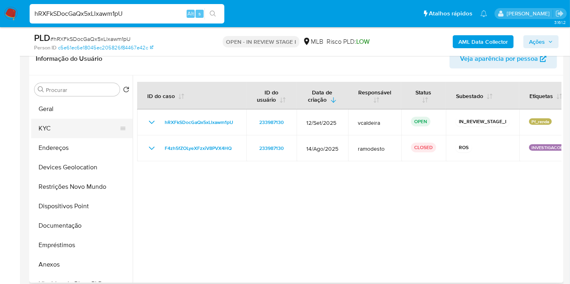
click at [46, 126] on button "KYC" at bounding box center [78, 128] width 95 height 19
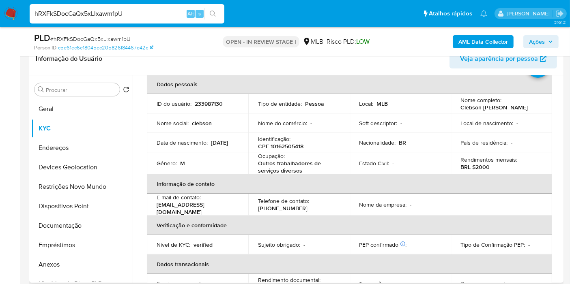
scroll to position [363, 0]
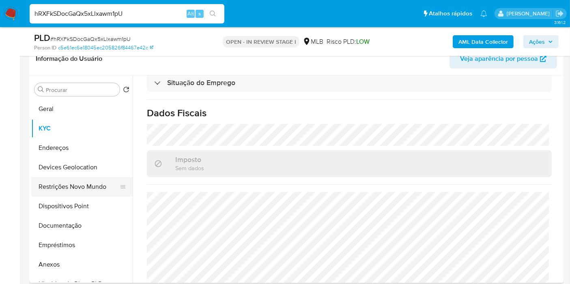
click at [64, 181] on button "Restrições Novo Mundo" at bounding box center [78, 186] width 95 height 19
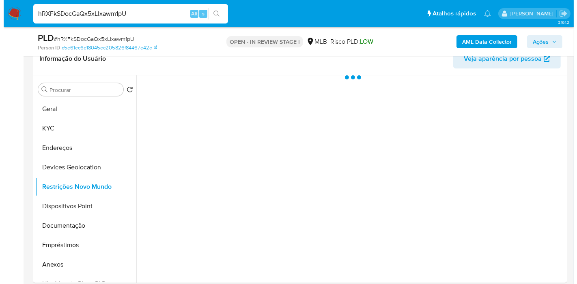
scroll to position [0, 0]
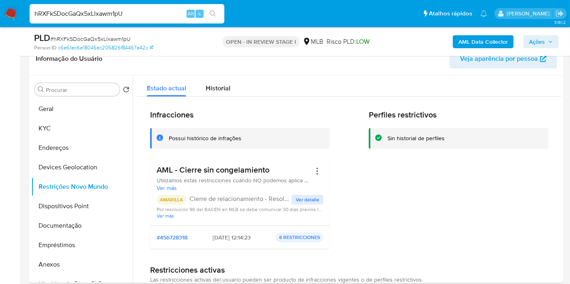
click at [210, 174] on h3 "AML - Cierre sin congelamiento" at bounding box center [233, 170] width 154 height 10
click at [54, 227] on button "Documentação" at bounding box center [78, 225] width 95 height 19
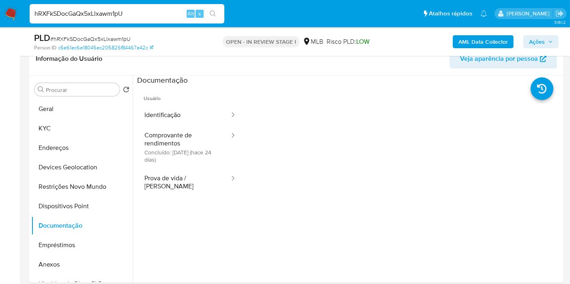
click at [475, 38] on b "AML Data Collector" at bounding box center [482, 41] width 49 height 13
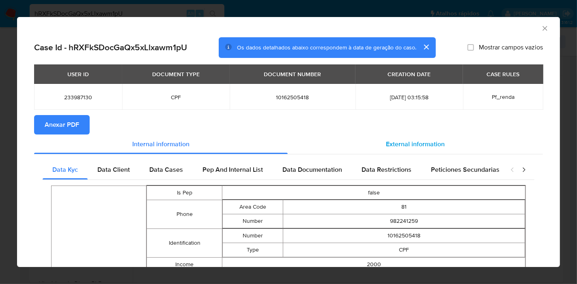
click at [424, 146] on span "External information" at bounding box center [415, 143] width 59 height 9
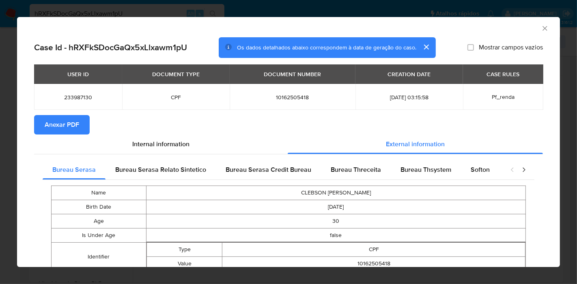
click at [81, 117] on button "Anexar PDF" at bounding box center [62, 124] width 56 height 19
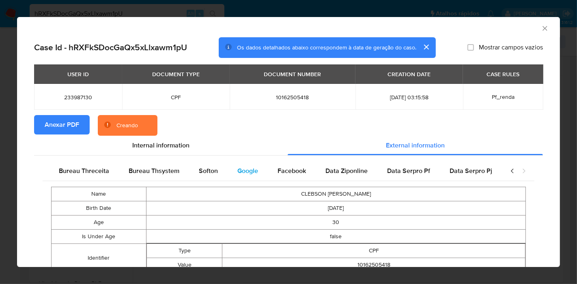
click at [251, 169] on span "Google" at bounding box center [247, 170] width 21 height 9
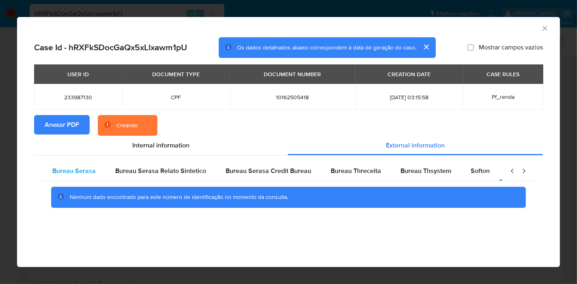
click at [97, 171] on div "Bureau Serasa" at bounding box center [74, 170] width 63 height 19
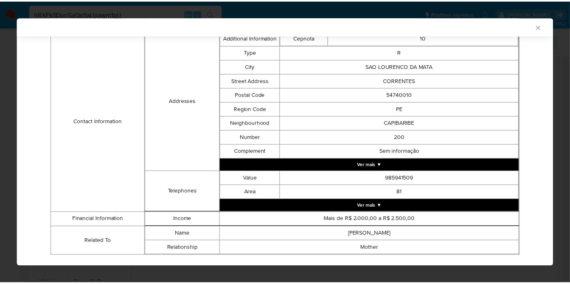
scroll to position [268, 0]
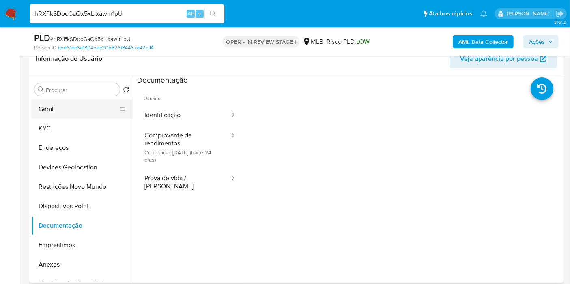
click at [64, 111] on button "Geral" at bounding box center [78, 108] width 95 height 19
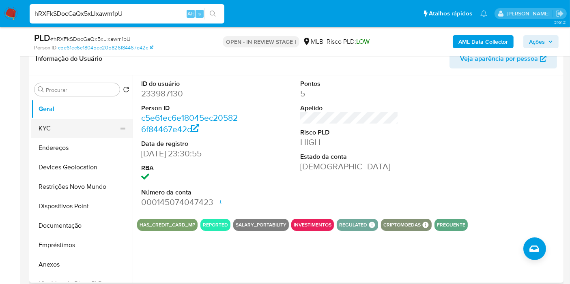
click at [39, 130] on button "KYC" at bounding box center [78, 128] width 95 height 19
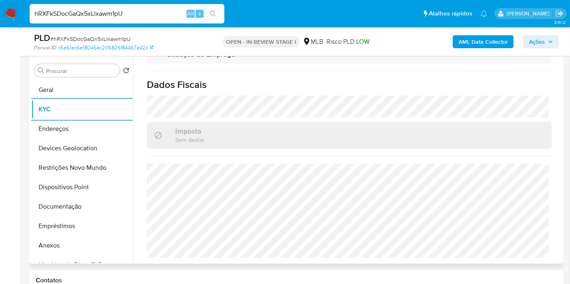
scroll to position [373, 0]
click at [71, 135] on button "Endereços" at bounding box center [78, 128] width 95 height 19
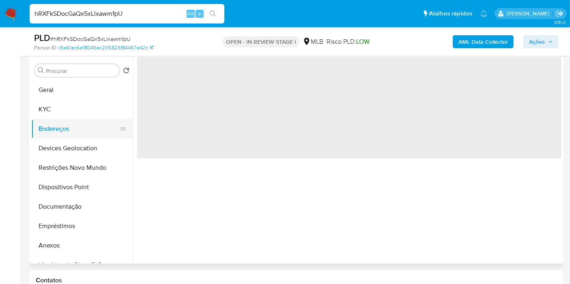
scroll to position [0, 0]
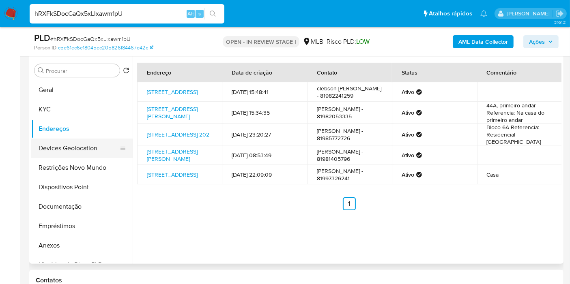
click at [65, 141] on button "Devices Geolocation" at bounding box center [78, 148] width 95 height 19
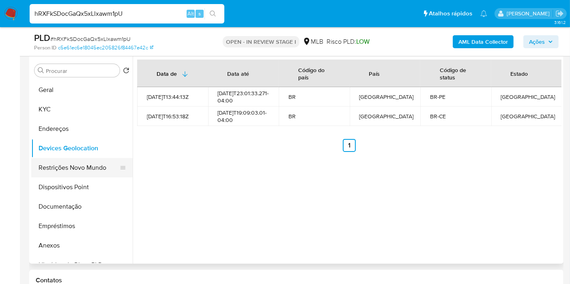
click at [63, 167] on button "Restrições Novo Mundo" at bounding box center [78, 167] width 95 height 19
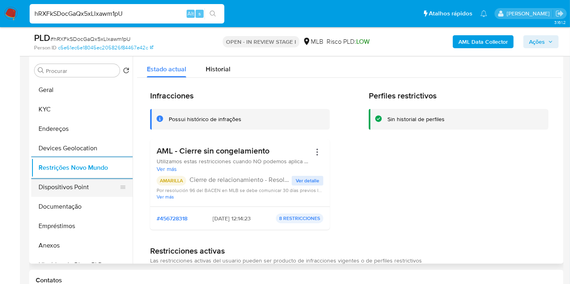
click at [71, 183] on button "Dispositivos Point" at bounding box center [78, 187] width 95 height 19
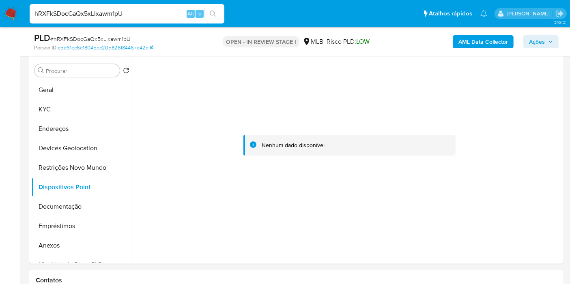
click at [542, 46] on span "Ações" at bounding box center [537, 41] width 16 height 13
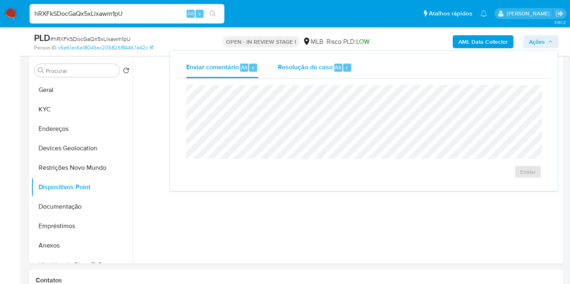
click at [300, 66] on span "Resolução do caso" at bounding box center [305, 66] width 55 height 9
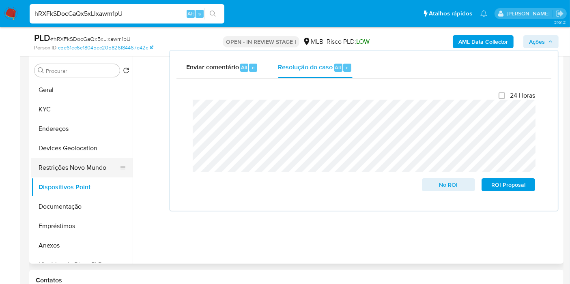
click at [78, 173] on button "Restrições Novo Mundo" at bounding box center [78, 167] width 95 height 19
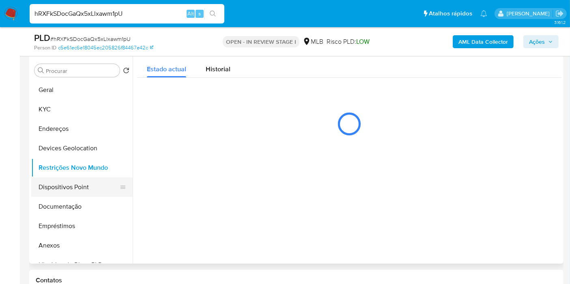
click at [78, 191] on button "Dispositivos Point" at bounding box center [78, 187] width 95 height 19
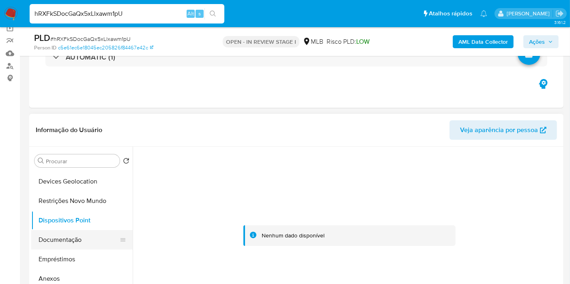
scroll to position [90, 0]
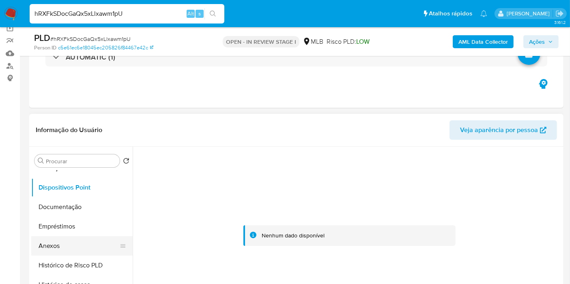
drag, startPoint x: 66, startPoint y: 243, endPoint x: 134, endPoint y: 219, distance: 71.8
click at [66, 244] on button "Anexos" at bounding box center [81, 245] width 101 height 19
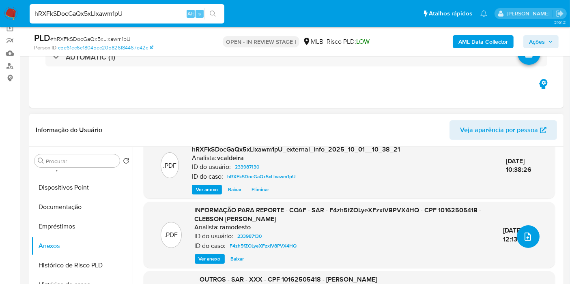
click at [523, 235] on icon "upload-file" at bounding box center [528, 237] width 10 height 10
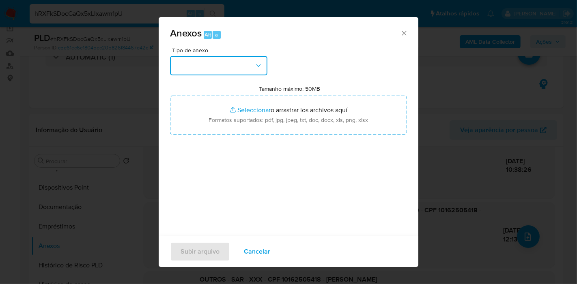
click at [259, 64] on icon "button" at bounding box center [258, 66] width 8 height 8
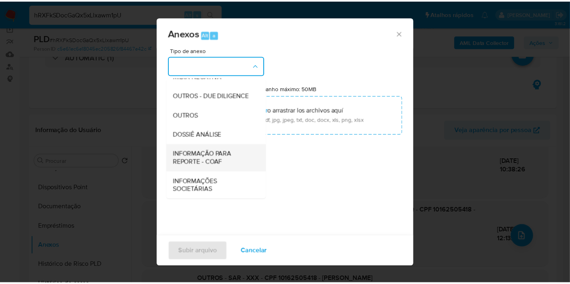
scroll to position [124, 0]
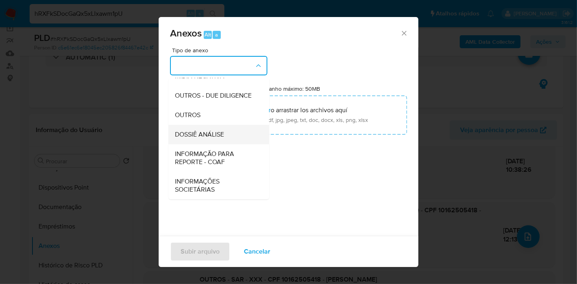
click at [201, 136] on span "DOSSIÊ ANÁLISE" at bounding box center [199, 135] width 49 height 8
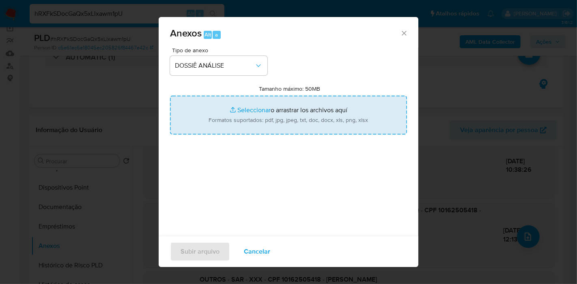
type input "C:\fakepath\Mulan 233987130_2025_10_01_07_59_45.pdf"
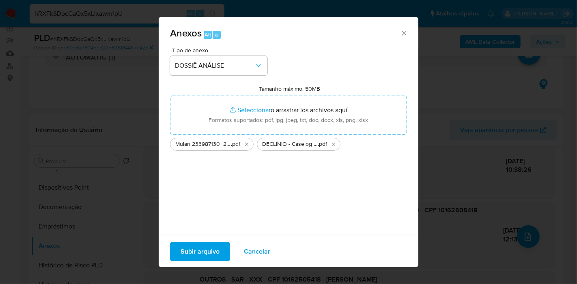
click at [210, 252] on span "Subir arquivo" at bounding box center [199, 252] width 39 height 18
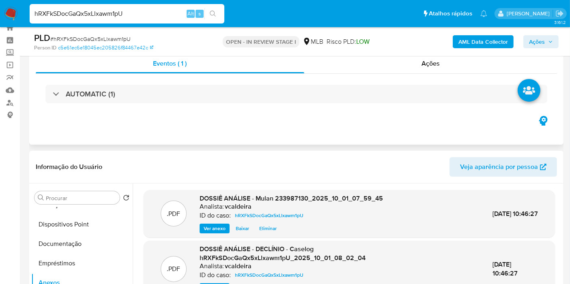
scroll to position [0, 0]
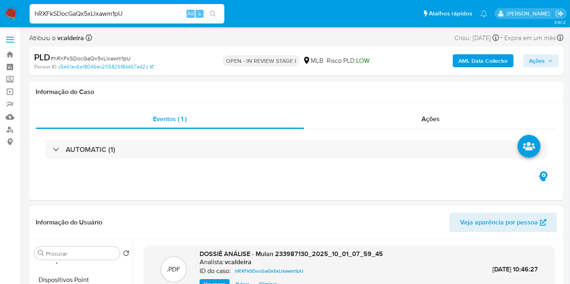
click at [532, 63] on span "Ações" at bounding box center [537, 60] width 16 height 13
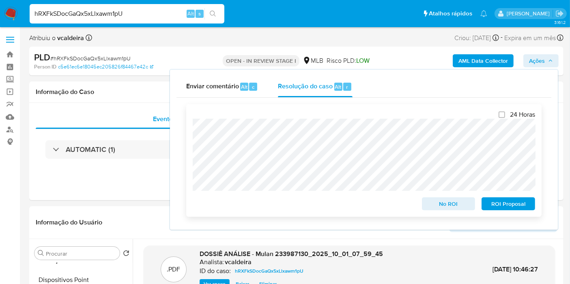
click at [459, 208] on span "No ROI" at bounding box center [448, 203] width 42 height 11
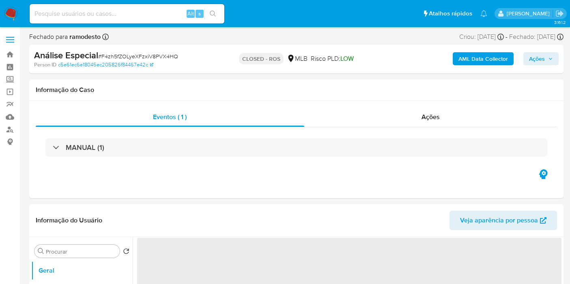
select select "10"
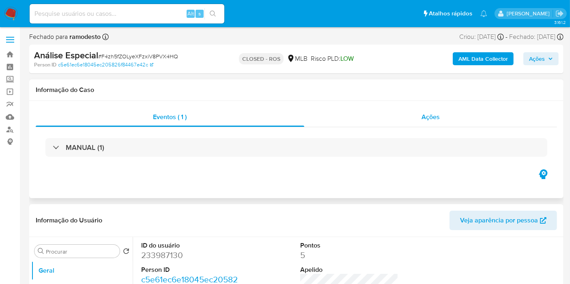
click at [422, 115] on span "Ações" at bounding box center [430, 116] width 18 height 9
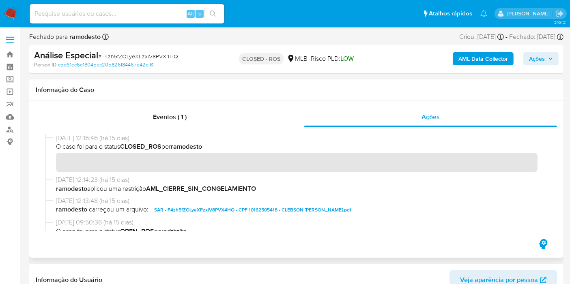
drag, startPoint x: 87, startPoint y: 138, endPoint x: 48, endPoint y: 135, distance: 38.7
click at [48, 135] on div "[DATE] 12:16:46 (há 15 dias) O caso foi para o status CLOSED_ROS por ramodesto" at bounding box center [296, 155] width 502 height 42
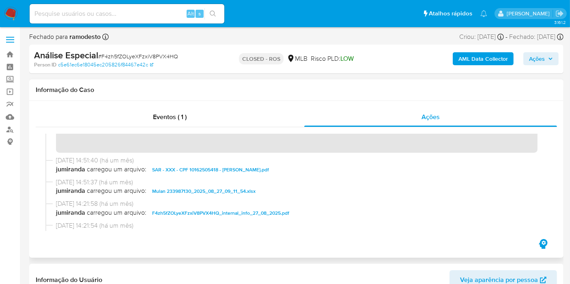
scroll to position [540, 0]
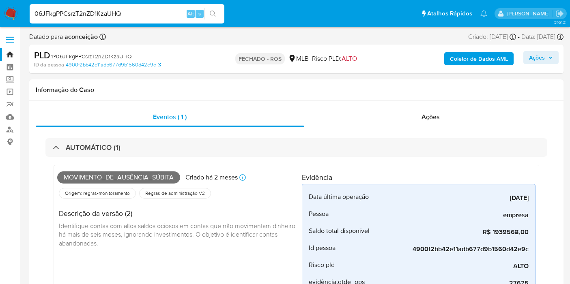
select select "10"
click at [93, 14] on input "06JFkgPPCsrzT2nZD1KzaUHQ" at bounding box center [127, 14] width 195 height 11
paste input "ASJjj0Ecg2WaoQ1q97jsLcj1"
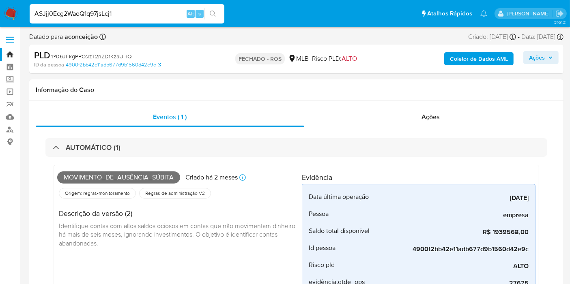
type input "ASJjj0Ecg2WaoQ1q97jsLcj1"
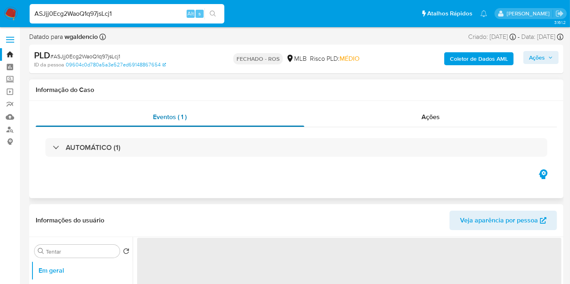
select select "10"
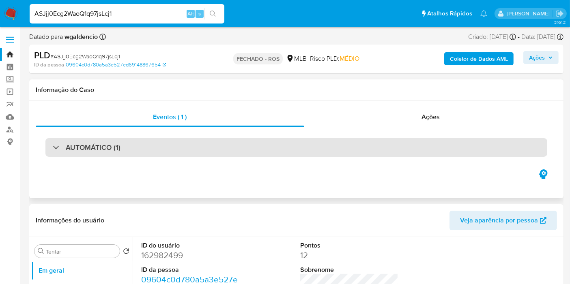
click at [82, 152] on font "AUTOMÁTICO (1)" at bounding box center [93, 147] width 55 height 11
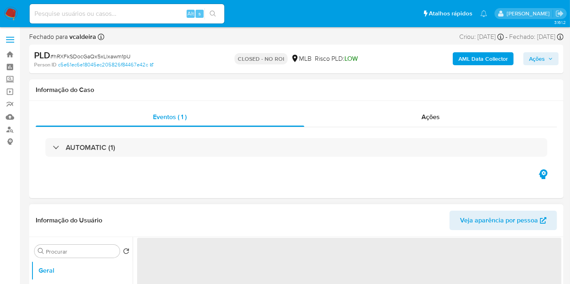
select select "10"
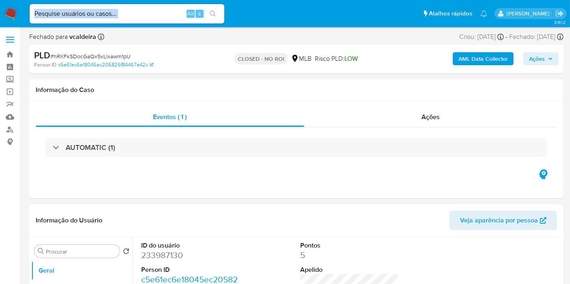
click at [120, 22] on div "Alt s" at bounding box center [127, 13] width 195 height 23
click at [122, 17] on input at bounding box center [127, 14] width 195 height 11
paste input "GeL2c8FPd6CfvntfHb4tNeSS"
type input "GeL2c8FPd6CfvntfHb4tNeSS"
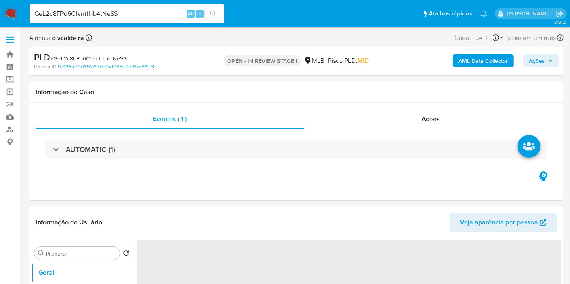
select select "10"
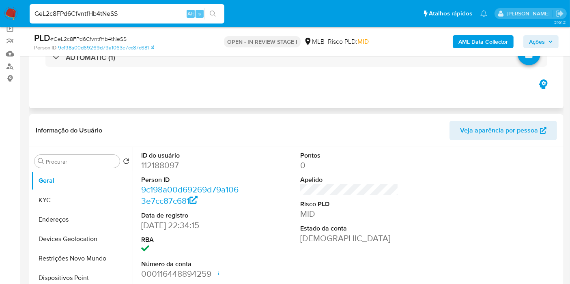
scroll to position [90, 0]
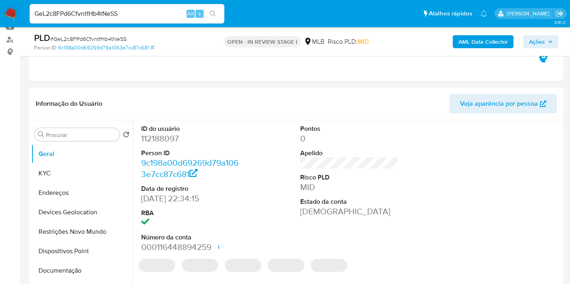
click at [149, 135] on dd "112188097" at bounding box center [190, 138] width 98 height 11
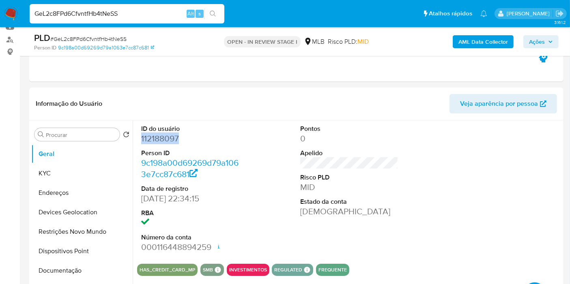
copy dd "112188097"
click at [379, 259] on section "ID do usuário 112188097 Person ID 9c198a00d69269d79a1063e7cc87c681 Data de regi…" at bounding box center [349, 198] width 424 height 156
click at [72, 168] on button "KYC" at bounding box center [78, 173] width 95 height 19
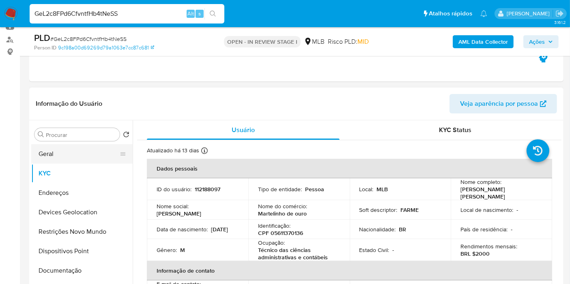
click at [84, 151] on button "Geral" at bounding box center [78, 153] width 95 height 19
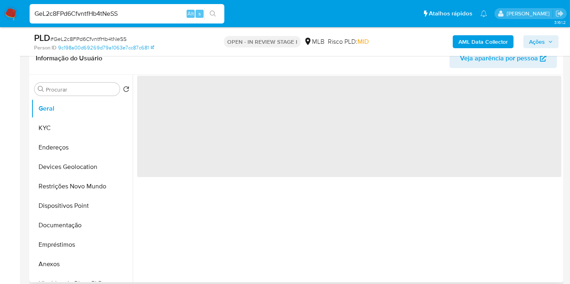
scroll to position [180, 0]
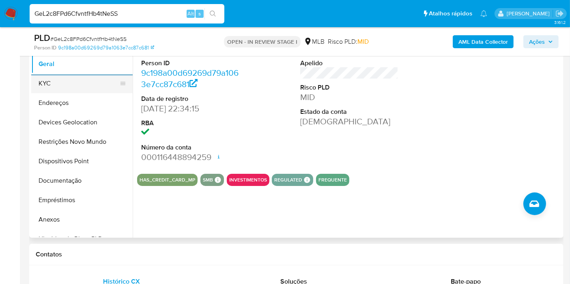
click at [45, 85] on button "KYC" at bounding box center [78, 83] width 95 height 19
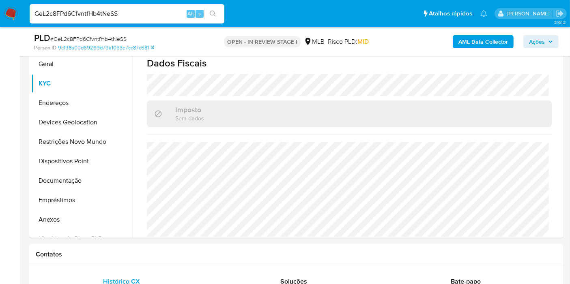
scroll to position [371, 0]
click at [79, 182] on button "Documentação" at bounding box center [78, 180] width 95 height 19
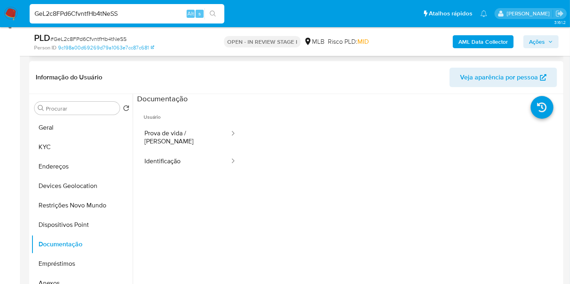
scroll to position [45, 0]
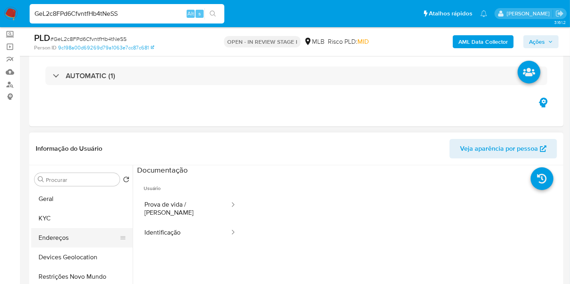
click at [55, 232] on button "Endereços" at bounding box center [78, 237] width 95 height 19
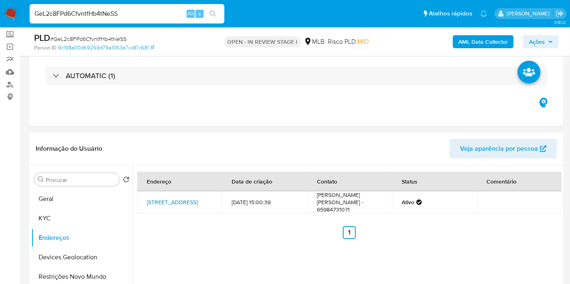
click at [167, 203] on link "Rua Setenta E Nove 24, Cuiabá, Mato Grosso, 78058070, Brasil 24" at bounding box center [172, 202] width 51 height 8
click at [63, 224] on button "KYC" at bounding box center [78, 218] width 95 height 19
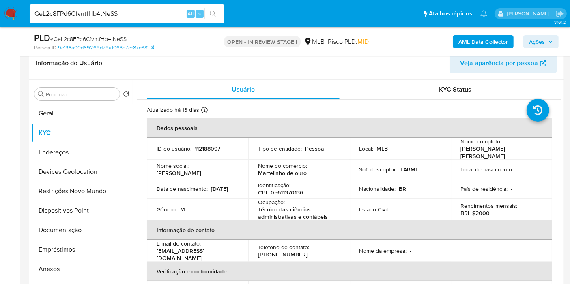
scroll to position [180, 0]
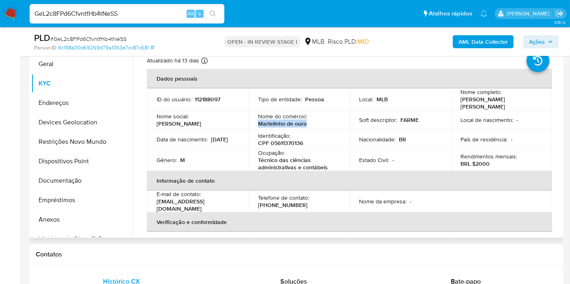
drag, startPoint x: 309, startPoint y: 121, endPoint x: 255, endPoint y: 118, distance: 53.2
click at [255, 123] on td "Nome do comércio : Martelinho de ouro" at bounding box center [298, 119] width 101 height 19
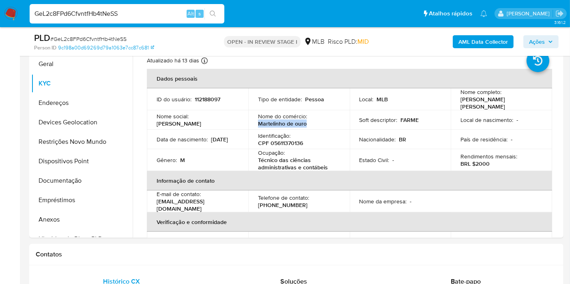
copy p "Martelinho de ouro"
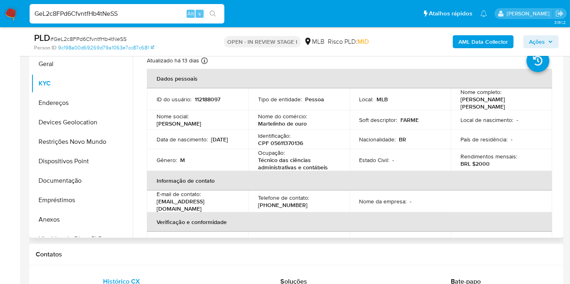
click at [300, 164] on p "Técnico das ciências administrativas e contábeis" at bounding box center [297, 163] width 79 height 15
click at [314, 157] on p "Técnico das ciências administrativas e contábeis" at bounding box center [297, 163] width 79 height 15
drag, startPoint x: 328, startPoint y: 161, endPoint x: 256, endPoint y: 156, distance: 71.9
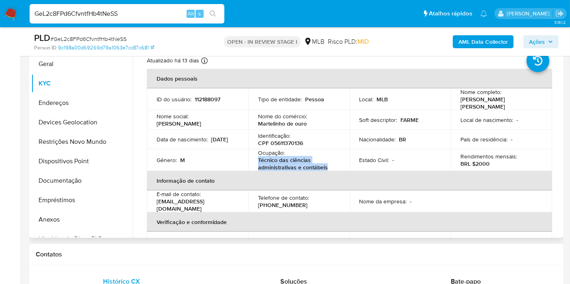
click at [256, 156] on td "Ocupação : Técnico das ciências administrativas e contábeis" at bounding box center [298, 160] width 101 height 22
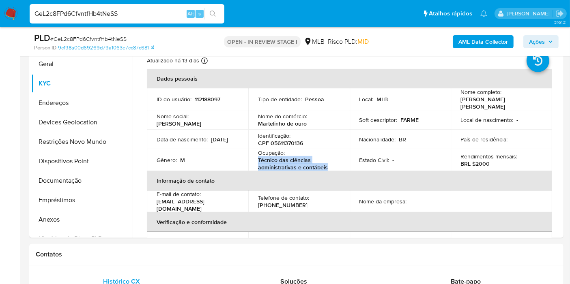
copy p "Técnico das ciências administrativas e contábeis"
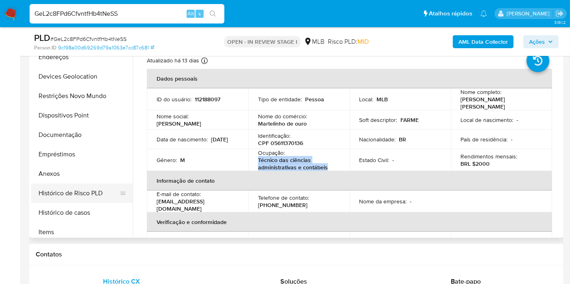
scroll to position [90, 0]
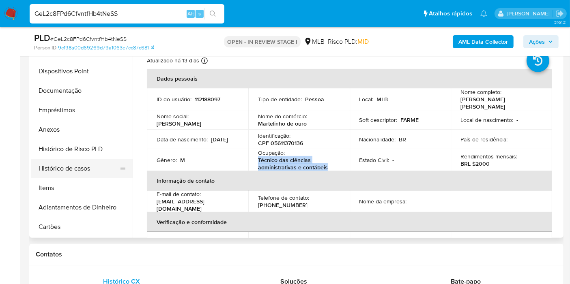
click at [90, 161] on button "Histórico de casos" at bounding box center [78, 168] width 95 height 19
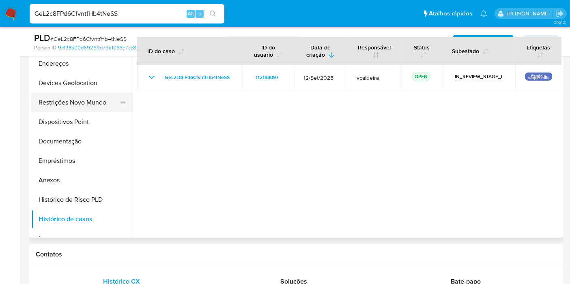
scroll to position [0, 0]
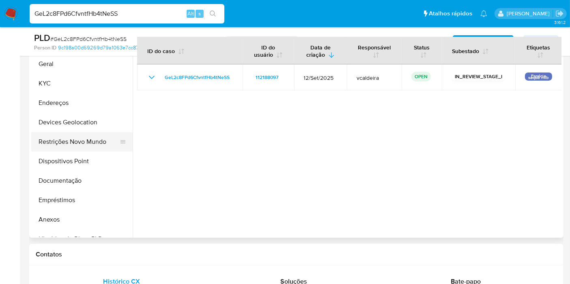
click at [73, 140] on button "Restrições Novo Mundo" at bounding box center [78, 141] width 95 height 19
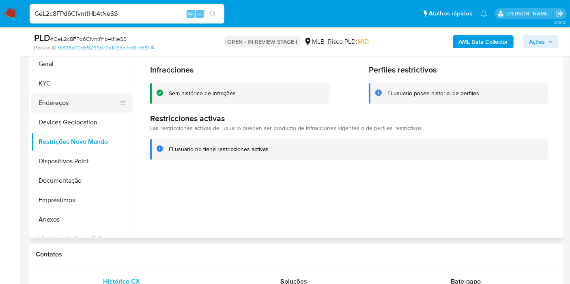
click at [68, 105] on button "Endereços" at bounding box center [78, 102] width 95 height 19
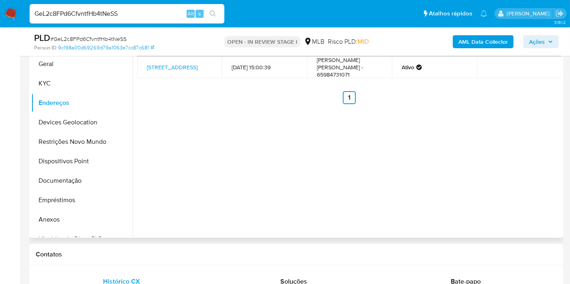
scroll to position [135, 0]
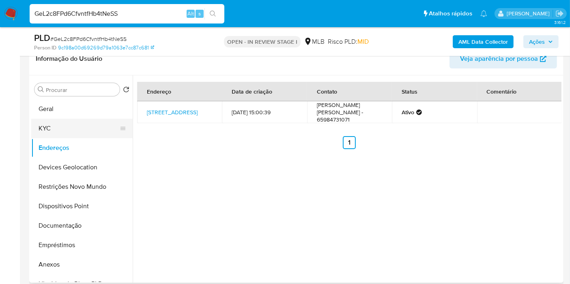
click at [49, 126] on button "KYC" at bounding box center [78, 128] width 95 height 19
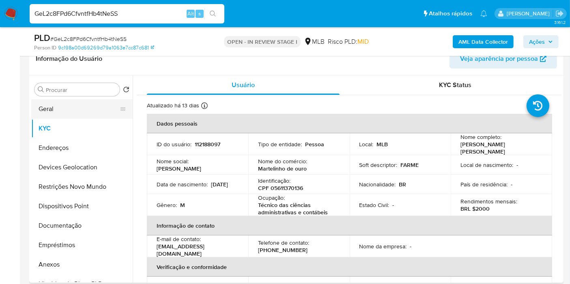
click at [56, 114] on button "Geral" at bounding box center [78, 108] width 95 height 19
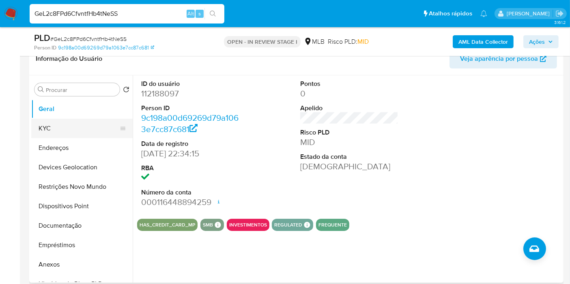
click at [60, 132] on button "KYC" at bounding box center [78, 128] width 95 height 19
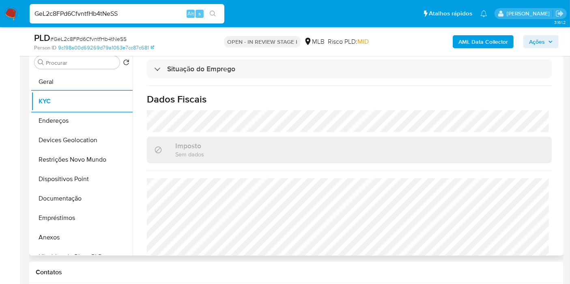
scroll to position [360, 0]
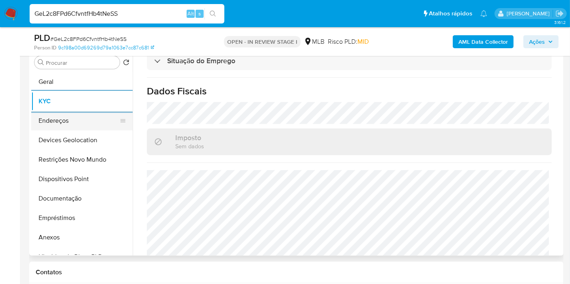
click at [62, 121] on button "Endereços" at bounding box center [78, 120] width 95 height 19
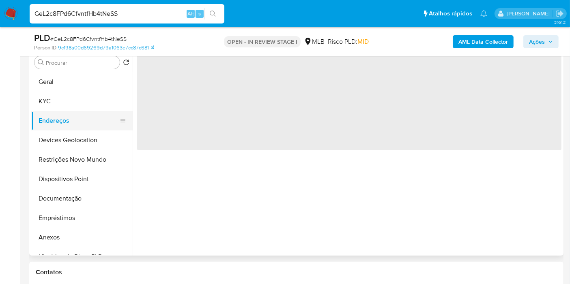
scroll to position [0, 0]
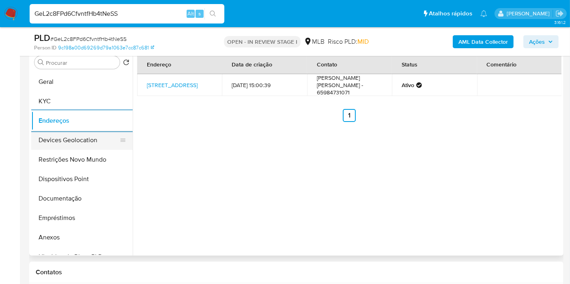
click at [83, 137] on button "Devices Geolocation" at bounding box center [78, 140] width 95 height 19
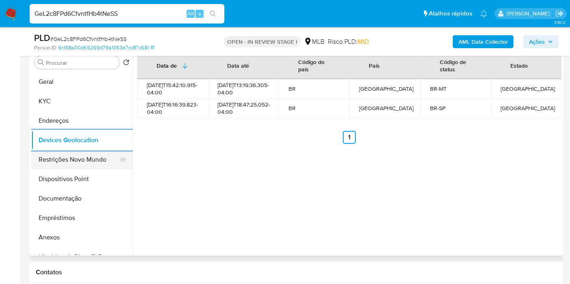
click at [87, 168] on button "Restrições Novo Mundo" at bounding box center [78, 159] width 95 height 19
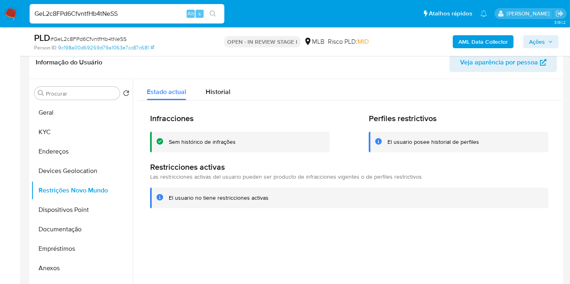
scroll to position [117, 0]
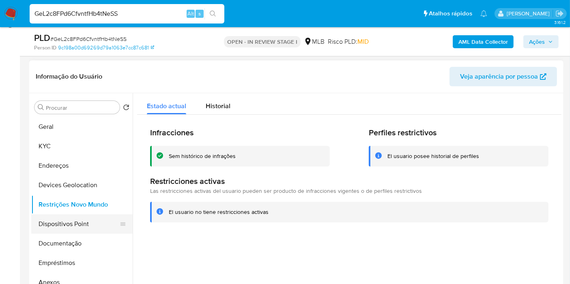
click at [63, 218] on button "Dispositivos Point" at bounding box center [78, 223] width 95 height 19
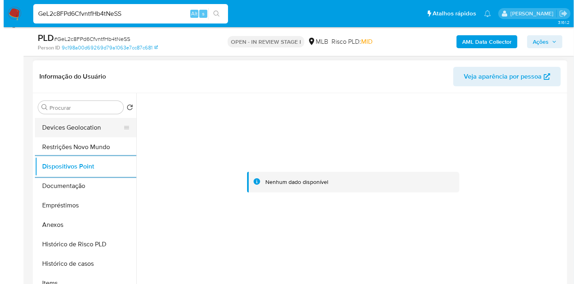
scroll to position [90, 0]
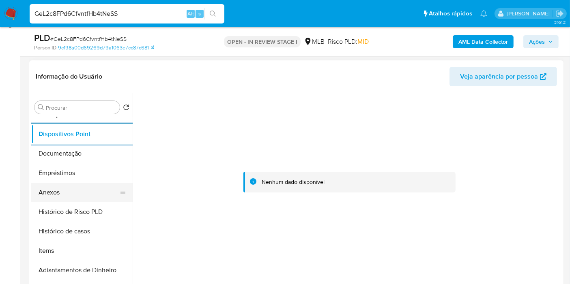
click at [64, 193] on button "Anexos" at bounding box center [78, 192] width 95 height 19
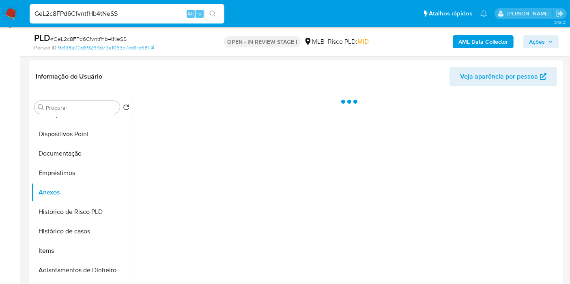
click at [487, 37] on b "AML Data Collector" at bounding box center [482, 41] width 49 height 13
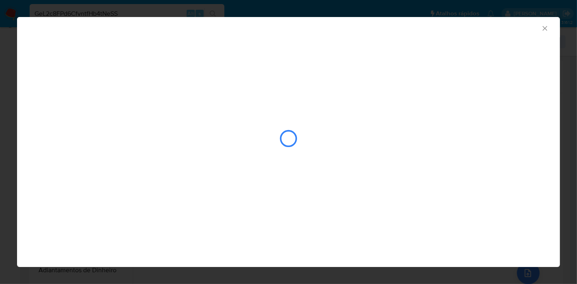
click at [544, 28] on icon "Fechar a janela" at bounding box center [544, 28] width 4 height 4
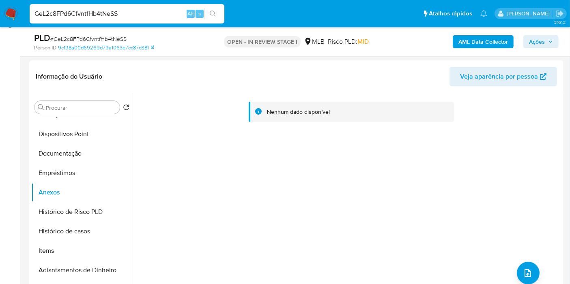
click at [495, 45] on b "AML Data Collector" at bounding box center [482, 41] width 49 height 13
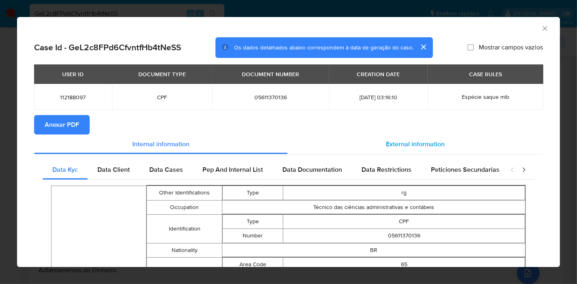
click at [373, 141] on div "External information" at bounding box center [414, 144] width 255 height 19
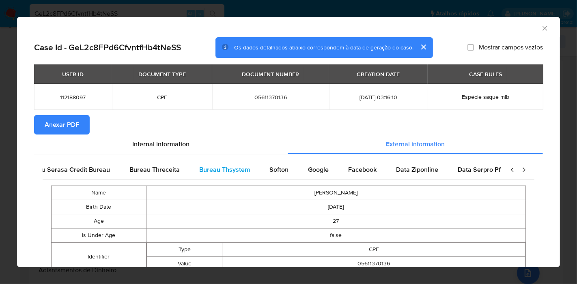
scroll to position [0, 272]
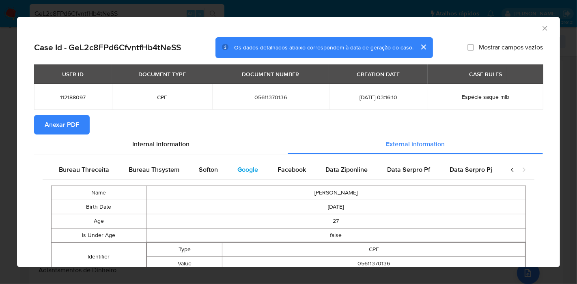
click at [251, 168] on span "Google" at bounding box center [247, 169] width 21 height 9
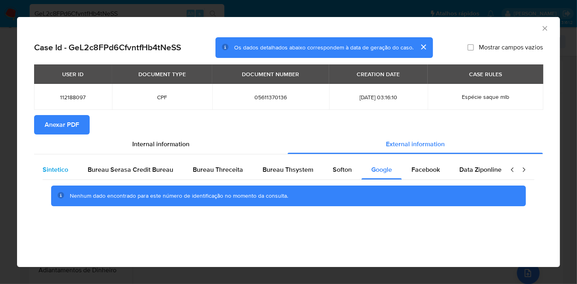
scroll to position [0, 0]
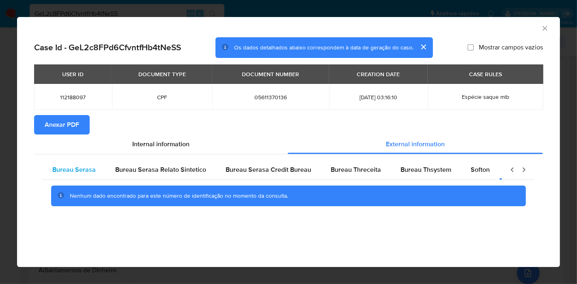
click at [80, 172] on span "Bureau Serasa" at bounding box center [73, 169] width 43 height 9
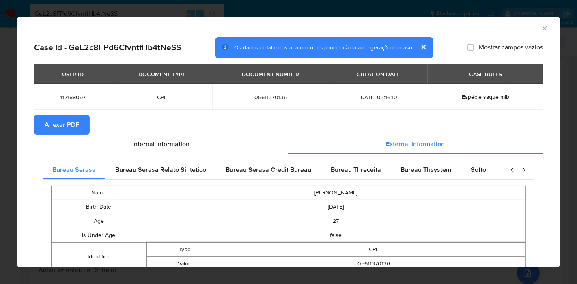
click at [66, 130] on span "Anexar PDF" at bounding box center [62, 125] width 34 height 18
click at [540, 31] on icon "Fechar a janela" at bounding box center [544, 28] width 8 height 8
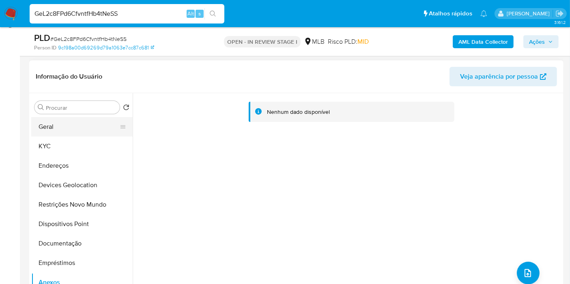
click at [39, 133] on button "Geral" at bounding box center [78, 126] width 95 height 19
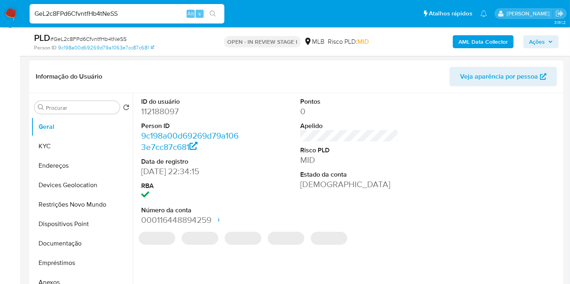
click at [165, 111] on dd "112188097" at bounding box center [190, 111] width 98 height 11
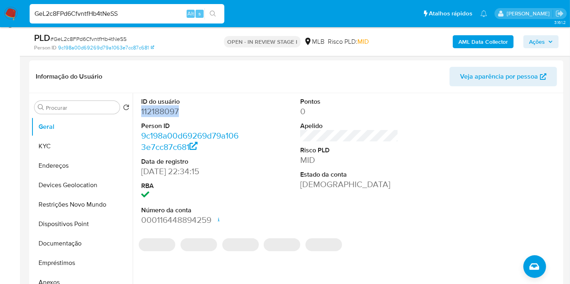
copy dd "112188097"
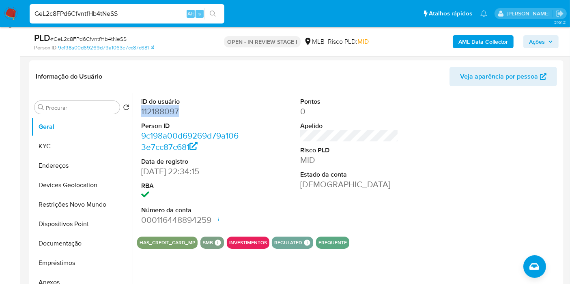
copy dd "112188097"
click at [75, 150] on button "KYC" at bounding box center [78, 146] width 95 height 19
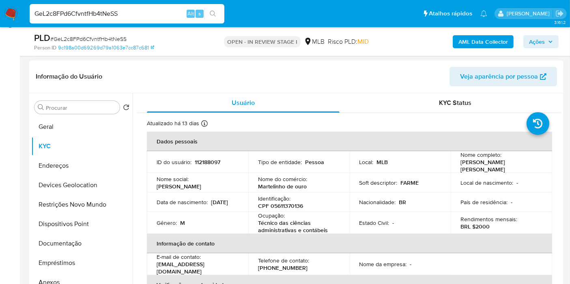
click at [289, 204] on p "CPF 05611370136" at bounding box center [280, 205] width 45 height 7
copy p "05611370136"
click at [539, 45] on span "Ações" at bounding box center [537, 41] width 16 height 13
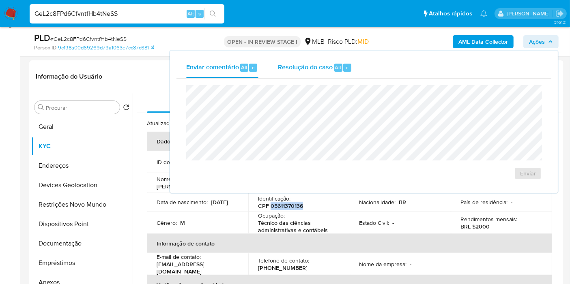
click at [323, 71] on span "Resolução do caso" at bounding box center [305, 66] width 55 height 9
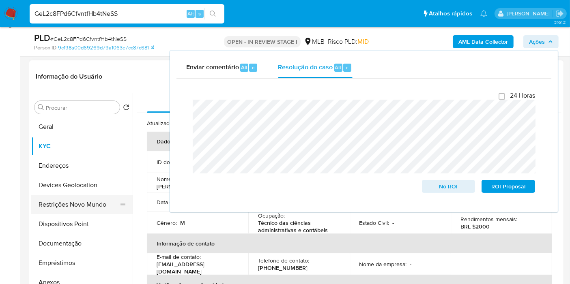
scroll to position [90, 0]
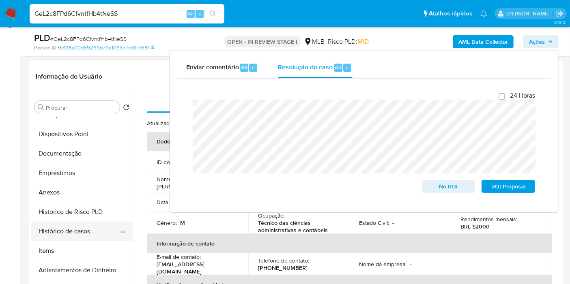
click at [72, 231] on button "Histórico de casos" at bounding box center [78, 231] width 95 height 19
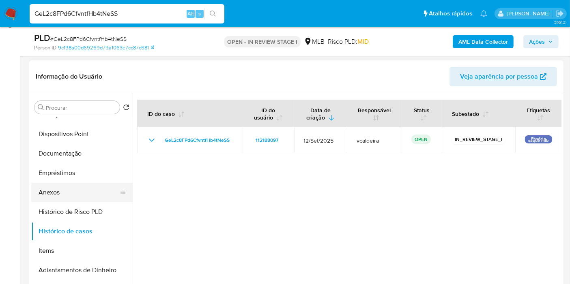
click at [49, 190] on button "Anexos" at bounding box center [78, 192] width 95 height 19
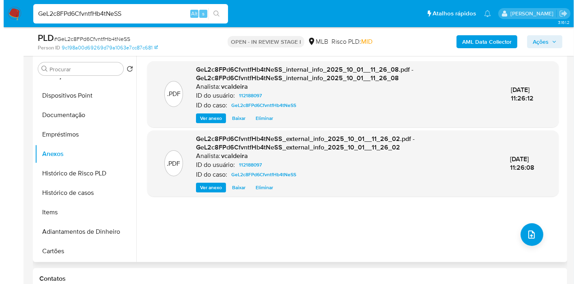
scroll to position [117, 0]
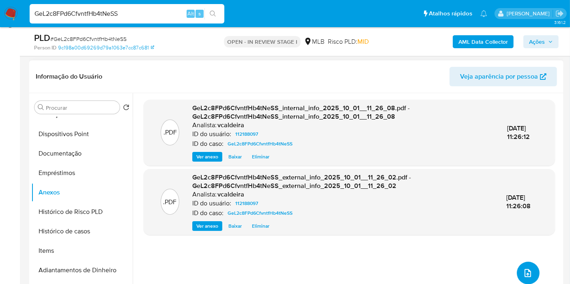
click at [526, 268] on icon "upload-file" at bounding box center [528, 273] width 10 height 10
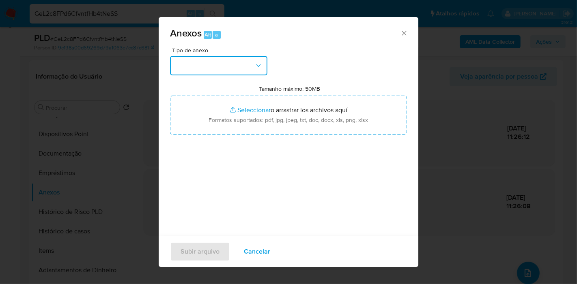
click at [251, 69] on button "button" at bounding box center [218, 65] width 97 height 19
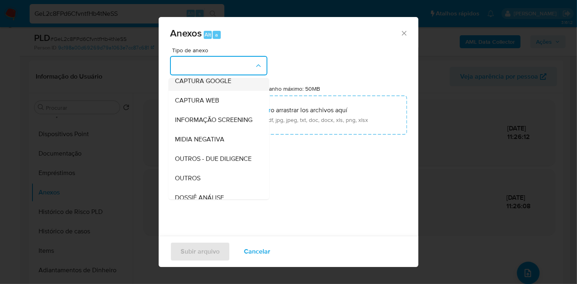
scroll to position [124, 0]
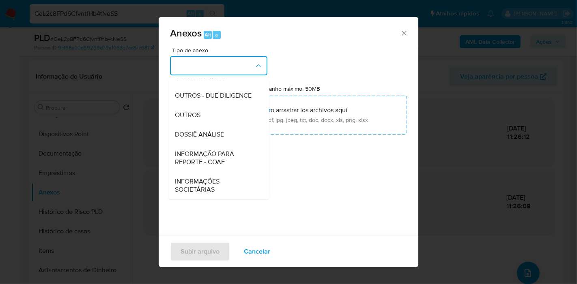
click at [334, 196] on div "Tipo de anexo CAPTURA BUREAU CAPTURA DOWJONES CAPTURA GOOGLE CAPTURA WEB INFORM…" at bounding box center [288, 142] width 237 height 191
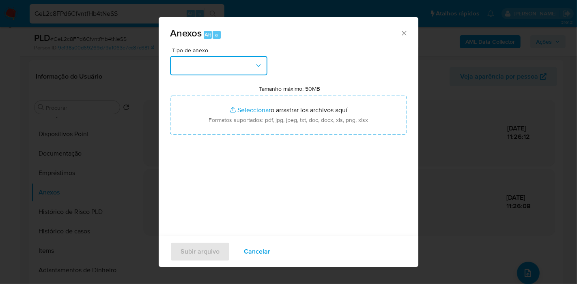
click at [234, 65] on button "button" at bounding box center [218, 65] width 97 height 19
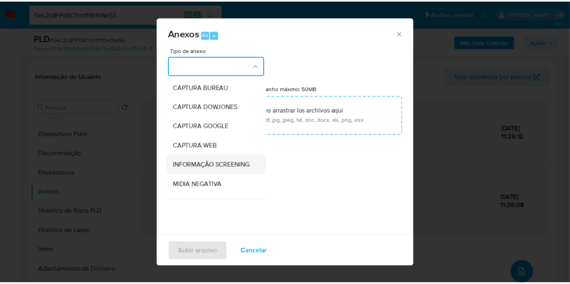
scroll to position [90, 0]
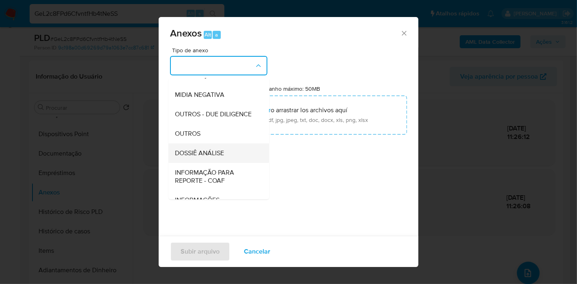
click at [208, 157] on span "DOSSIÊ ANÁLISE" at bounding box center [199, 153] width 49 height 8
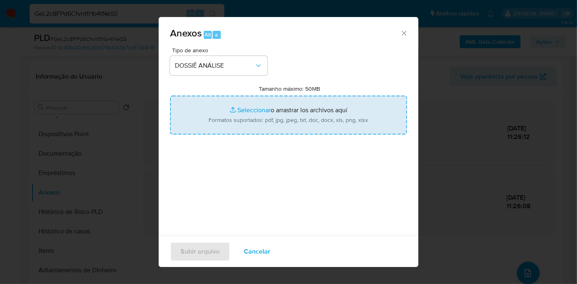
type input "C:\fakepath\SAR - (XXX) - CPF 05611370136 - PABLO VINICIUS MATTOS FONTES.pdf"
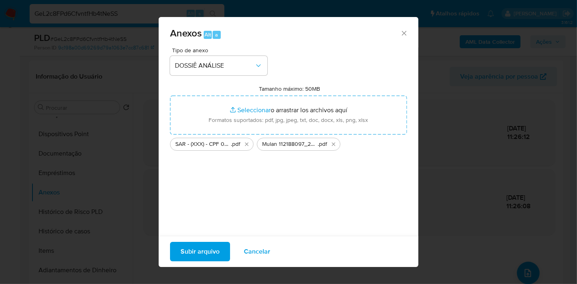
drag, startPoint x: 292, startPoint y: 253, endPoint x: 216, endPoint y: 252, distance: 75.4
click at [216, 252] on span "Subir arquivo" at bounding box center [199, 252] width 39 height 18
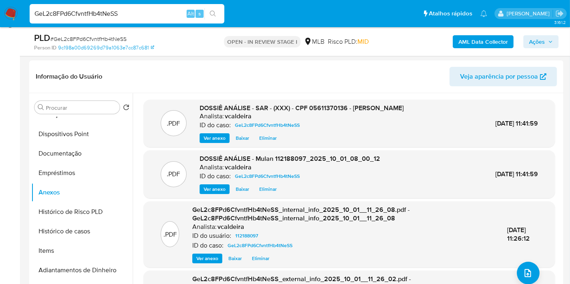
click at [531, 43] on span "Ações" at bounding box center [537, 41] width 16 height 13
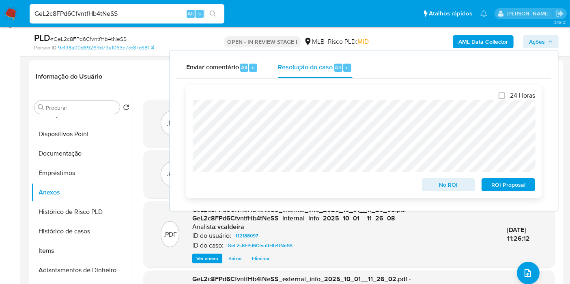
click at [498, 184] on span "ROI Proposal" at bounding box center [508, 184] width 42 height 11
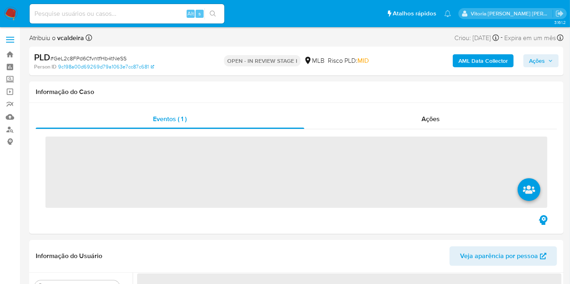
click at [120, 14] on input at bounding box center [127, 14] width 195 height 11
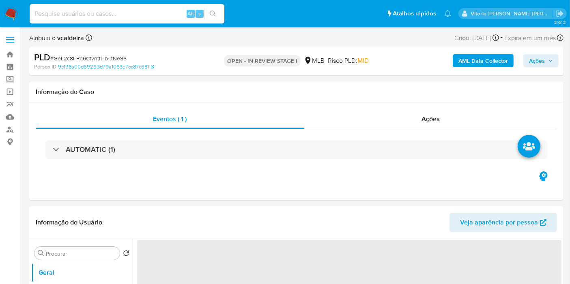
paste input "1425933572"
type input "1425933572"
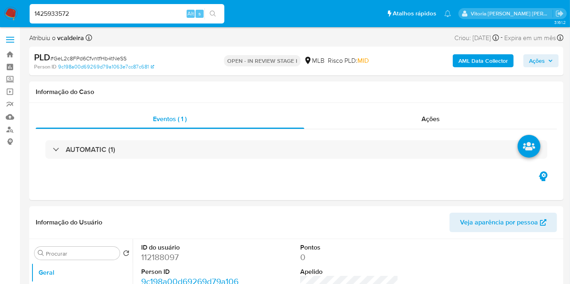
select select "10"
type input "1425933572"
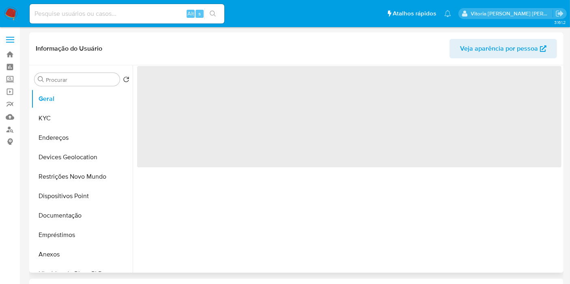
select select "10"
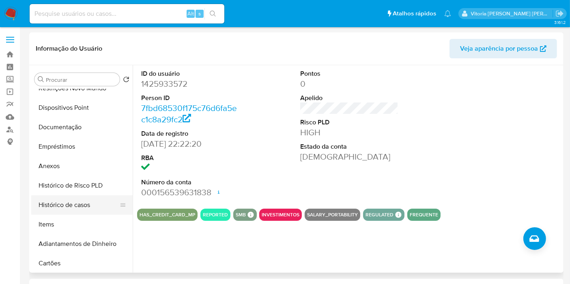
scroll to position [90, 0]
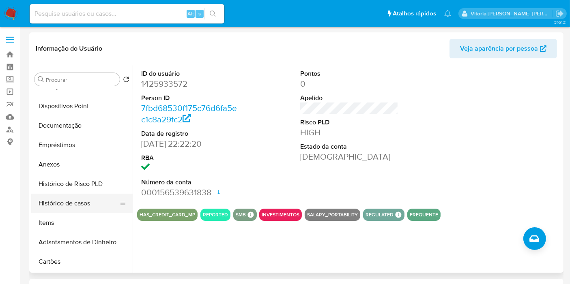
click at [80, 206] on button "Histórico de casos" at bounding box center [78, 203] width 95 height 19
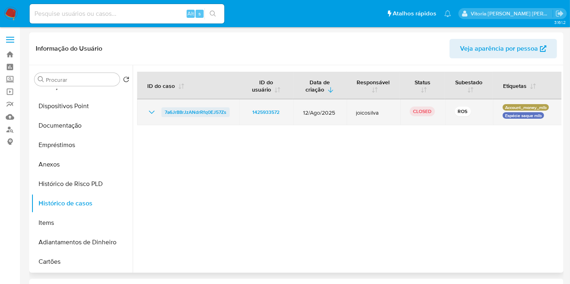
click at [189, 113] on span "7a6Jr88rJzANdrRfq0EJ57Zs" at bounding box center [196, 112] width 62 height 10
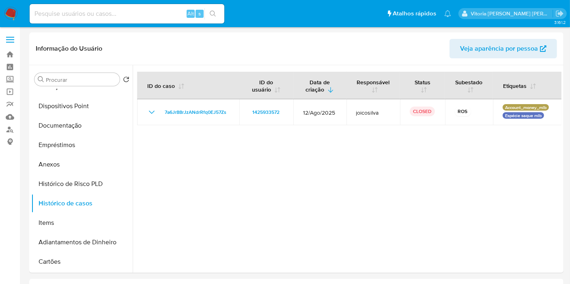
click at [134, 21] on div "Alt s" at bounding box center [127, 13] width 195 height 19
click at [134, 17] on input at bounding box center [127, 14] width 195 height 11
paste input "834002307"
type input "834002307"
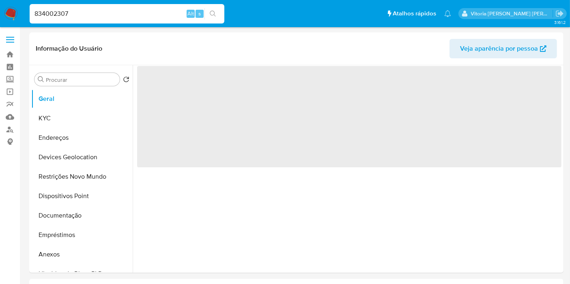
select select "10"
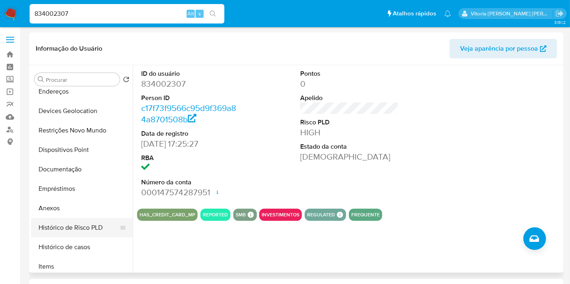
scroll to position [90, 0]
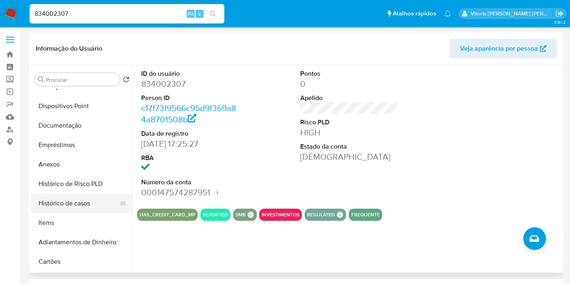
click at [83, 204] on button "Histórico de casos" at bounding box center [78, 203] width 95 height 19
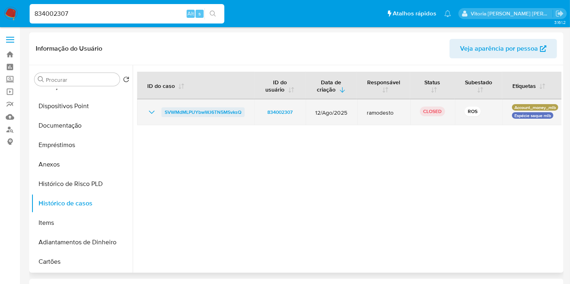
click at [181, 111] on span "SVWMdMLPUYbwWJ6TN5MSvksQ" at bounding box center [203, 112] width 77 height 10
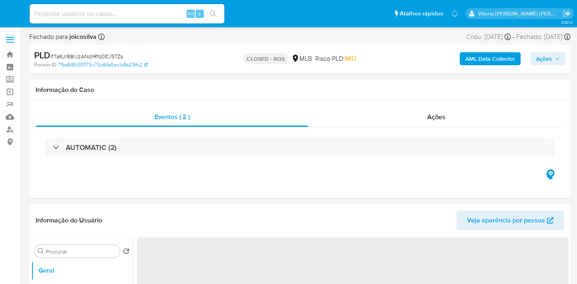
select select "10"
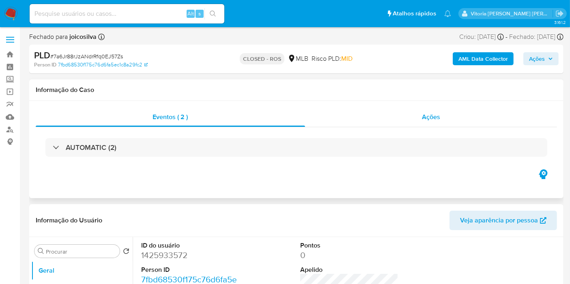
click at [422, 124] on div "Ações" at bounding box center [431, 116] width 252 height 19
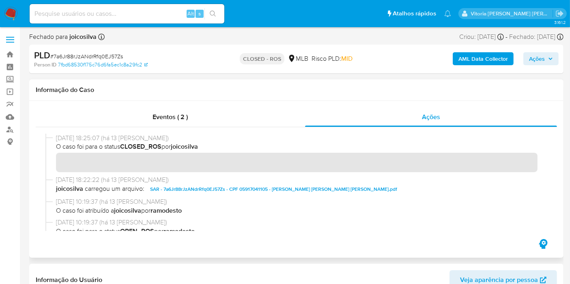
drag, startPoint x: 85, startPoint y: 138, endPoint x: 56, endPoint y: 139, distance: 29.6
click at [56, 139] on span "[DATE] 18:25:07 (há 13 [PERSON_NAME])" at bounding box center [300, 138] width 488 height 9
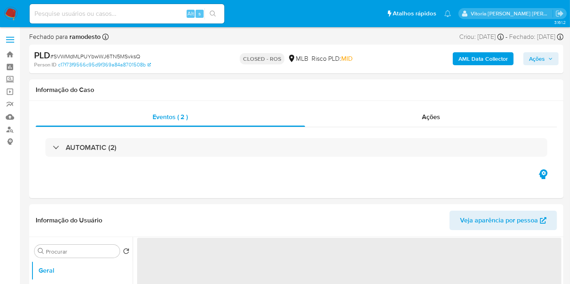
select select "10"
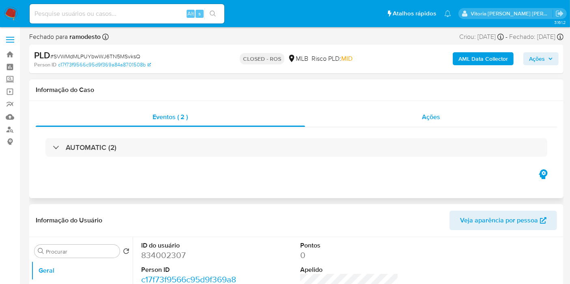
click at [436, 120] on span "Ações" at bounding box center [431, 116] width 18 height 9
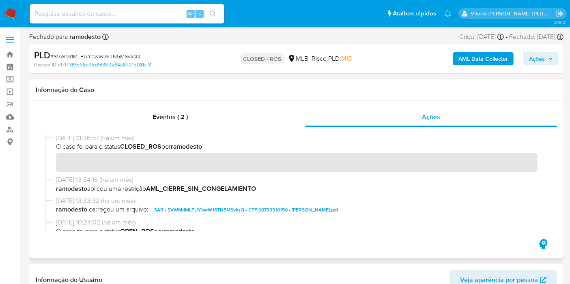
click at [88, 141] on span "04/09/2025 13:36:57 (há um mês)" at bounding box center [300, 138] width 488 height 9
click at [62, 12] on input at bounding box center [127, 14] width 195 height 11
paste input "1936867317"
type input "1936867317"
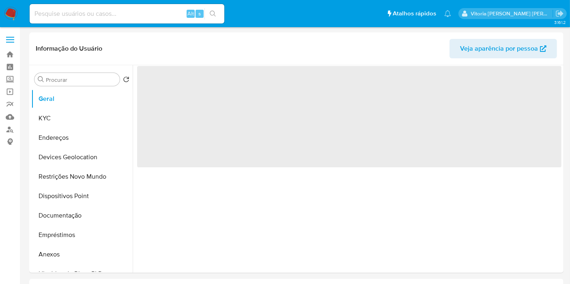
select select "10"
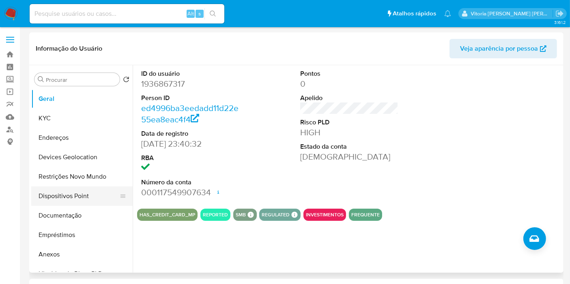
scroll to position [180, 0]
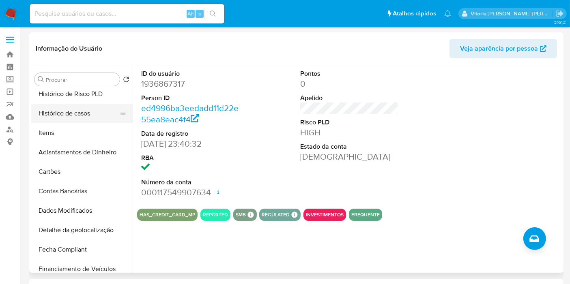
click at [59, 107] on button "Histórico de casos" at bounding box center [78, 113] width 95 height 19
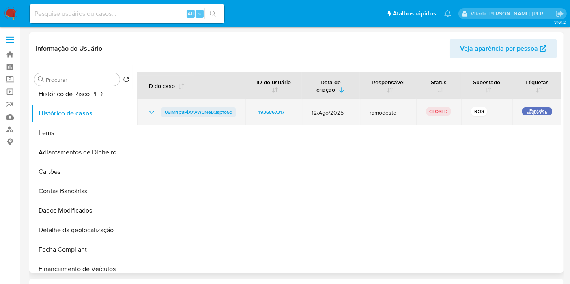
click at [186, 110] on span "06IM4p8PiXAvW0NeLQspfo5d" at bounding box center [199, 112] width 68 height 10
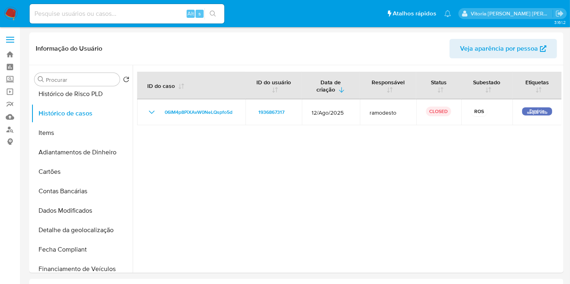
click at [89, 19] on div "Alt s" at bounding box center [127, 13] width 195 height 19
click at [90, 14] on input at bounding box center [127, 14] width 195 height 11
paste input "598212166"
type input "598212166"
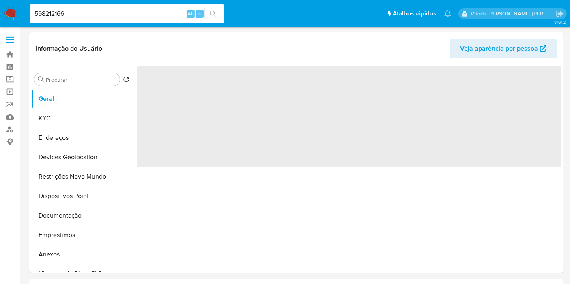
select select "10"
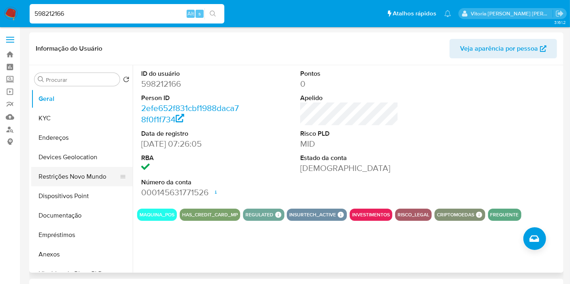
scroll to position [135, 0]
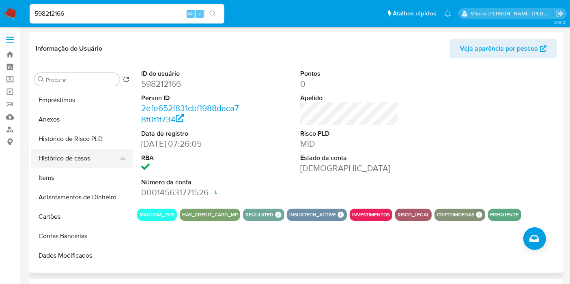
click at [60, 165] on button "Histórico de casos" at bounding box center [78, 158] width 95 height 19
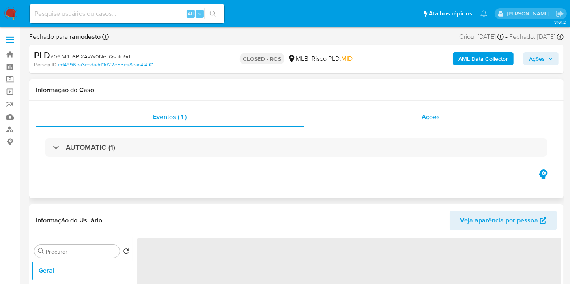
click at [417, 118] on div "Ações" at bounding box center [430, 116] width 253 height 19
select select "10"
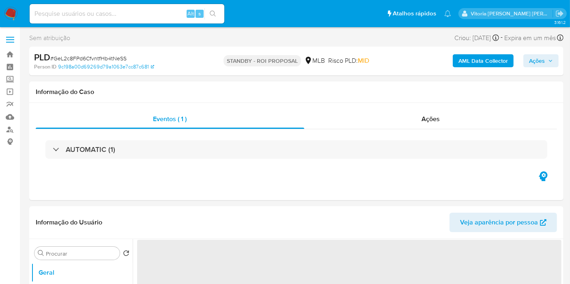
click at [134, 6] on div "Alt s" at bounding box center [127, 13] width 195 height 19
select select "10"
click at [127, 17] on input at bounding box center [127, 14] width 195 height 11
paste input "F9TQTZ39klfltlk1JfUnzYRl"
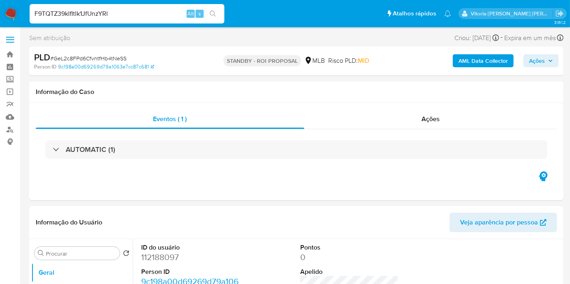
type input "F9TQTZ39klfltlk1JfUnzYRl"
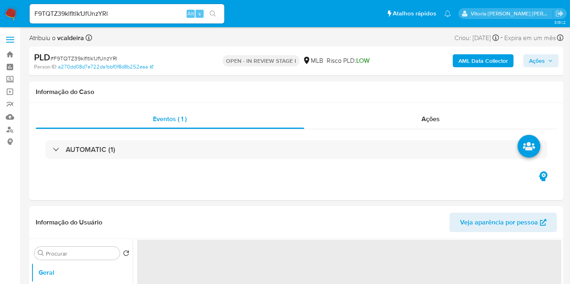
select select "10"
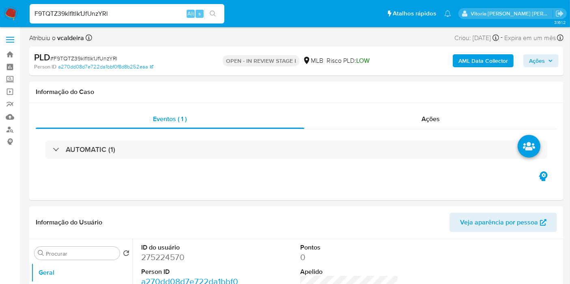
click at [127, 13] on input "F9TQTZ39klfltlk1JfUnzYRl" at bounding box center [127, 14] width 195 height 11
paste input "F9TQTZ39klfltlk1JfUnzYRl"
type input "F9TQTZ39klfltlk1JfUnzYRl"
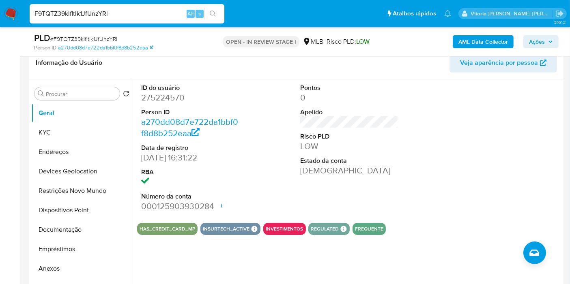
scroll to position [135, 0]
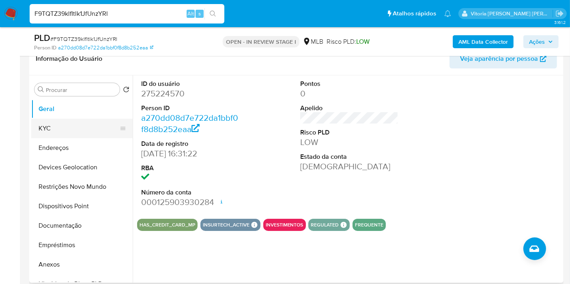
click at [97, 130] on button "KYC" at bounding box center [78, 128] width 95 height 19
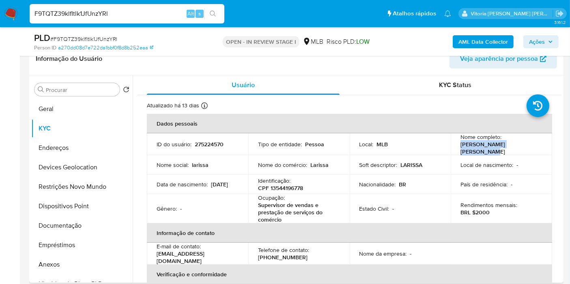
drag, startPoint x: 523, startPoint y: 150, endPoint x: 453, endPoint y: 152, distance: 70.6
click at [453, 152] on td "Nome completo : [PERSON_NAME] [PERSON_NAME]" at bounding box center [500, 144] width 101 height 22
copy p "[PERSON_NAME] [PERSON_NAME]"
click at [285, 180] on p "Identificação :" at bounding box center [274, 180] width 32 height 7
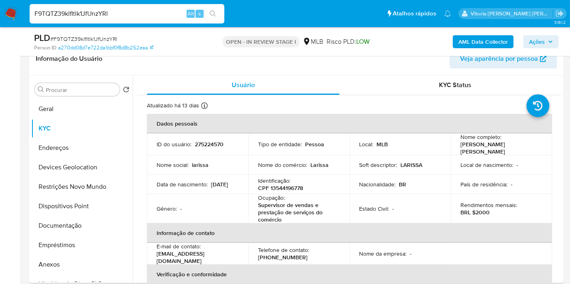
click at [283, 186] on p "CPF 13544196778" at bounding box center [280, 187] width 45 height 7
copy p "13544196778"
click at [205, 144] on p "275224570" at bounding box center [209, 144] width 29 height 7
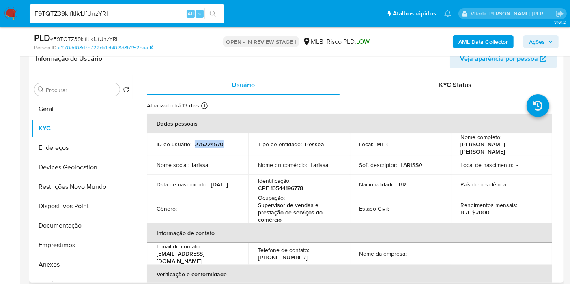
copy p "275224570"
click at [49, 109] on button "Geral" at bounding box center [78, 108] width 95 height 19
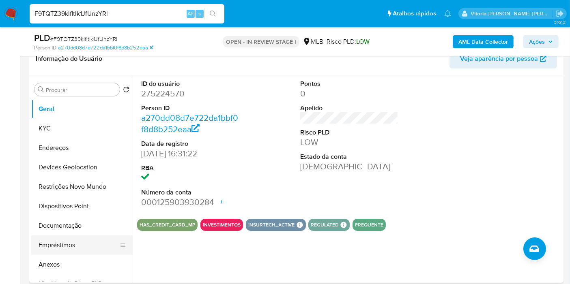
drag, startPoint x: 60, startPoint y: 225, endPoint x: 79, endPoint y: 239, distance: 23.5
click at [60, 226] on button "Documentação" at bounding box center [81, 225] width 101 height 19
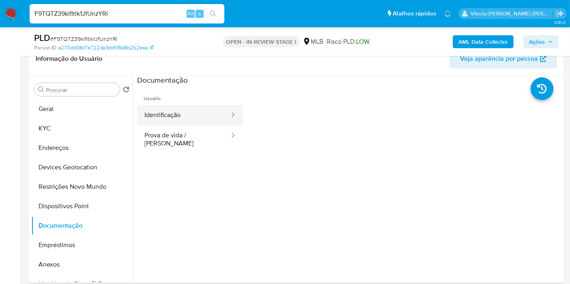
click at [184, 115] on button "Identificação" at bounding box center [183, 115] width 93 height 21
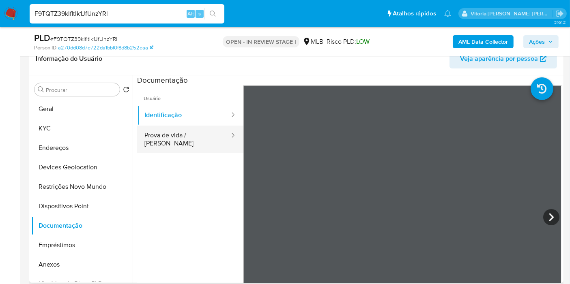
click at [172, 142] on button "Prova de vida / [PERSON_NAME]" at bounding box center [183, 140] width 93 height 28
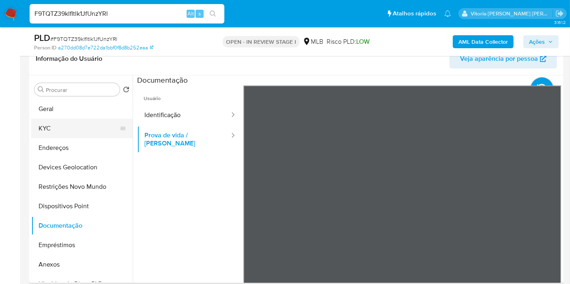
click at [58, 125] on button "KYC" at bounding box center [78, 128] width 95 height 19
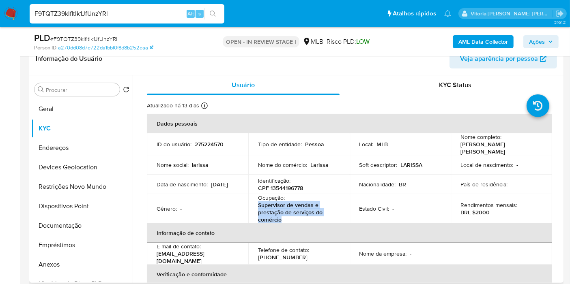
drag, startPoint x: 273, startPoint y: 211, endPoint x: 251, endPoint y: 202, distance: 23.8
click at [251, 202] on td "Ocupação : Supervisor de vendas e prestação de serviços do comércio" at bounding box center [298, 208] width 101 height 29
copy p "Supervisor de vendas e prestação de serviços do comércio"
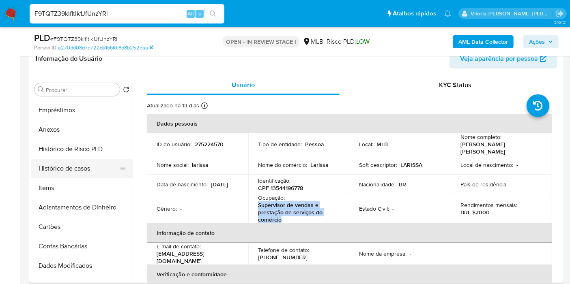
click at [81, 171] on button "Histórico de casos" at bounding box center [78, 168] width 95 height 19
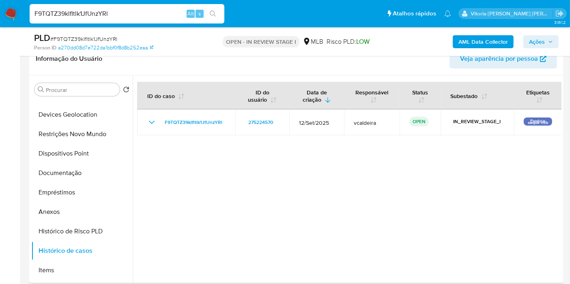
scroll to position [0, 0]
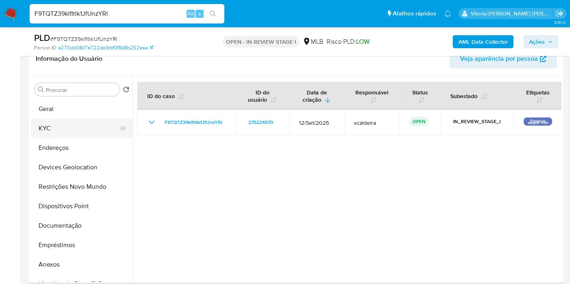
click at [41, 126] on button "KYC" at bounding box center [78, 128] width 95 height 19
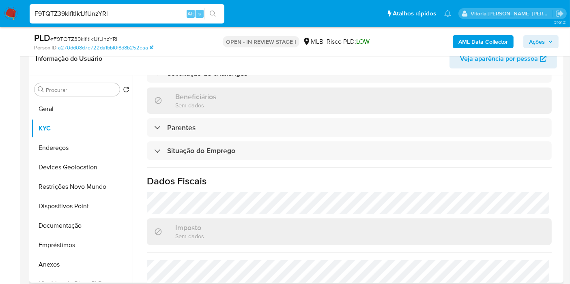
scroll to position [378, 0]
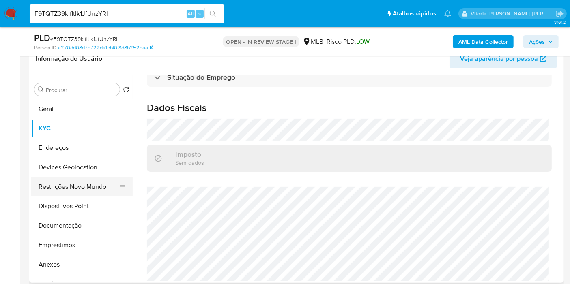
click at [65, 183] on button "Restrições Novo Mundo" at bounding box center [78, 186] width 95 height 19
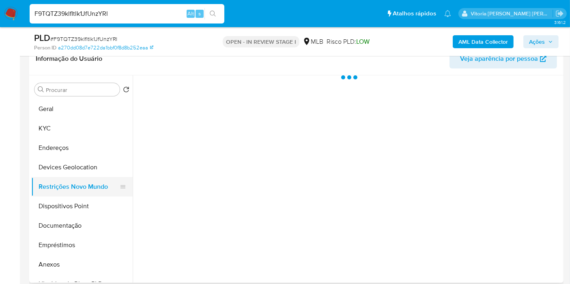
scroll to position [0, 0]
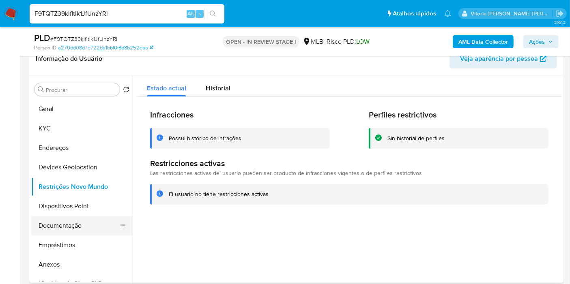
click at [66, 231] on button "Documentação" at bounding box center [78, 225] width 95 height 19
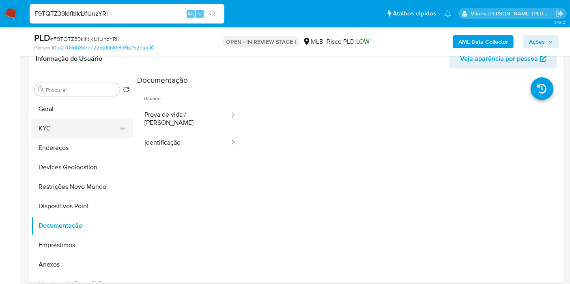
click at [43, 120] on button "KYC" at bounding box center [78, 128] width 95 height 19
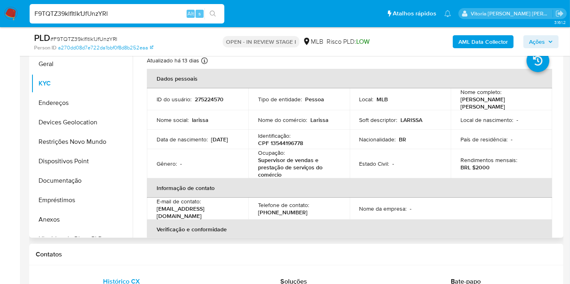
click at [293, 142] on p "CPF 13544196778" at bounding box center [280, 142] width 45 height 7
copy p "13544196778"
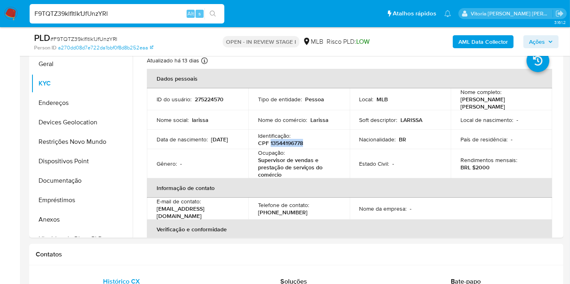
click at [487, 40] on b "AML Data Collector" at bounding box center [482, 41] width 49 height 13
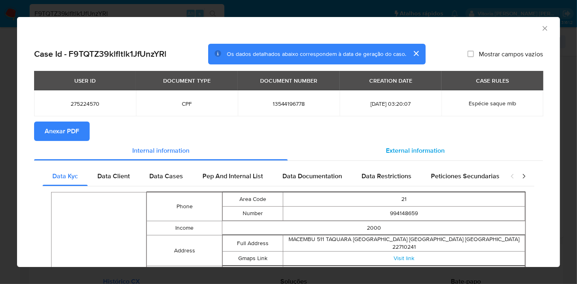
click at [399, 148] on span "External information" at bounding box center [415, 150] width 59 height 9
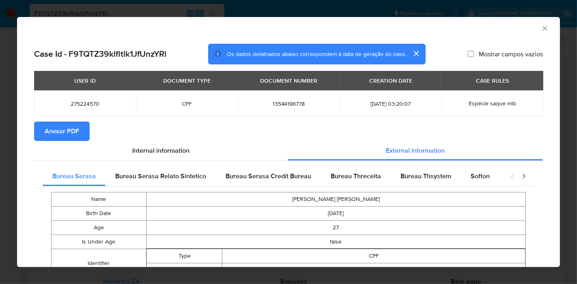
click at [64, 128] on span "Anexar PDF" at bounding box center [62, 131] width 34 height 18
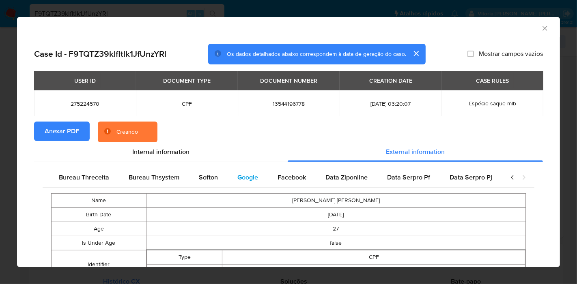
click at [250, 177] on span "Google" at bounding box center [247, 177] width 21 height 9
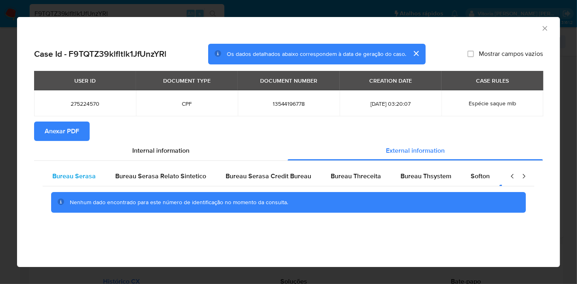
click at [95, 176] on div "Bureau Serasa" at bounding box center [74, 176] width 63 height 19
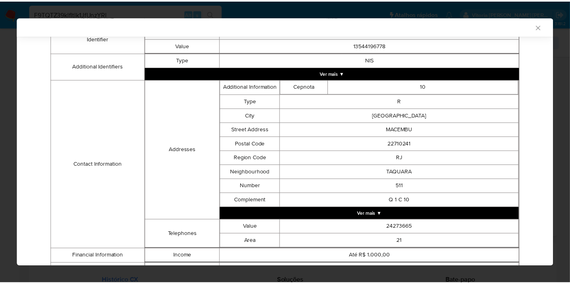
scroll to position [268, 0]
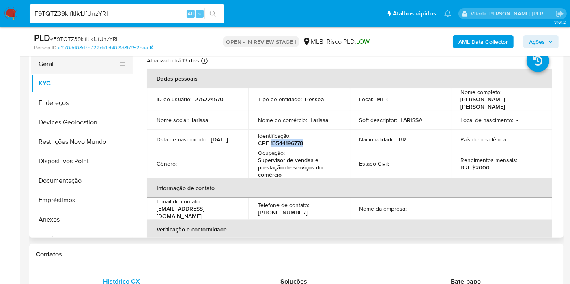
click at [60, 69] on button "Geral" at bounding box center [78, 63] width 95 height 19
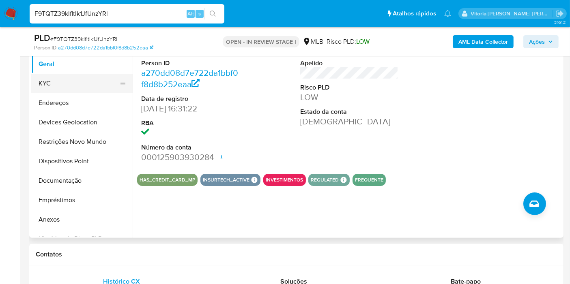
click at [71, 83] on button "KYC" at bounding box center [78, 83] width 95 height 19
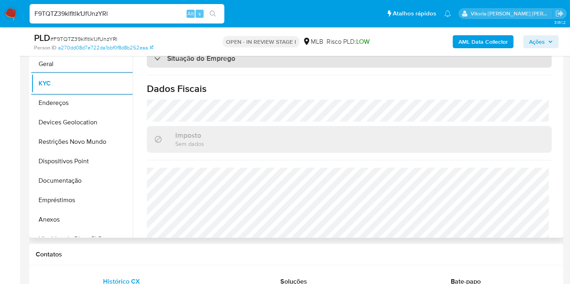
scroll to position [378, 0]
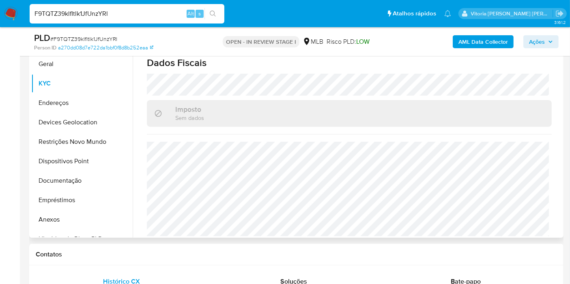
click at [253, 100] on div "Imposto Sem dados" at bounding box center [349, 113] width 405 height 26
click at [48, 109] on button "Endereços" at bounding box center [78, 102] width 95 height 19
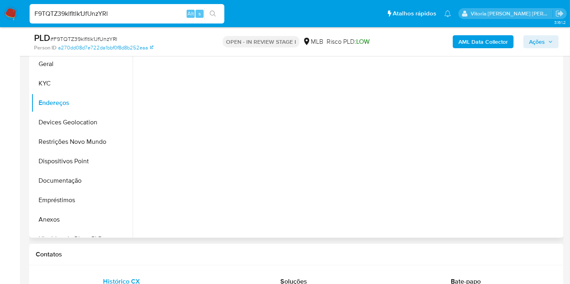
scroll to position [135, 0]
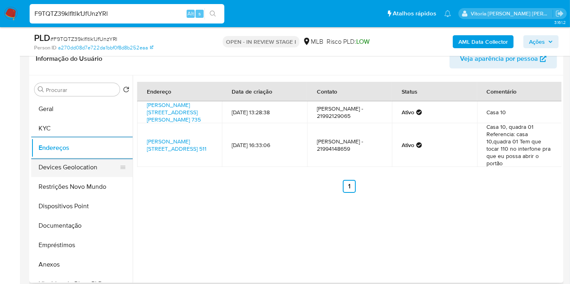
click at [73, 163] on button "Devices Geolocation" at bounding box center [78, 167] width 95 height 19
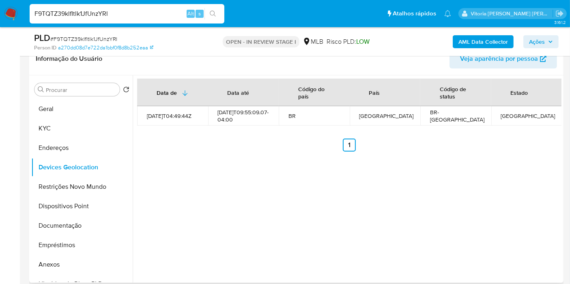
click at [218, 160] on div "Data de Data até Código do país País Código de status Estado 2021-08-02T04:49:4…" at bounding box center [347, 179] width 429 height 208
click at [62, 185] on button "Restrições Novo Mundo" at bounding box center [78, 186] width 95 height 19
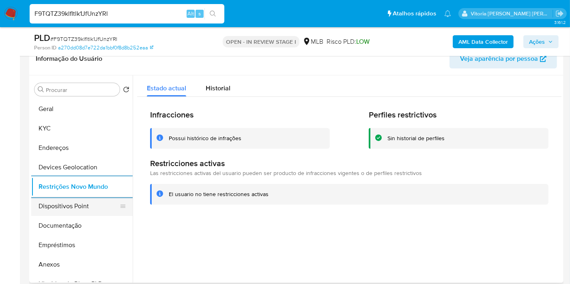
click at [68, 206] on button "Dispositivos Point" at bounding box center [78, 206] width 95 height 19
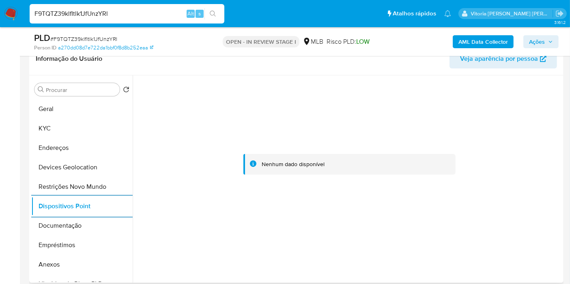
click at [244, 87] on div at bounding box center [349, 164] width 424 height 178
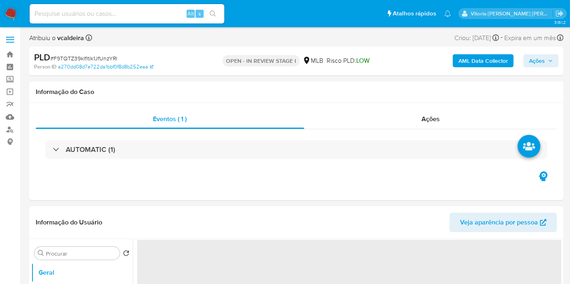
click at [86, 19] on div "Alt s" at bounding box center [127, 13] width 195 height 19
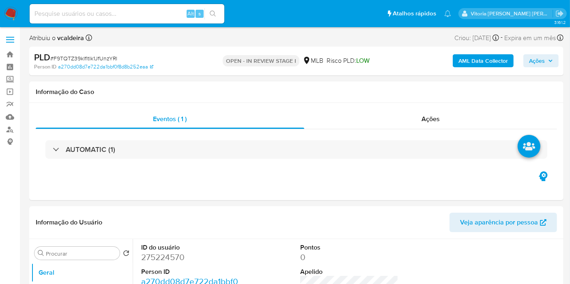
click at [84, 17] on input at bounding box center [127, 14] width 195 height 11
select select "10"
paste input "164141663"
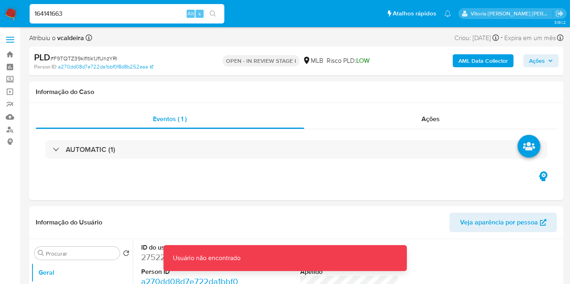
click at [84, 16] on input "164141663" at bounding box center [127, 14] width 195 height 11
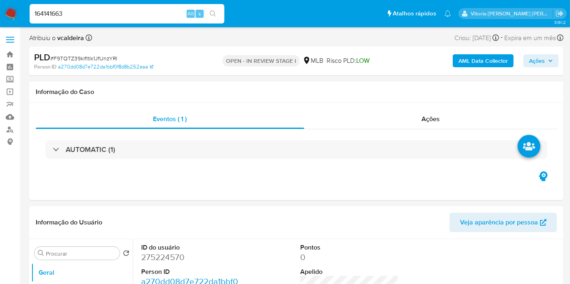
type input "164141663"
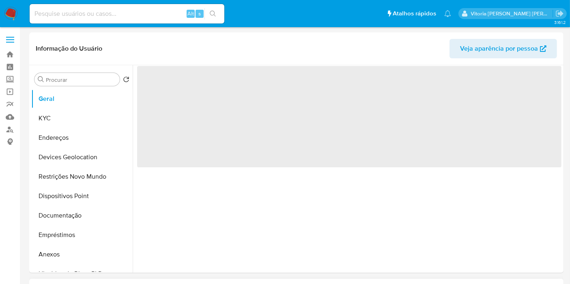
select select "10"
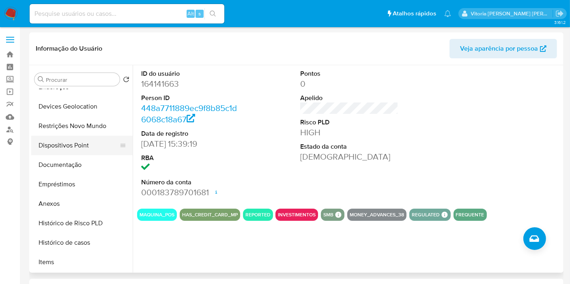
scroll to position [90, 0]
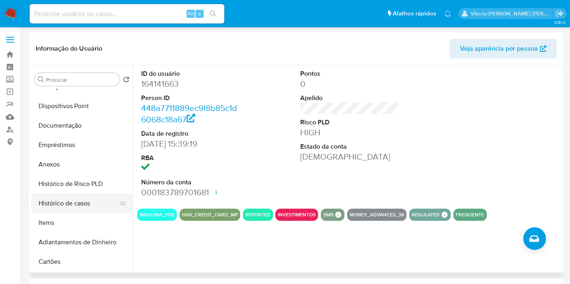
click at [73, 208] on button "Histórico de casos" at bounding box center [78, 203] width 95 height 19
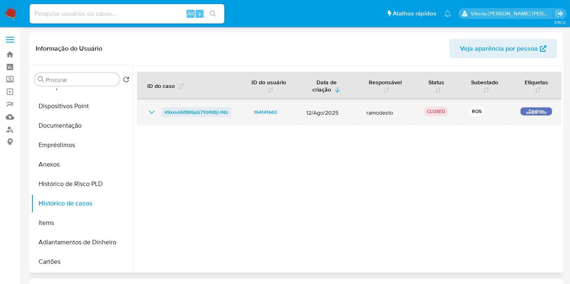
click at [207, 116] on span "k9xxsA6fBK6pG7Yd4tBjrJNb" at bounding box center [196, 112] width 63 height 10
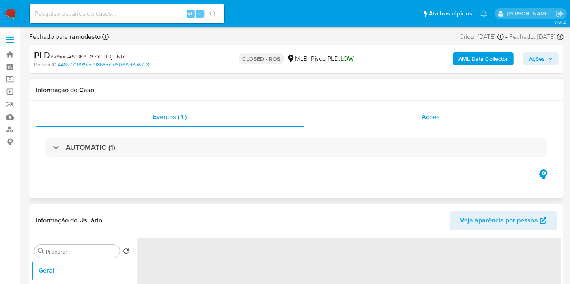
click at [423, 116] on span "Ações" at bounding box center [430, 116] width 18 height 9
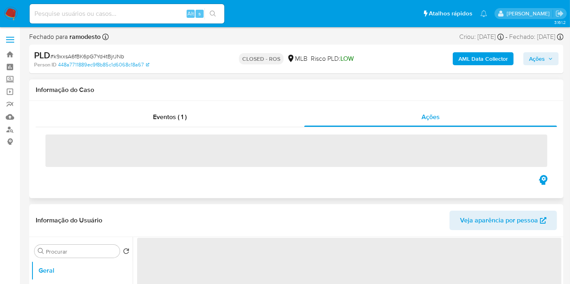
select select "10"
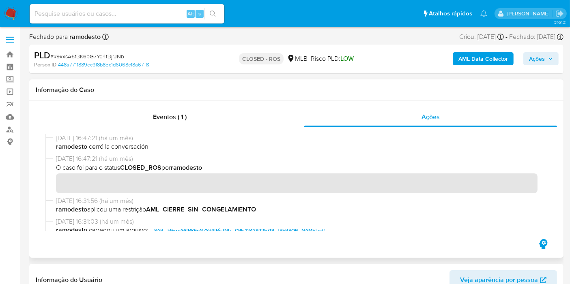
drag, startPoint x: 90, startPoint y: 140, endPoint x: 45, endPoint y: 139, distance: 45.8
click at [45, 139] on div at bounding box center [296, 182] width 521 height 110
